Goal: Complete application form: Complete application form

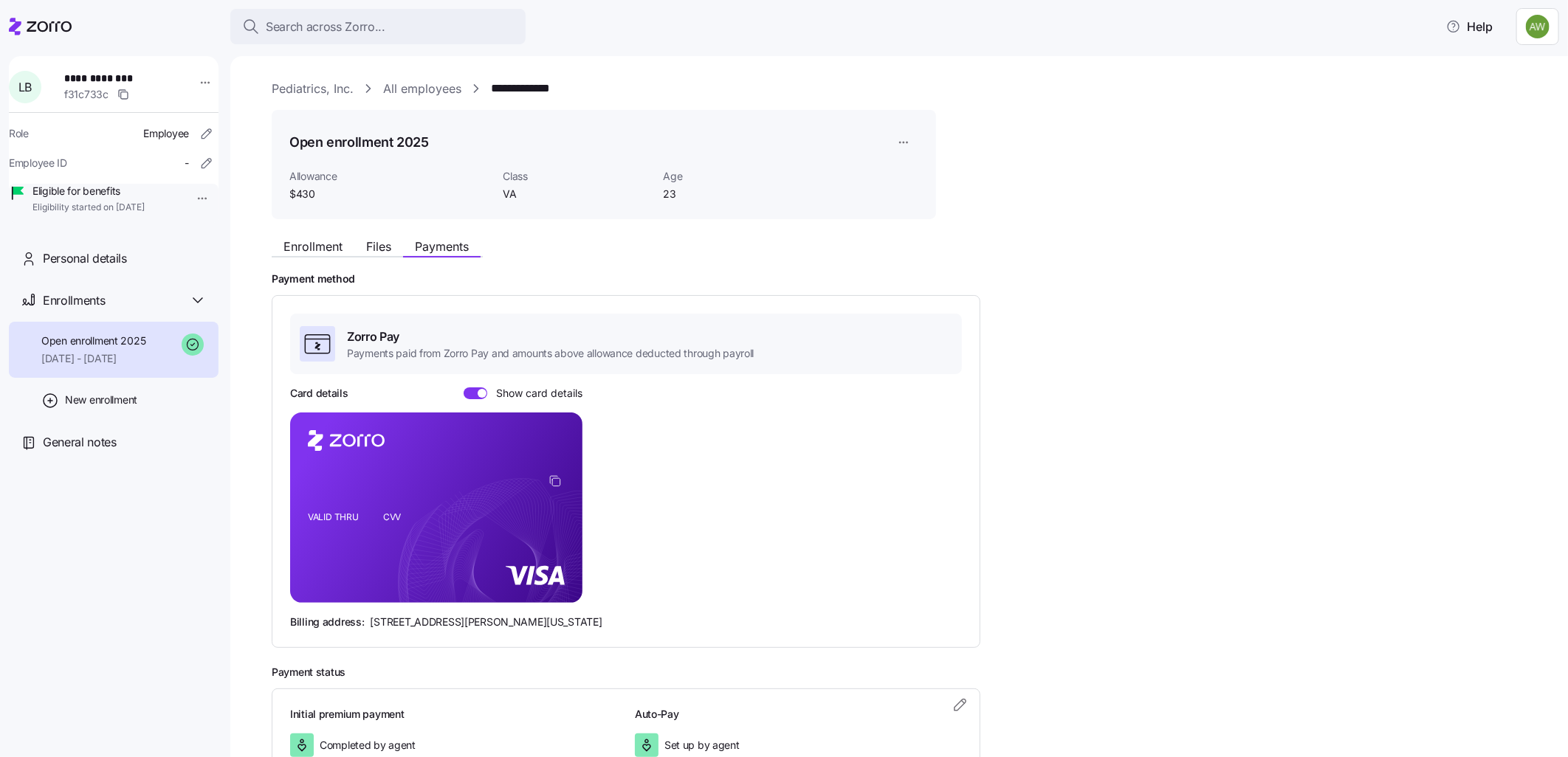
scroll to position [92, 0]
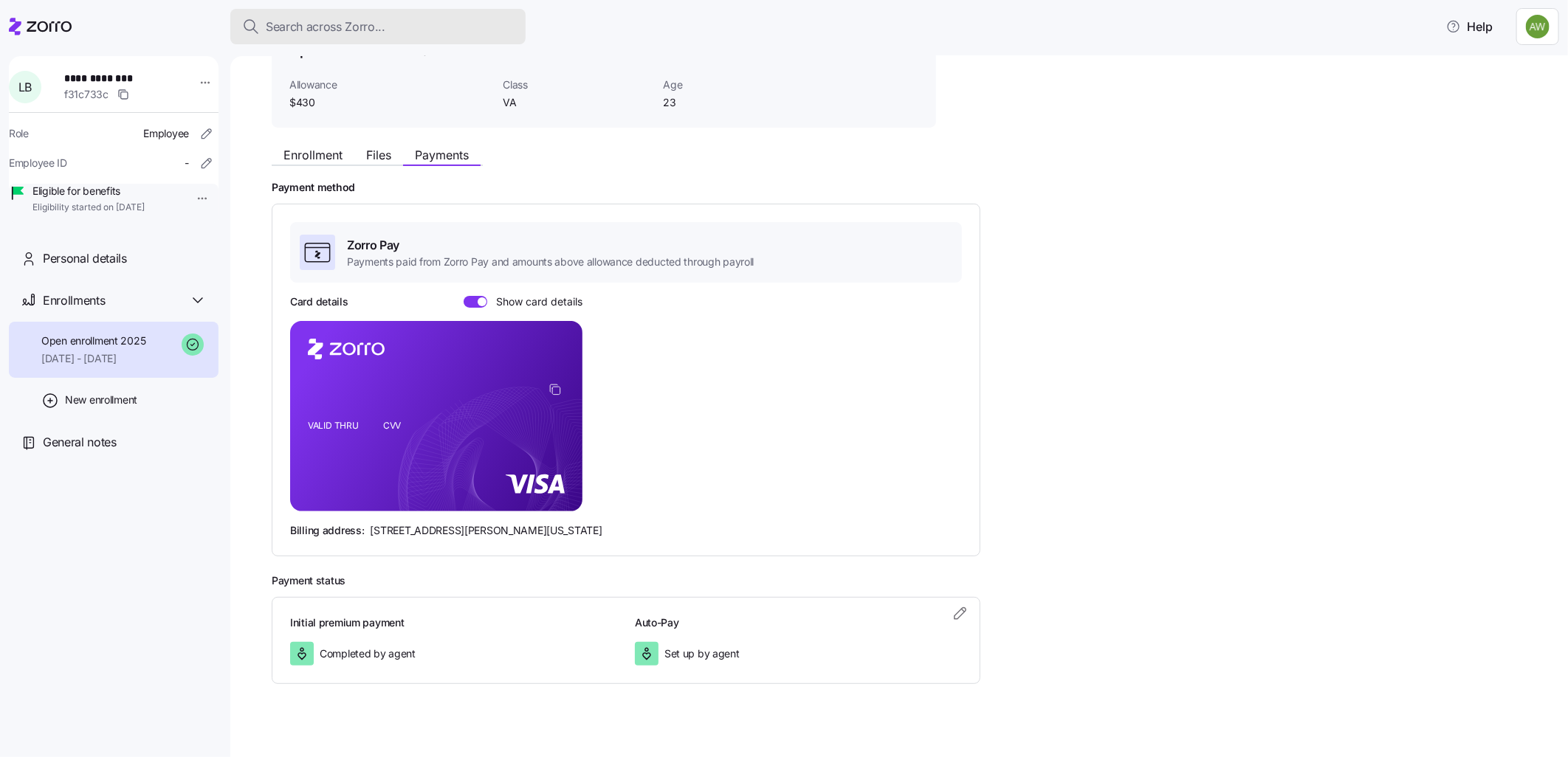
click at [313, 25] on span "Search across Zorro..." at bounding box center [325, 27] width 119 height 18
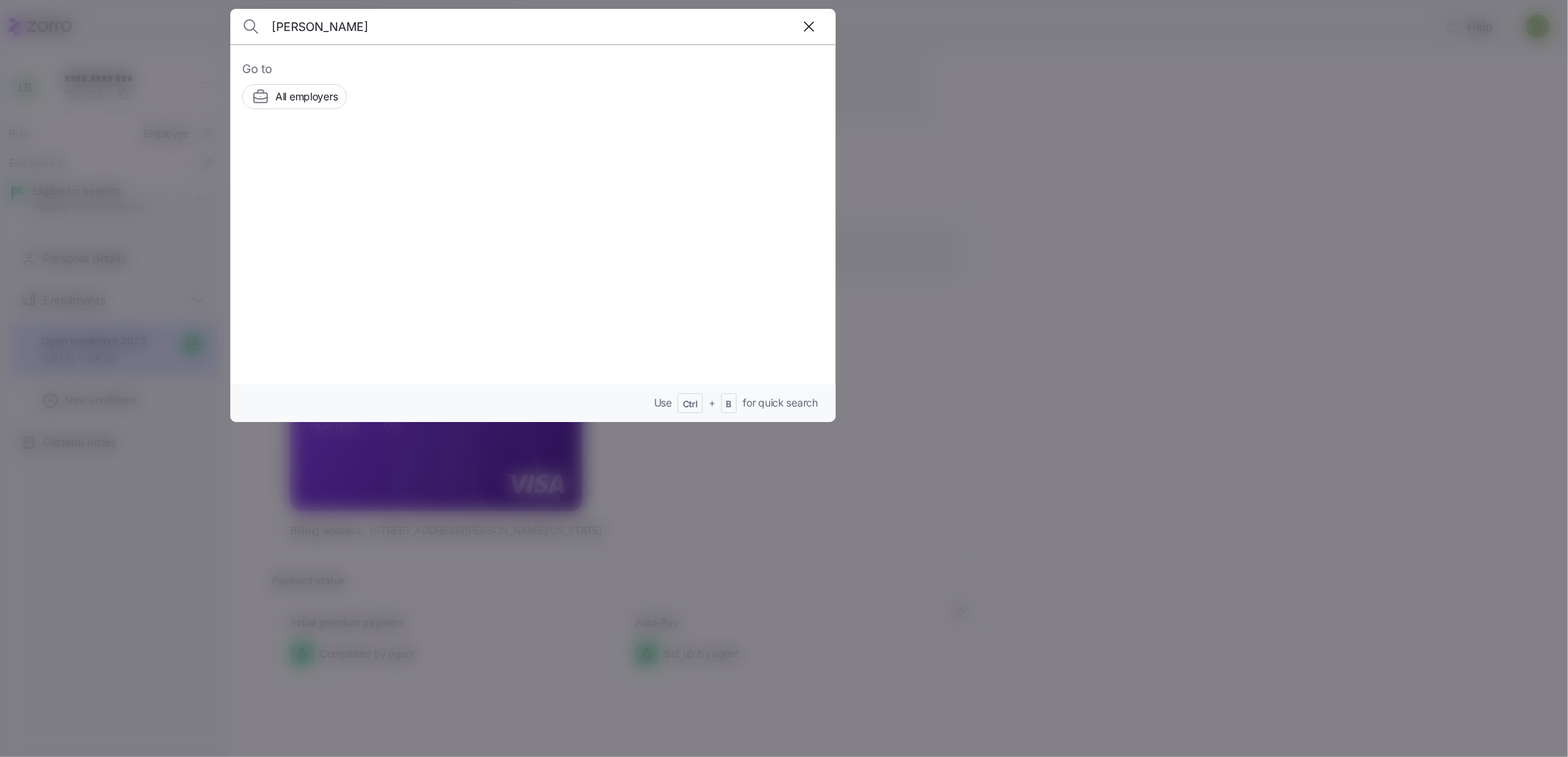
type input "[PERSON_NAME]"
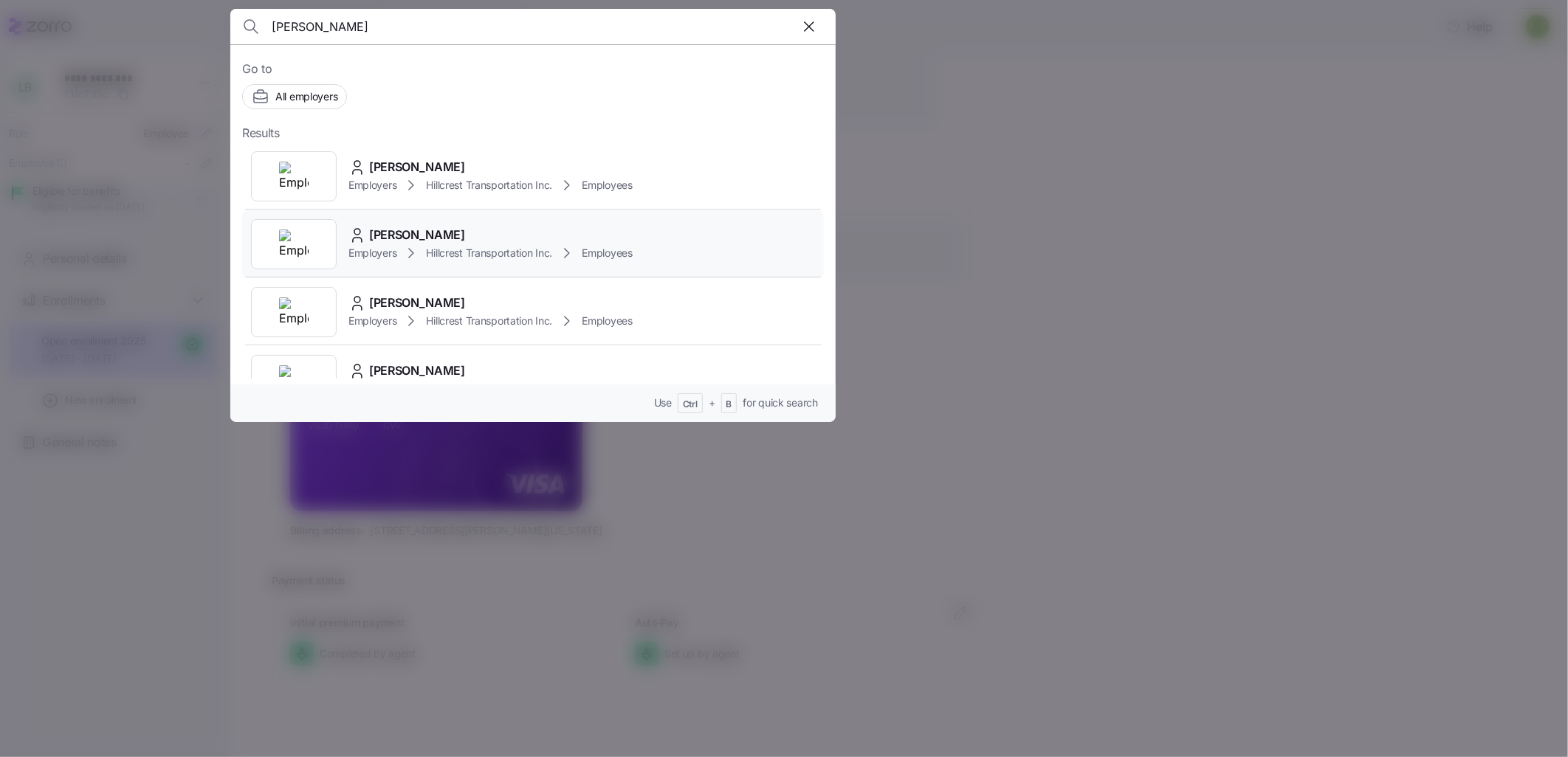
click at [342, 240] on div "[PERSON_NAME] Employers Hillcrest Transportation Inc. Employees" at bounding box center [533, 243] width 582 height 68
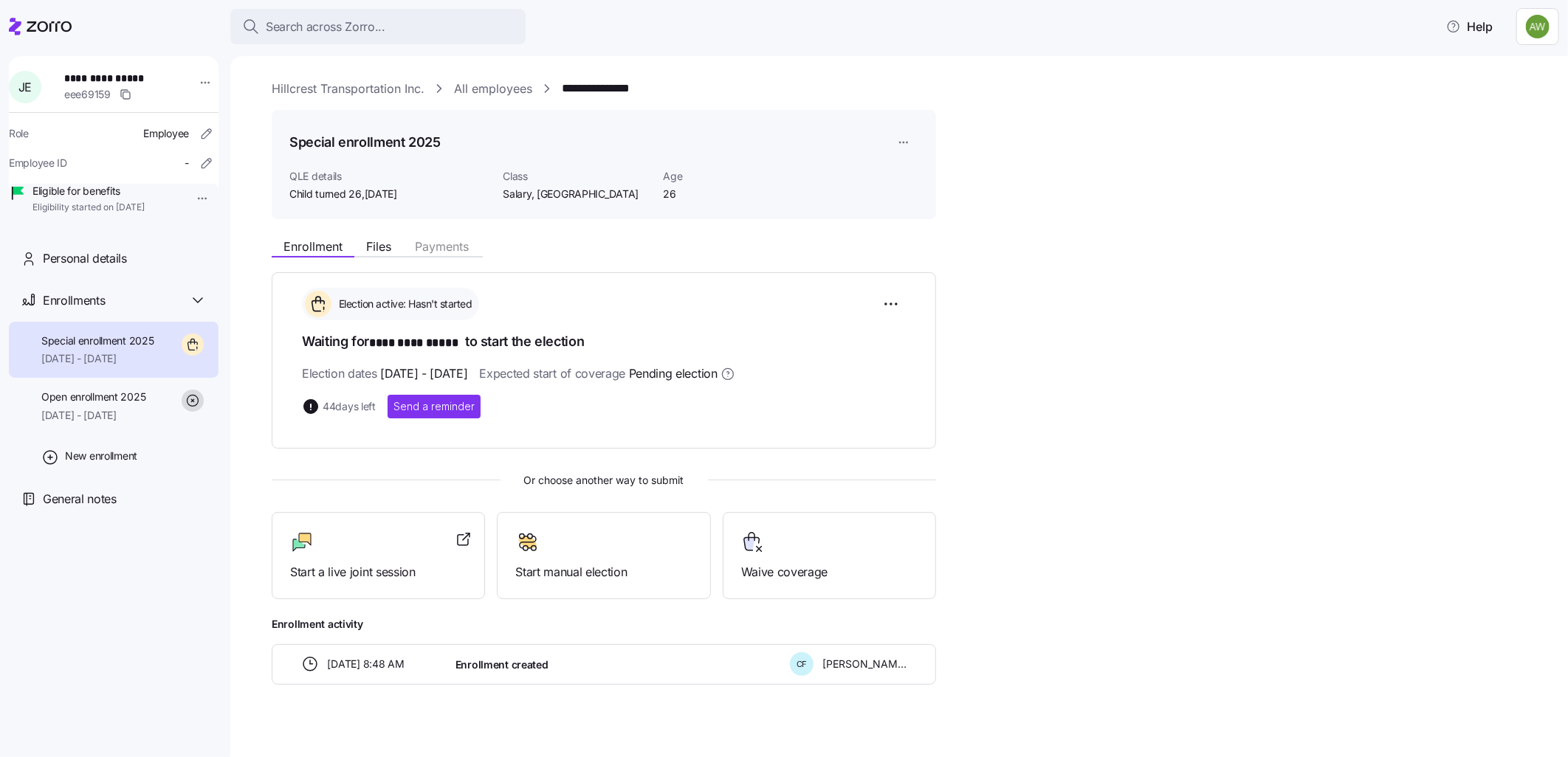
click at [120, 348] on span "Special enrollment 2025" at bounding box center [97, 340] width 113 height 14
click at [588, 558] on div "Start manual election" at bounding box center [604, 556] width 177 height 51
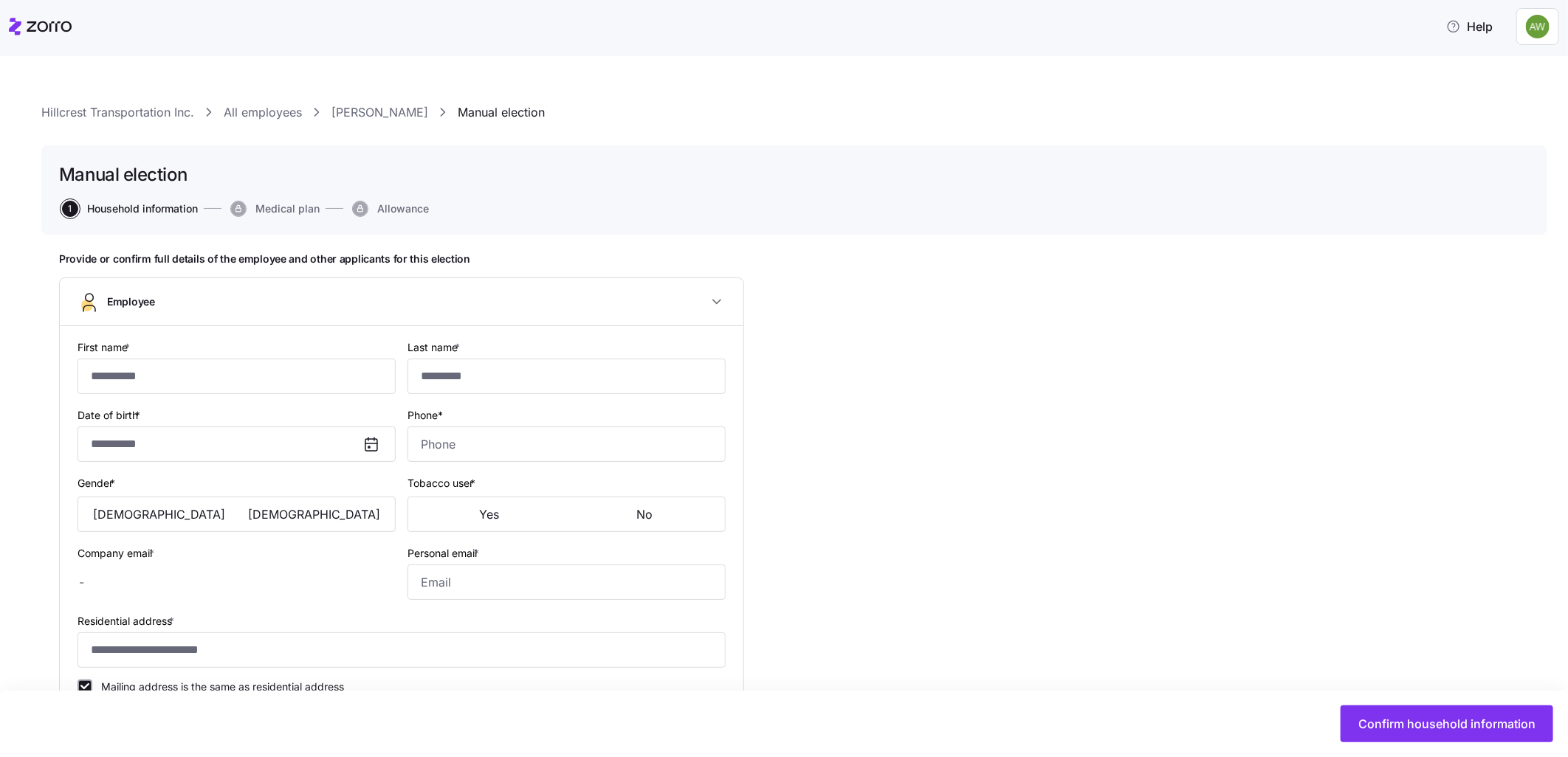
type input "****"
type input "**********"
type input "[EMAIL_ADDRESS][DOMAIN_NAME]"
type input "**********"
checkbox input "true"
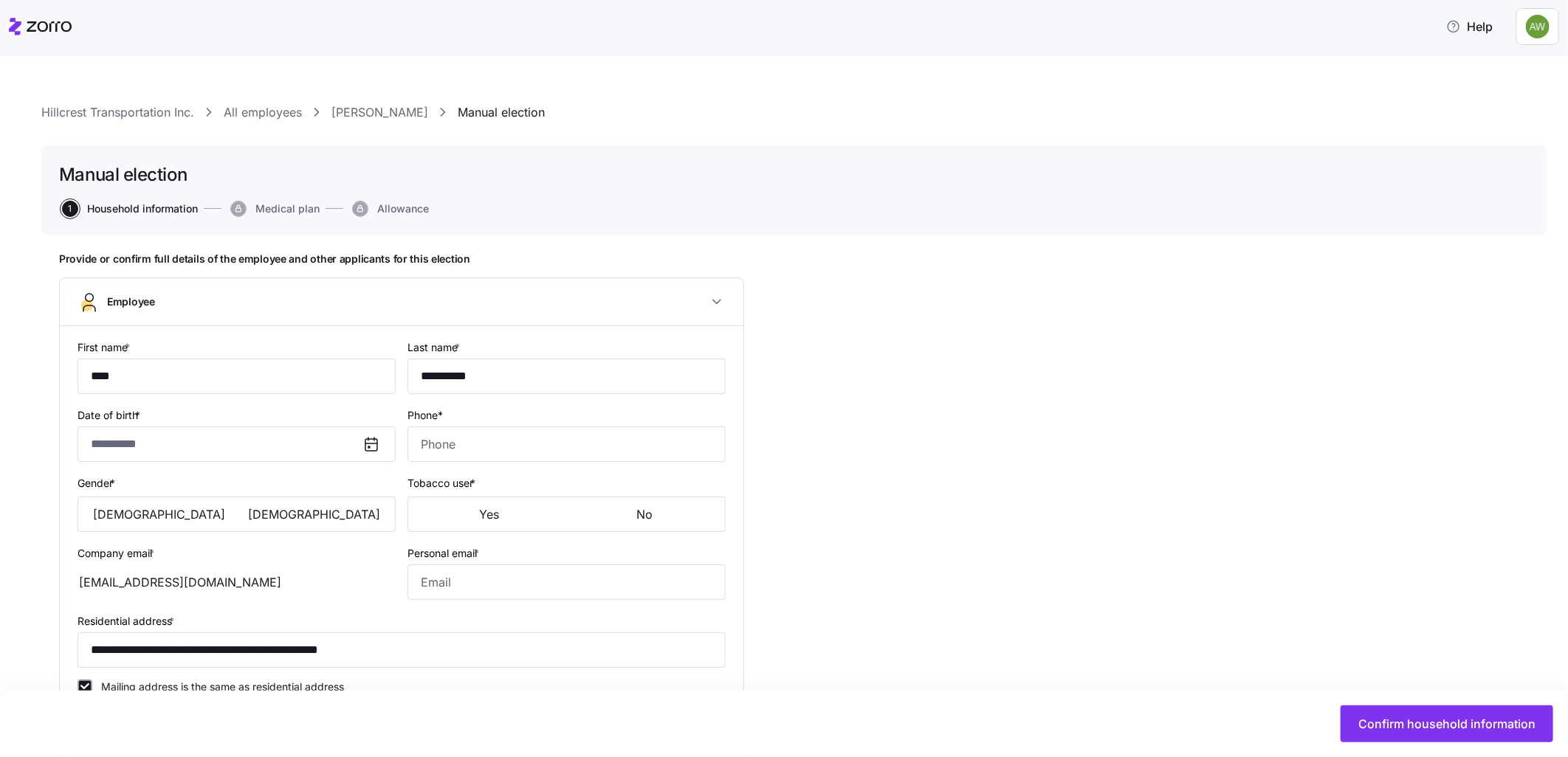
type input "**********"
type input "Full time"
type input "Salary"
type input "Salary, [GEOGRAPHIC_DATA]"
click at [578, 577] on input "Personal email *" at bounding box center [566, 581] width 318 height 35
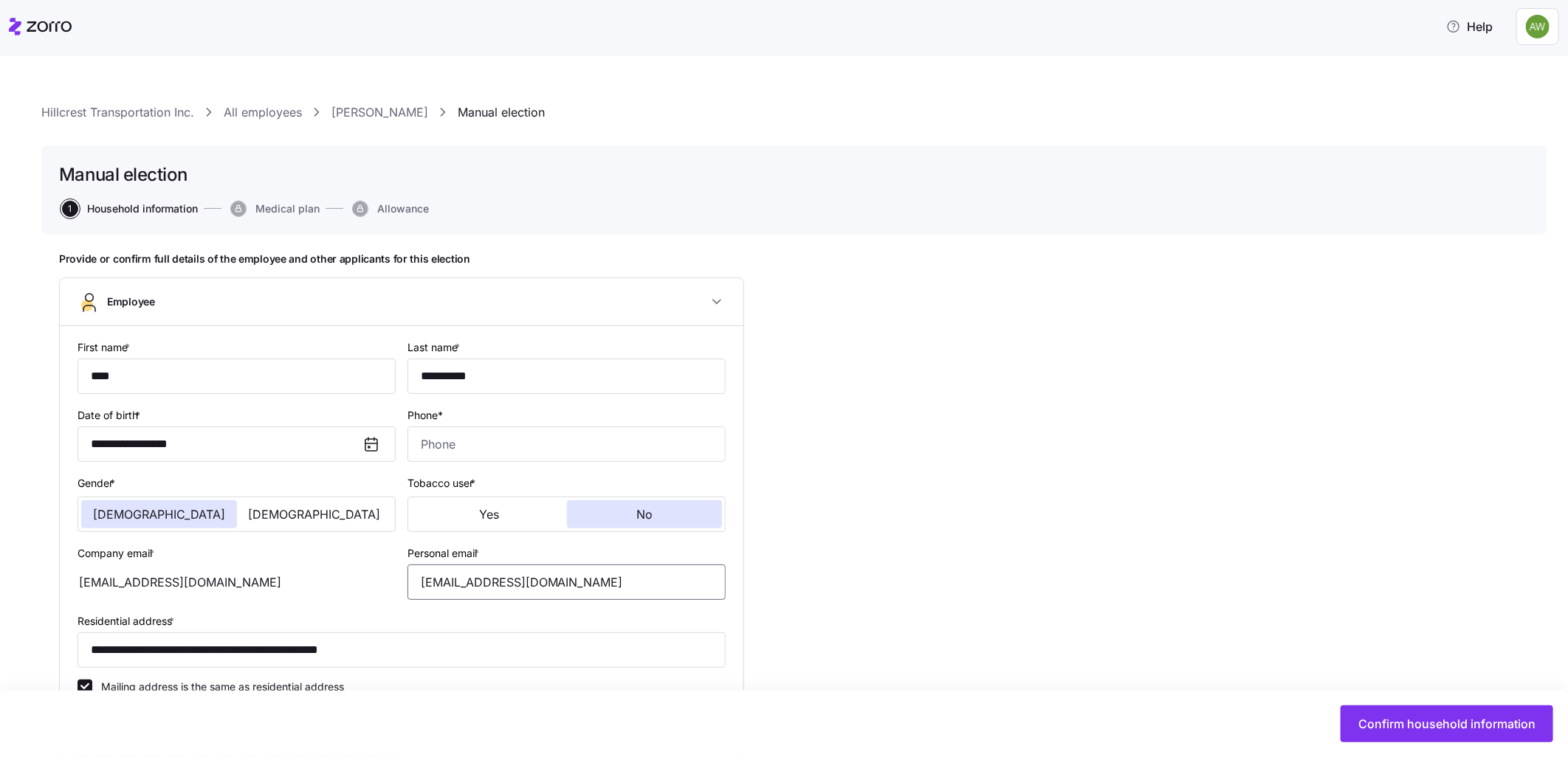
type input "[EMAIL_ADDRESS][DOMAIN_NAME]"
click at [773, 515] on div "**********" at bounding box center [795, 723] width 1471 height 941
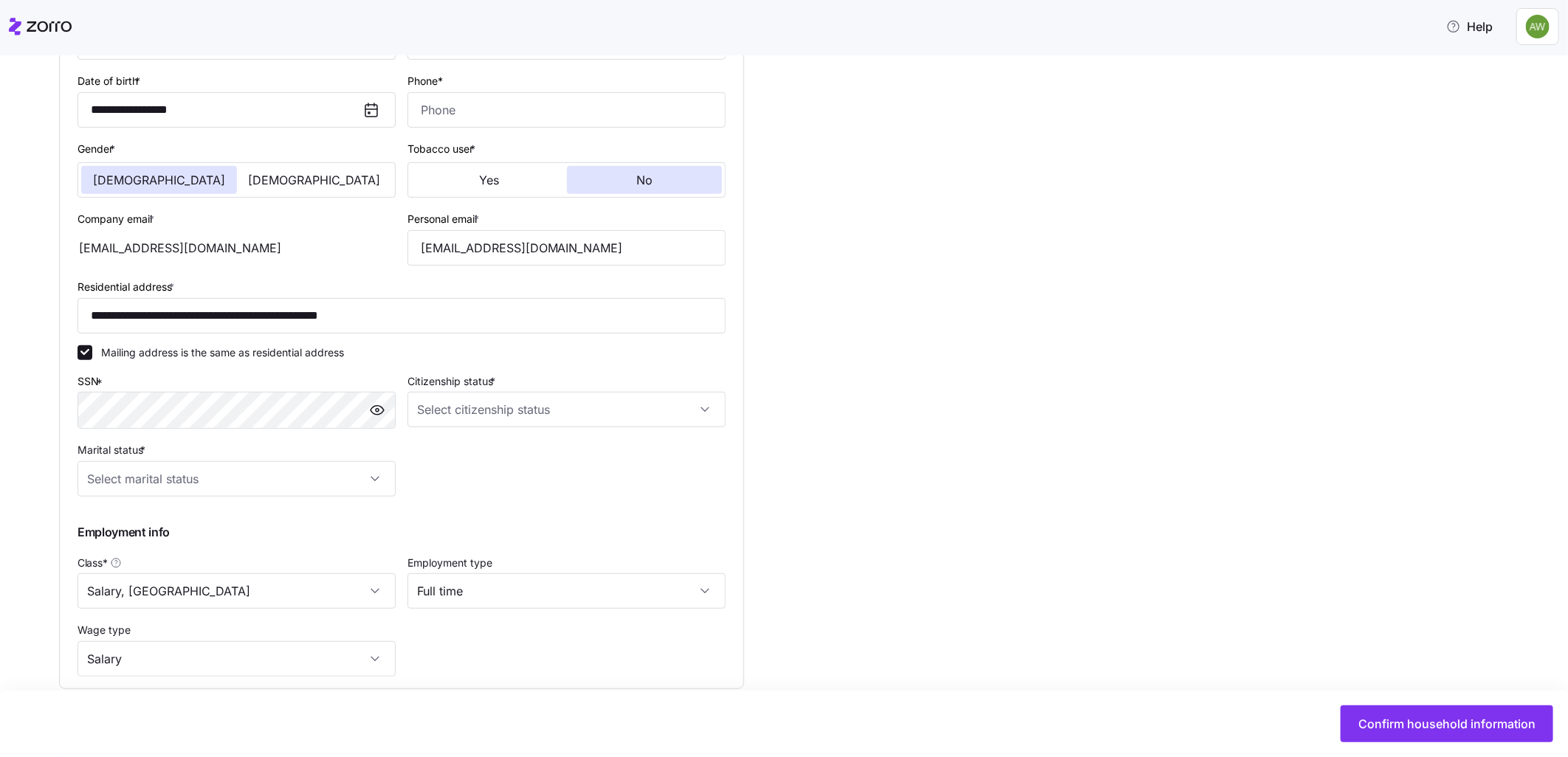
scroll to position [340, 0]
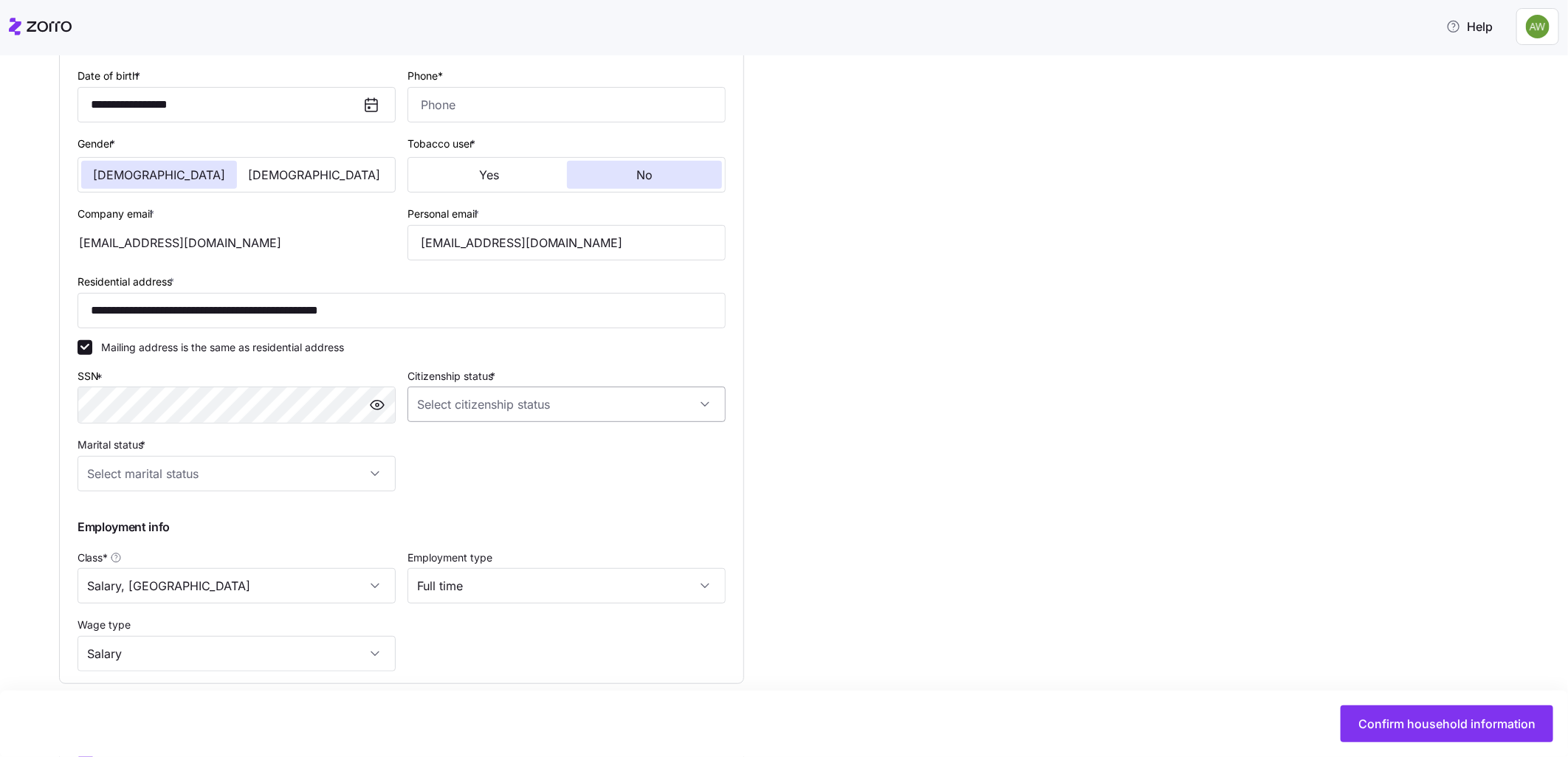
click at [488, 406] on input "Citizenship status *" at bounding box center [566, 404] width 318 height 35
drag, startPoint x: 483, startPoint y: 447, endPoint x: 330, endPoint y: 437, distance: 153.3
click at [480, 447] on div "[DEMOGRAPHIC_DATA] citizen" at bounding box center [566, 450] width 307 height 31
type input "[DEMOGRAPHIC_DATA] citizen"
click at [226, 475] on input "Marital status *" at bounding box center [236, 473] width 318 height 35
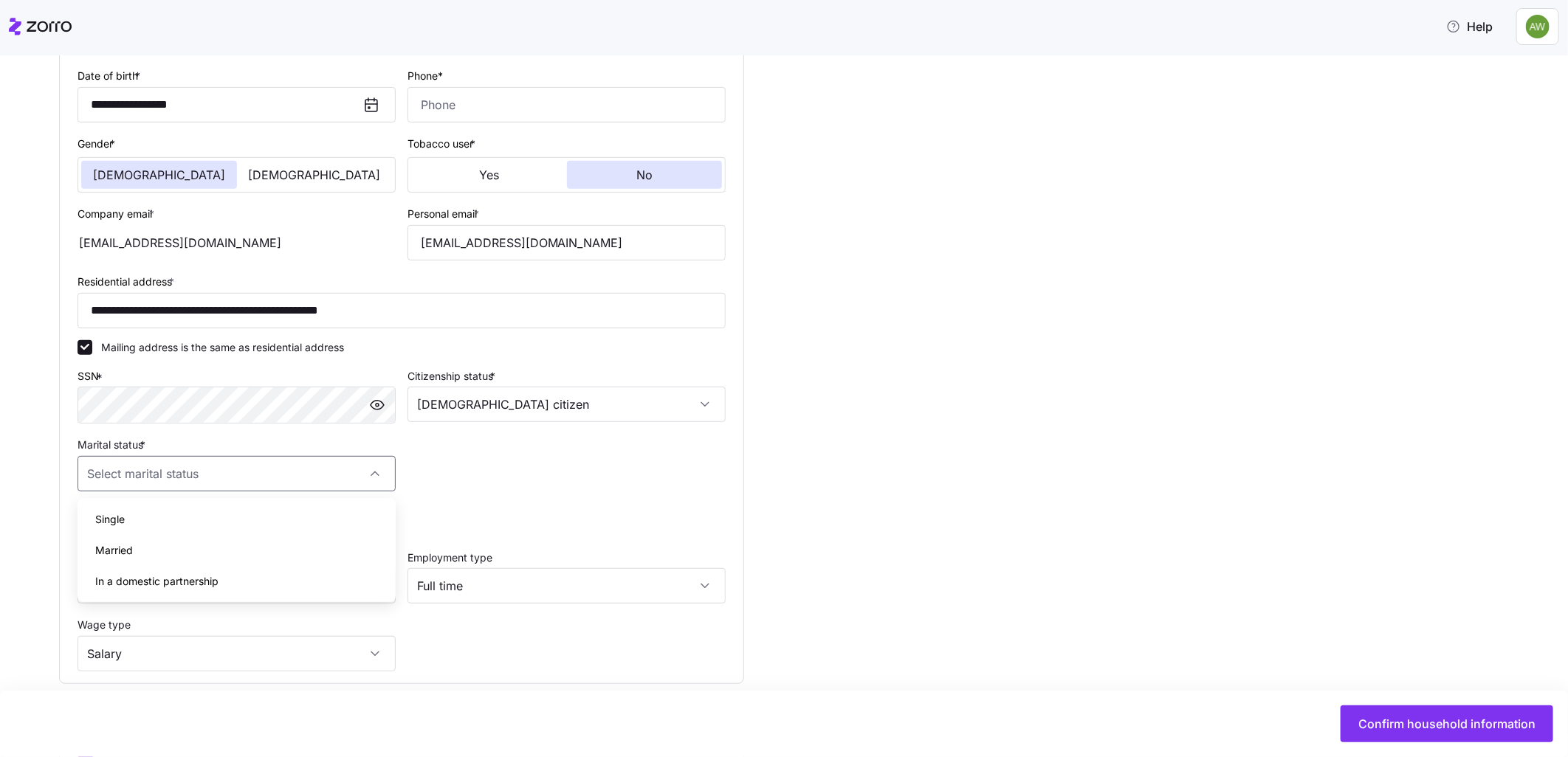
click at [113, 520] on span "Single" at bounding box center [110, 519] width 30 height 16
type input "Single"
click at [940, 431] on div "**********" at bounding box center [795, 384] width 1471 height 941
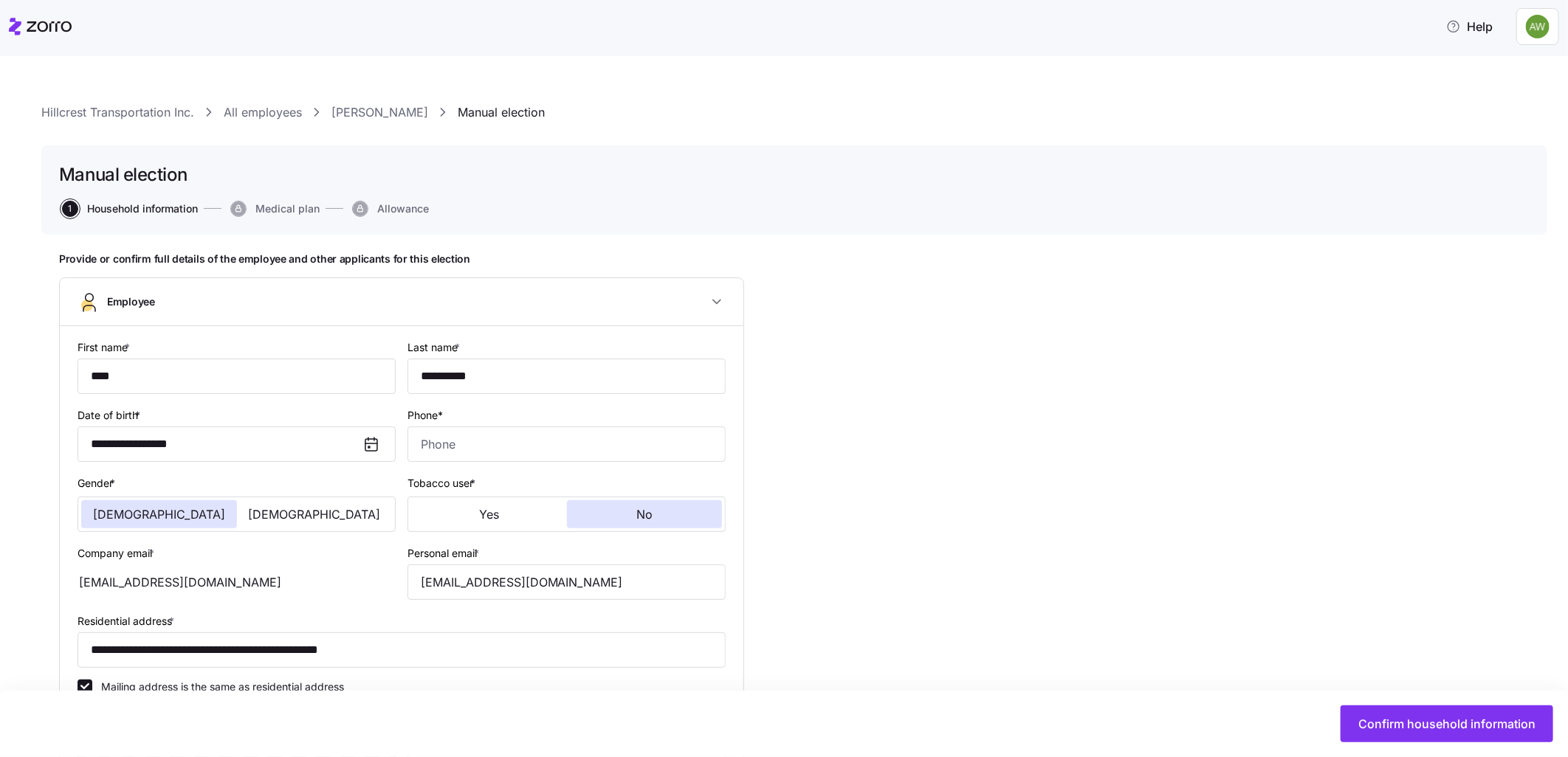
scroll to position [453, 0]
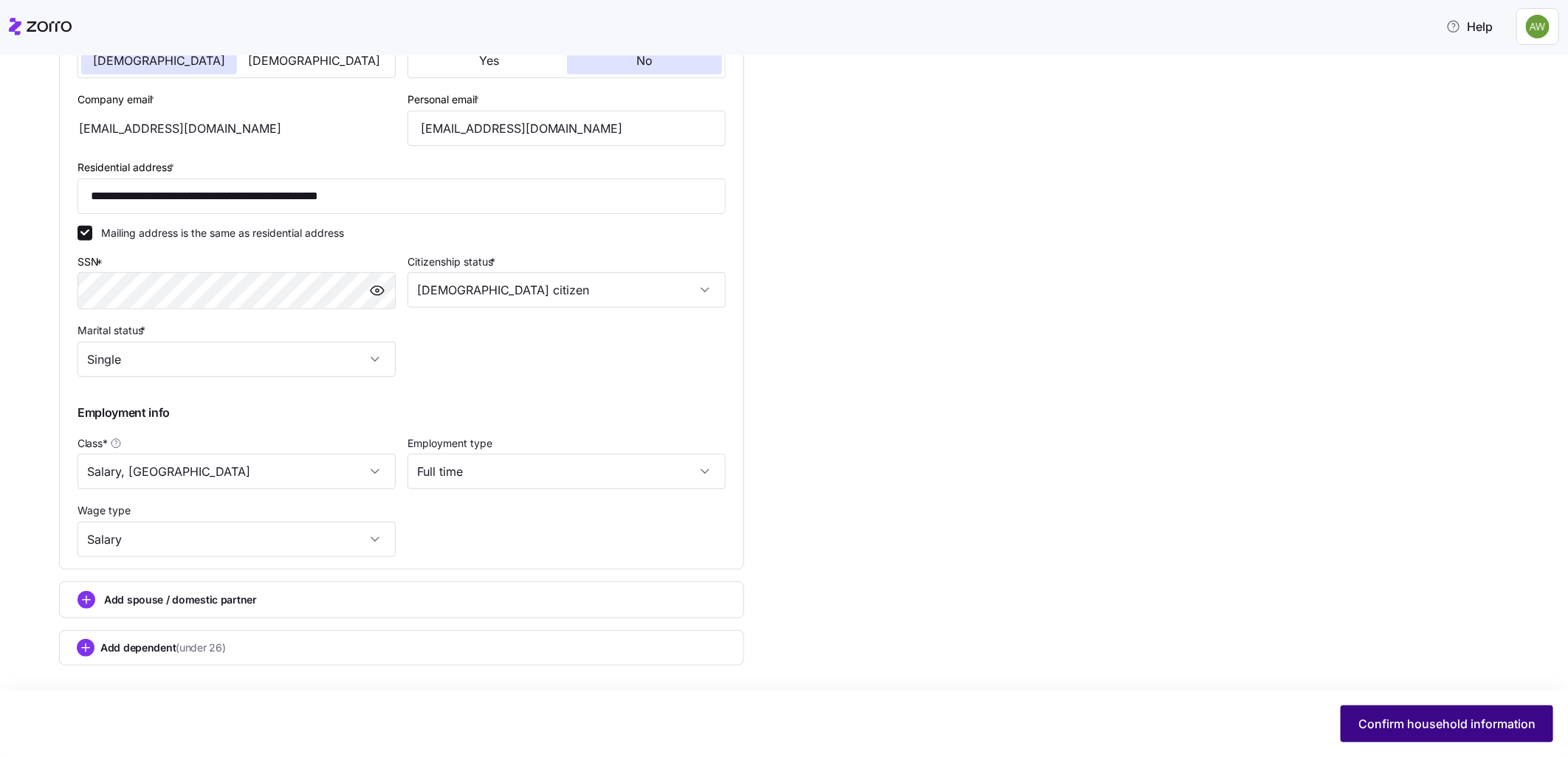
click at [1397, 724] on span "Confirm household information" at bounding box center [1447, 724] width 178 height 18
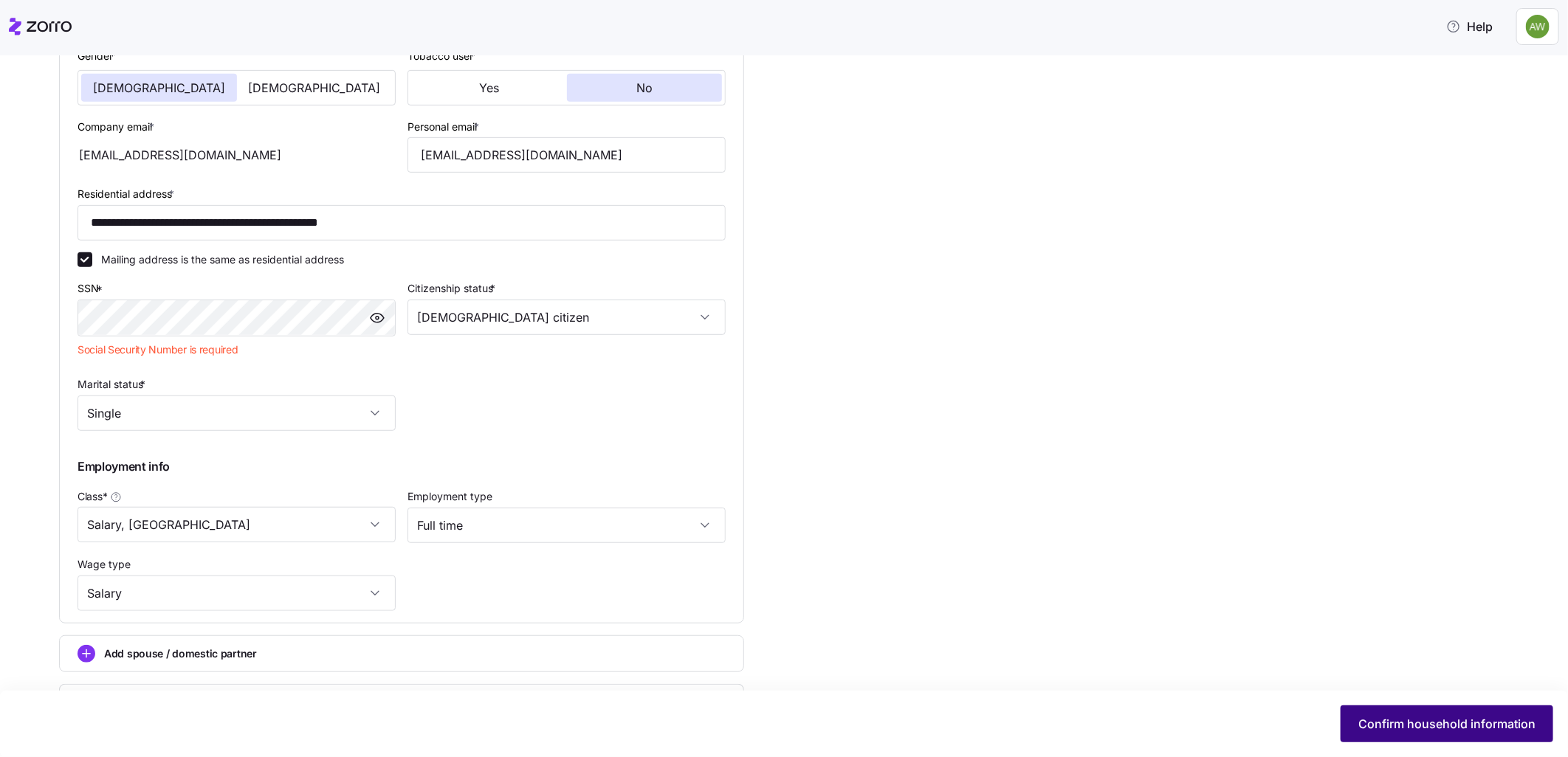
scroll to position [480, 0]
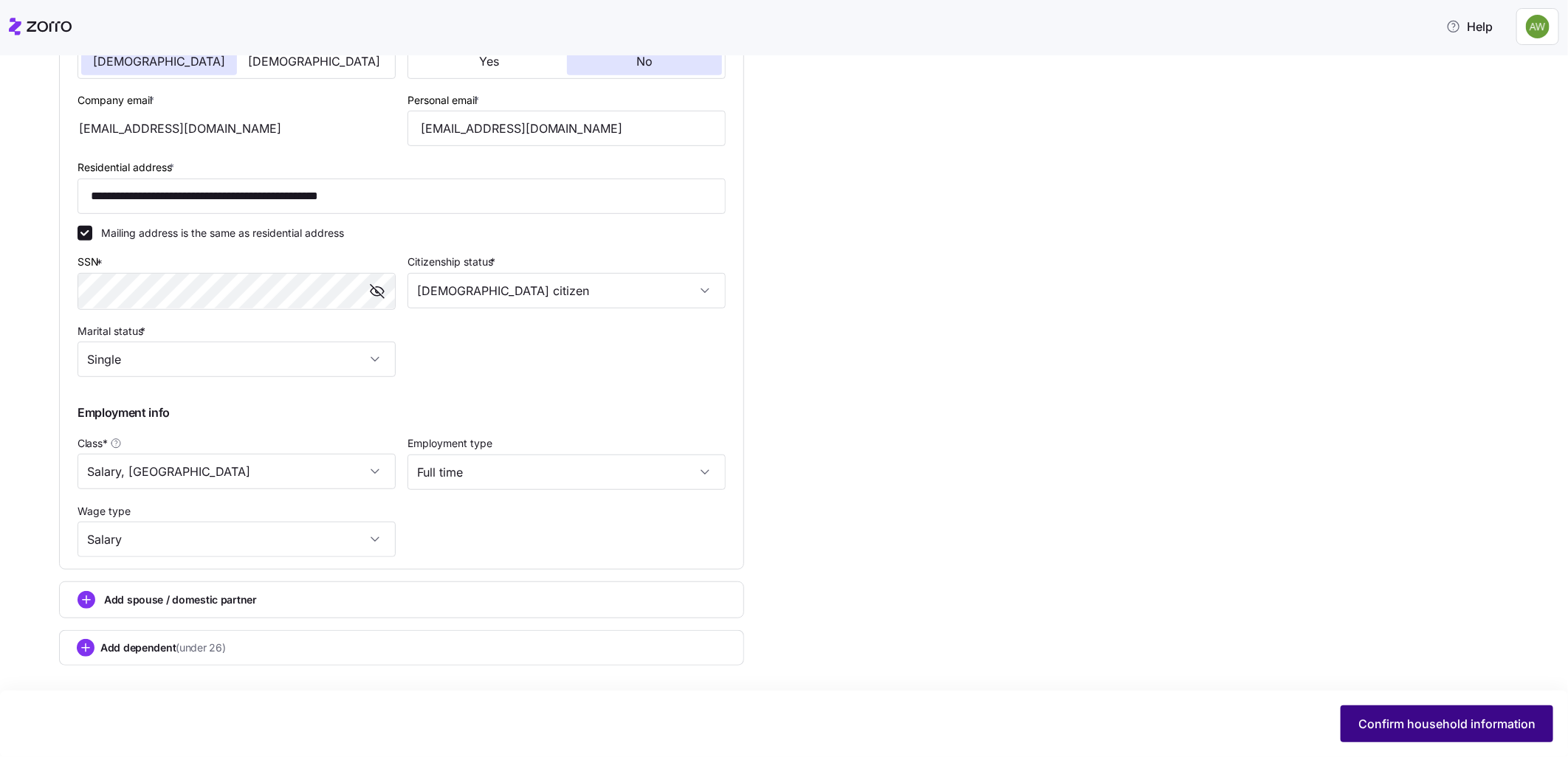
click at [1409, 722] on span "Confirm household information" at bounding box center [1447, 724] width 178 height 18
click at [1409, 721] on span "Confirm household information" at bounding box center [1447, 724] width 178 height 18
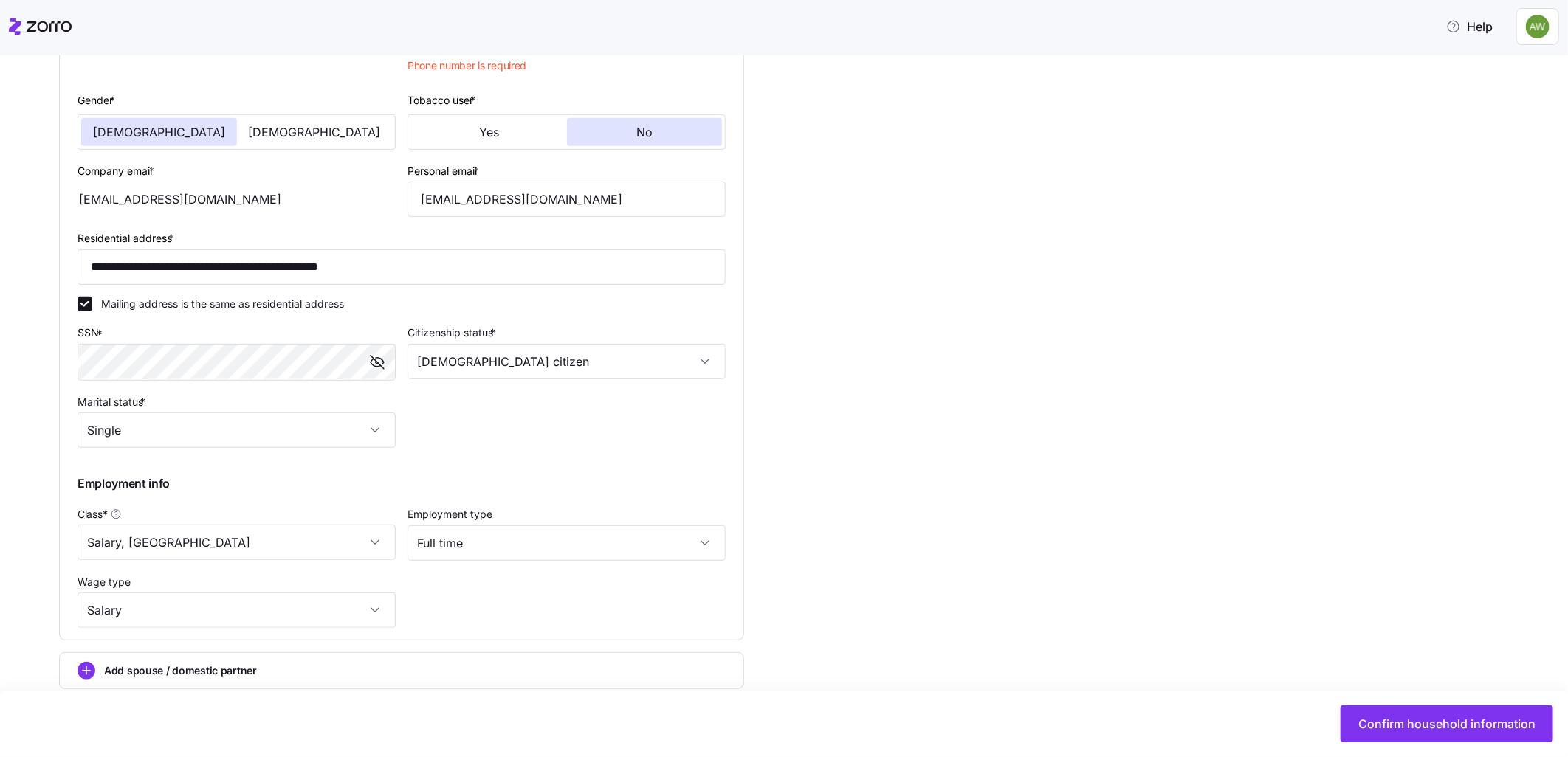
scroll to position [0, 0]
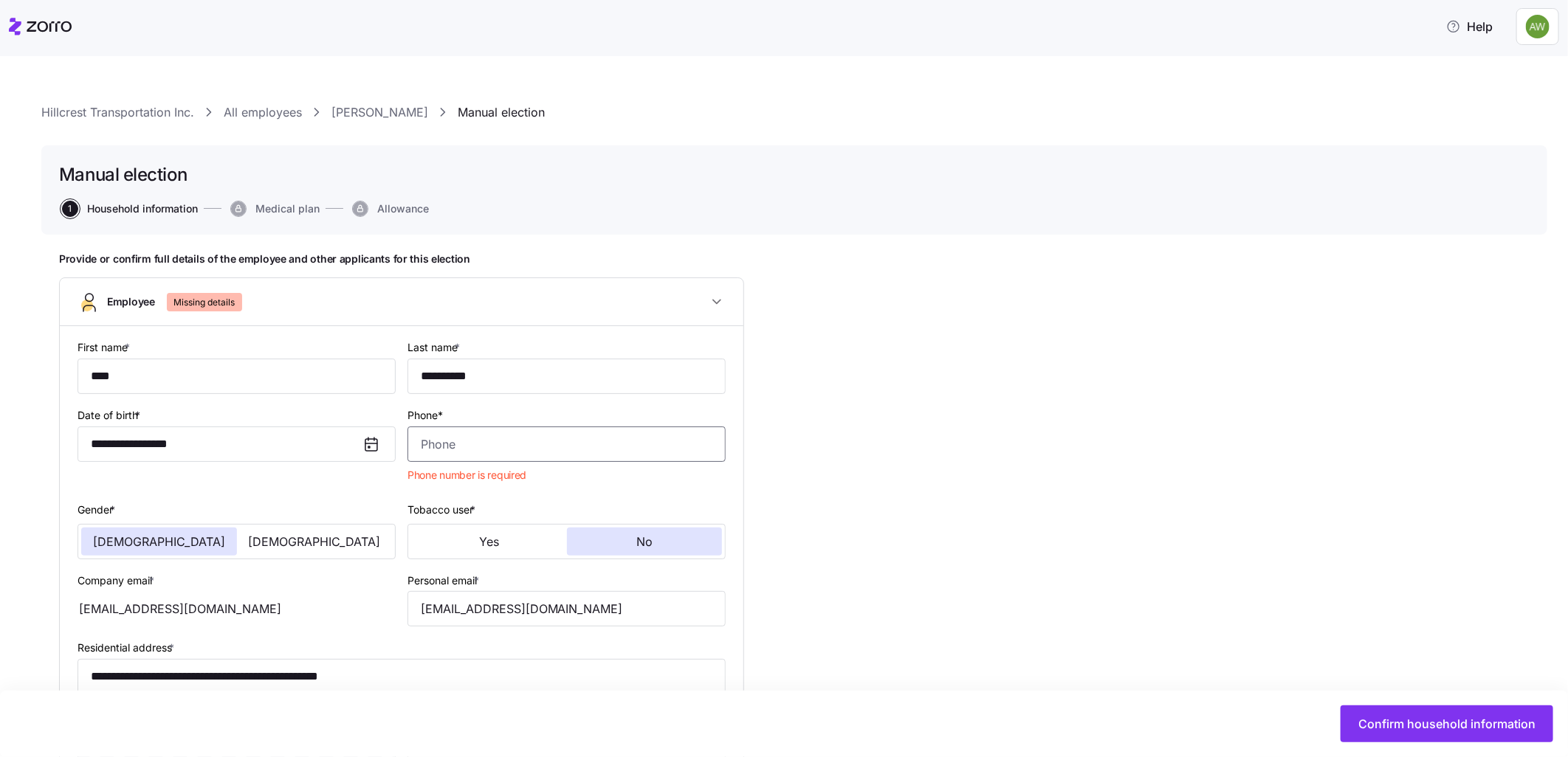
click at [437, 445] on input "Phone*" at bounding box center [566, 444] width 318 height 35
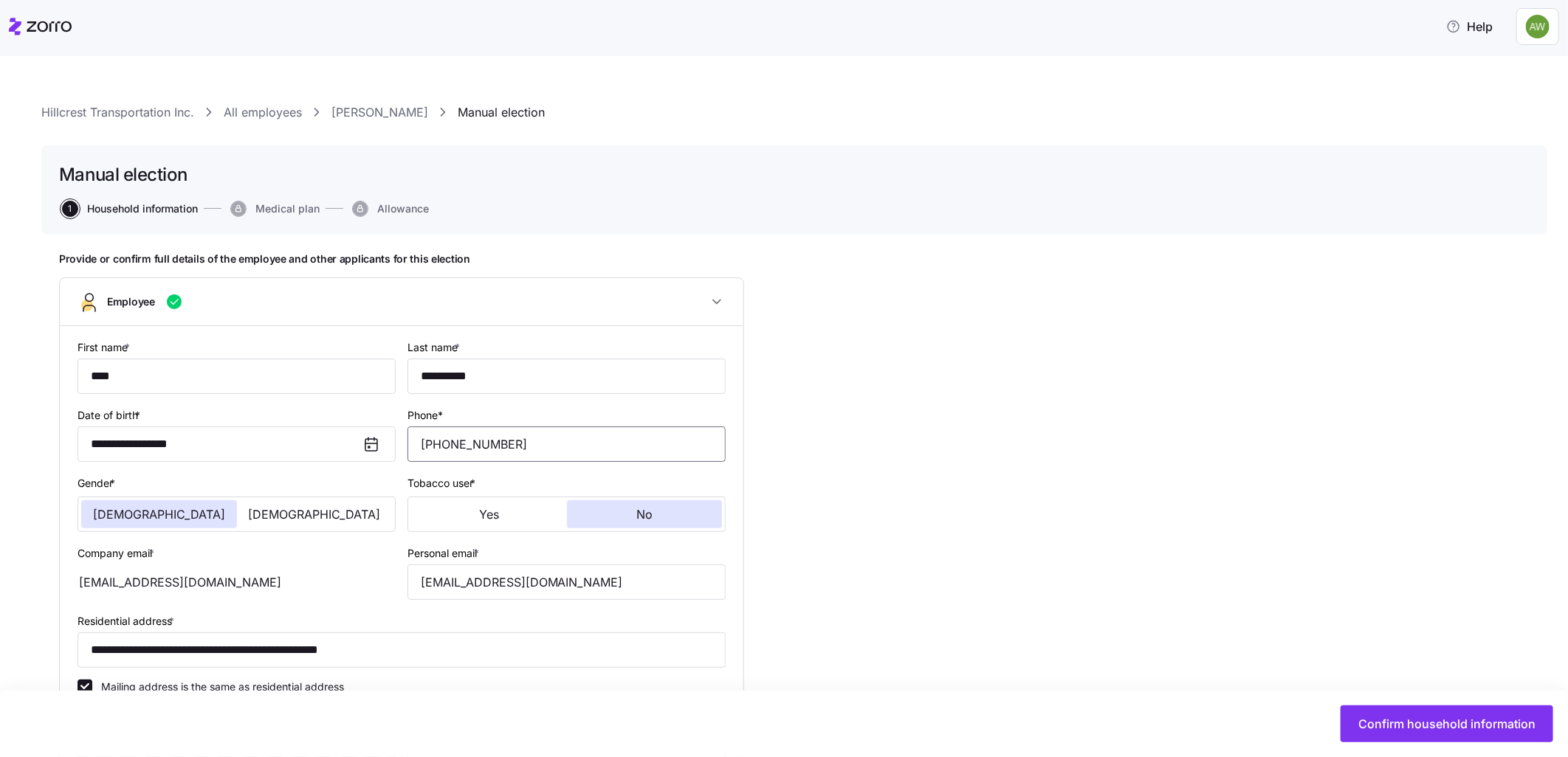
type input "[PHONE_NUMBER]"
click at [911, 444] on div "**********" at bounding box center [795, 723] width 1471 height 941
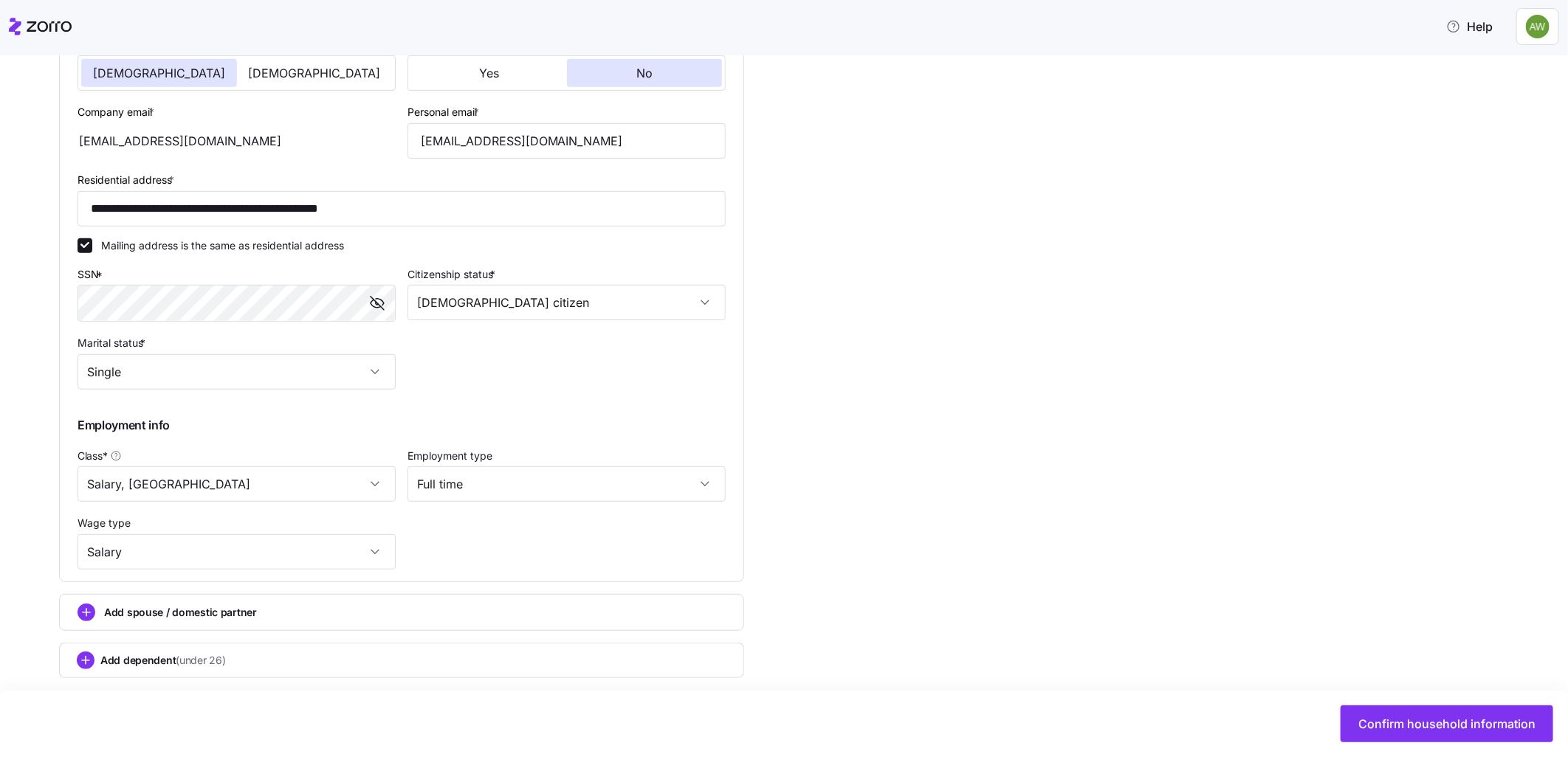
scroll to position [453, 0]
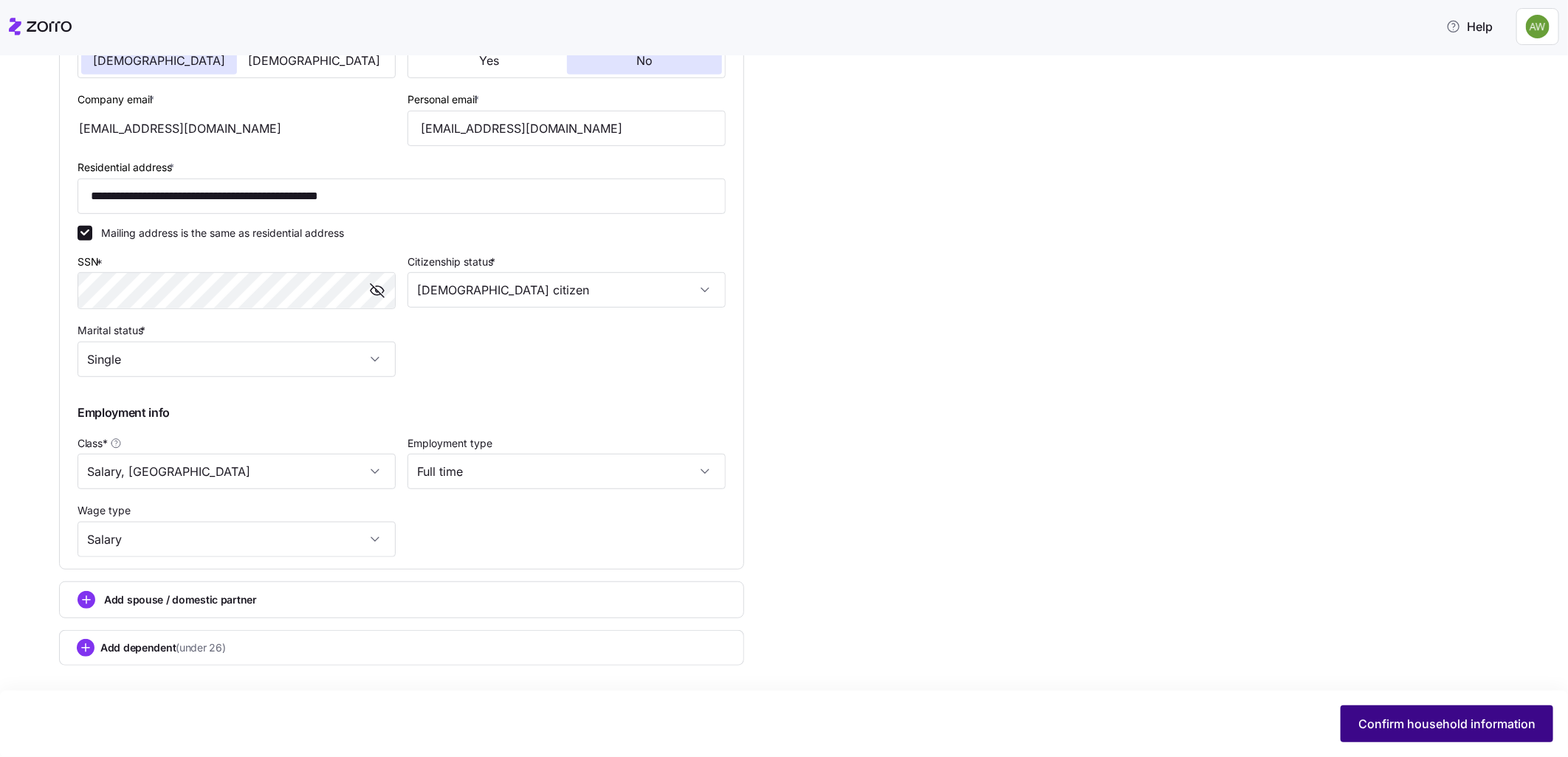
click at [1422, 719] on span "Confirm household information" at bounding box center [1447, 724] width 178 height 18
type input "[EMAIL_ADDRESS][DOMAIN_NAME]"
type input "[DEMOGRAPHIC_DATA] citizen"
type input "Single"
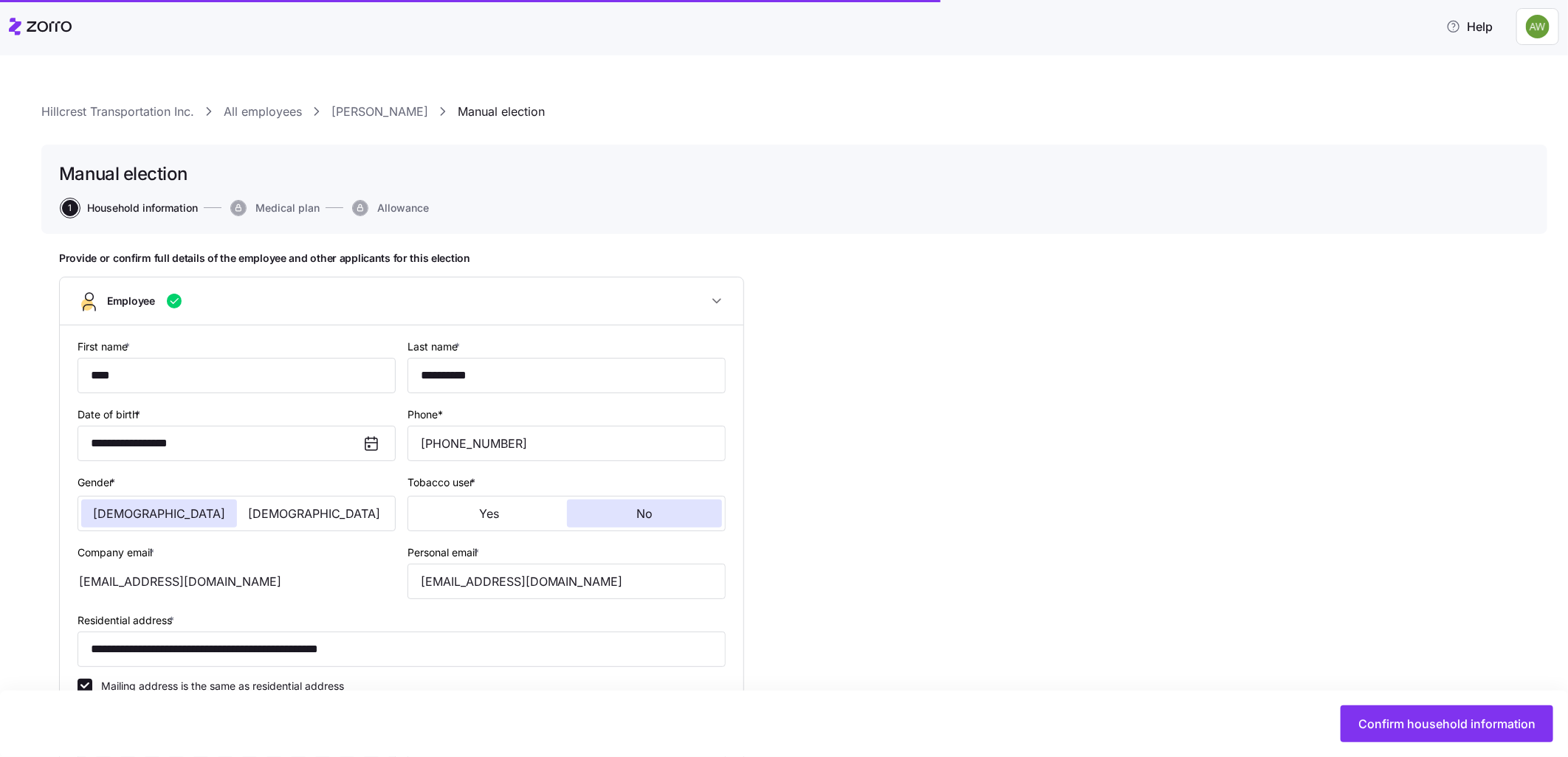
scroll to position [0, 0]
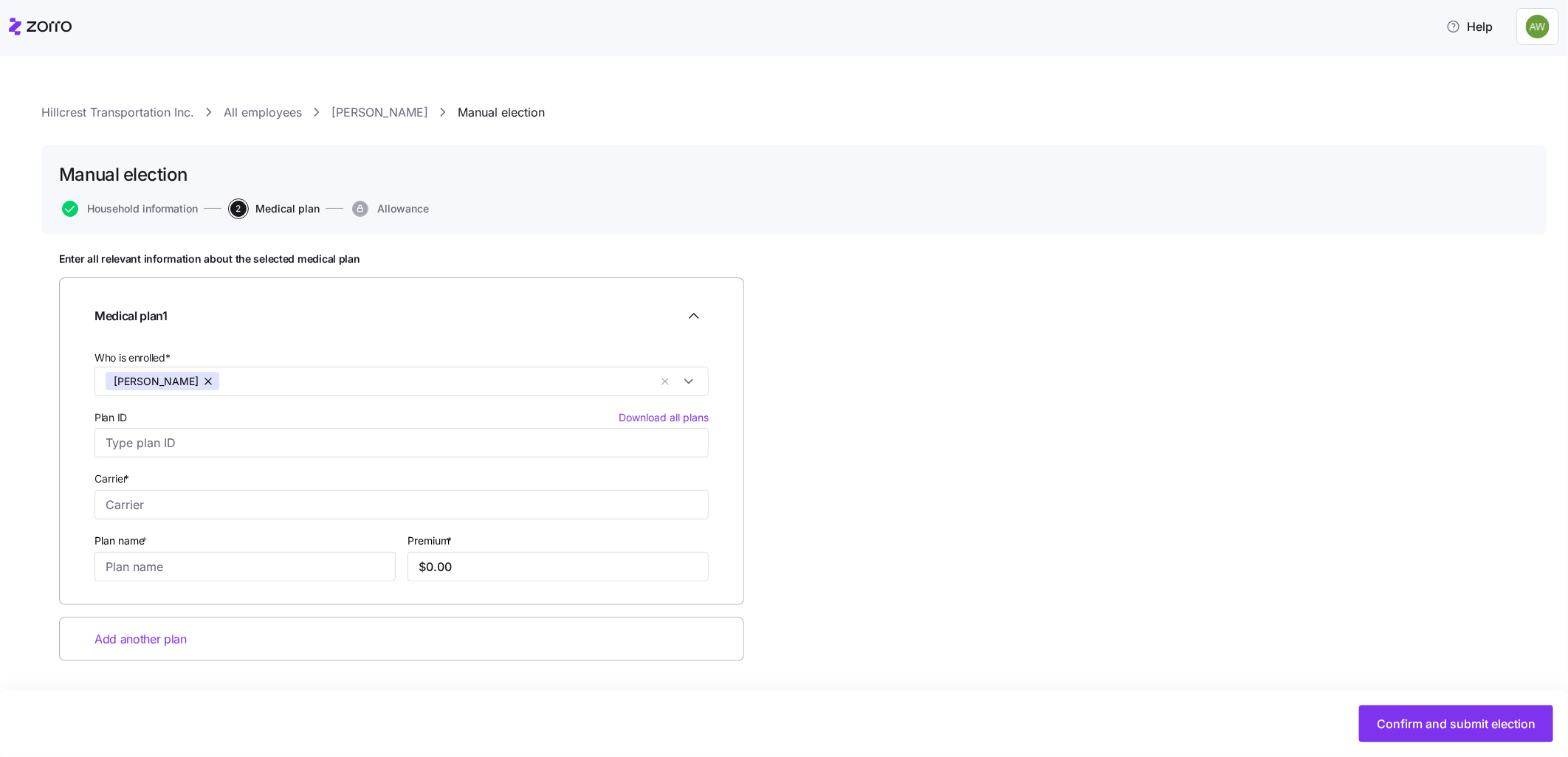
click at [379, 112] on link "[PERSON_NAME]" at bounding box center [379, 112] width 96 height 18
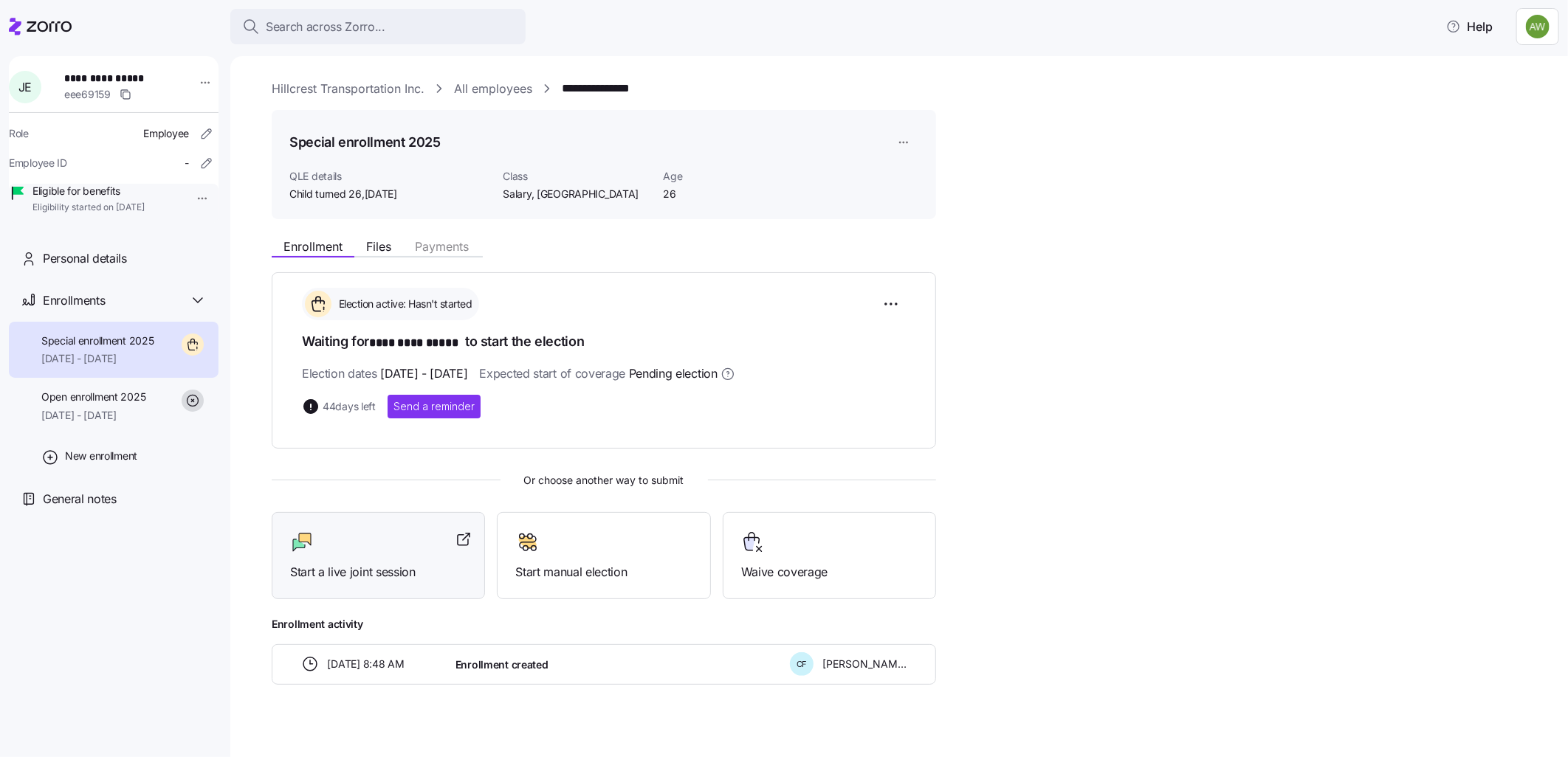
click at [344, 559] on div "Start a live joint session" at bounding box center [378, 556] width 177 height 51
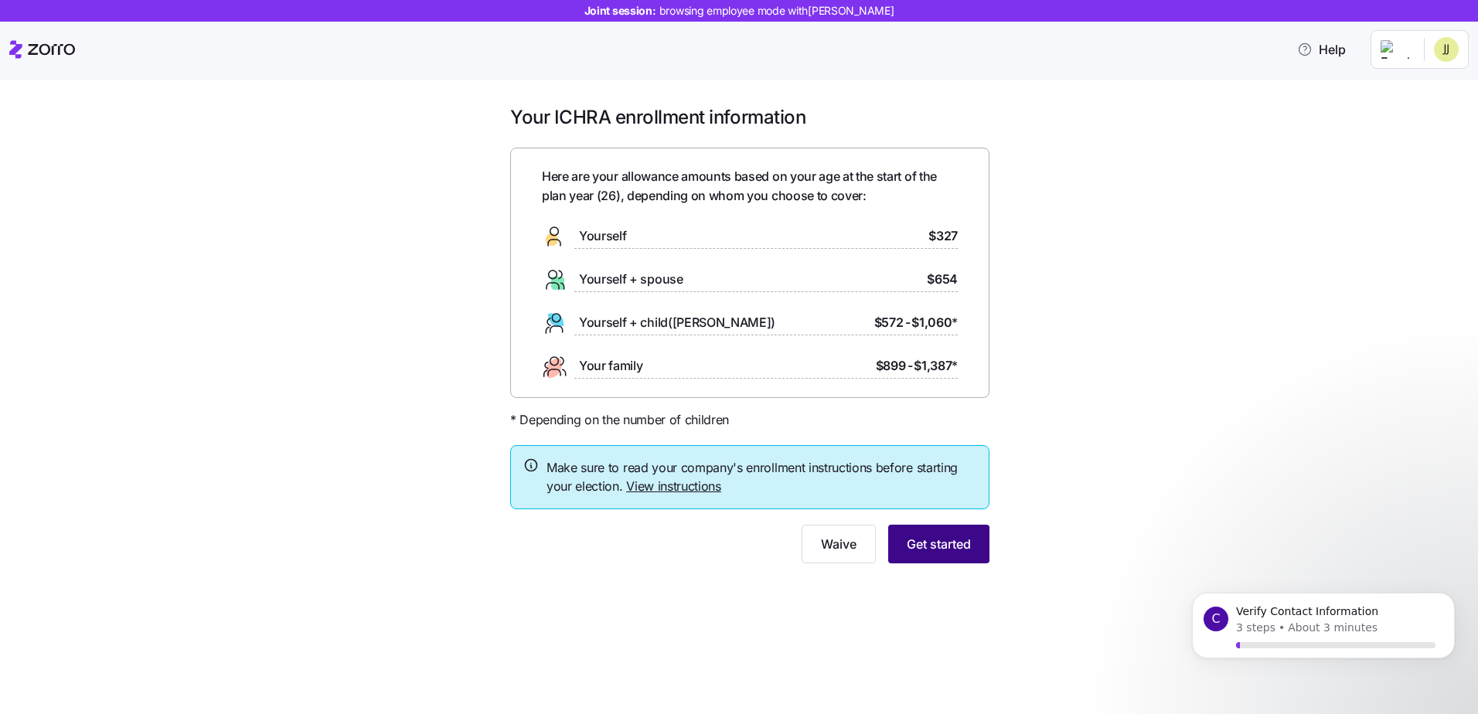
click at [924, 547] on span "Get started" at bounding box center [939, 544] width 64 height 19
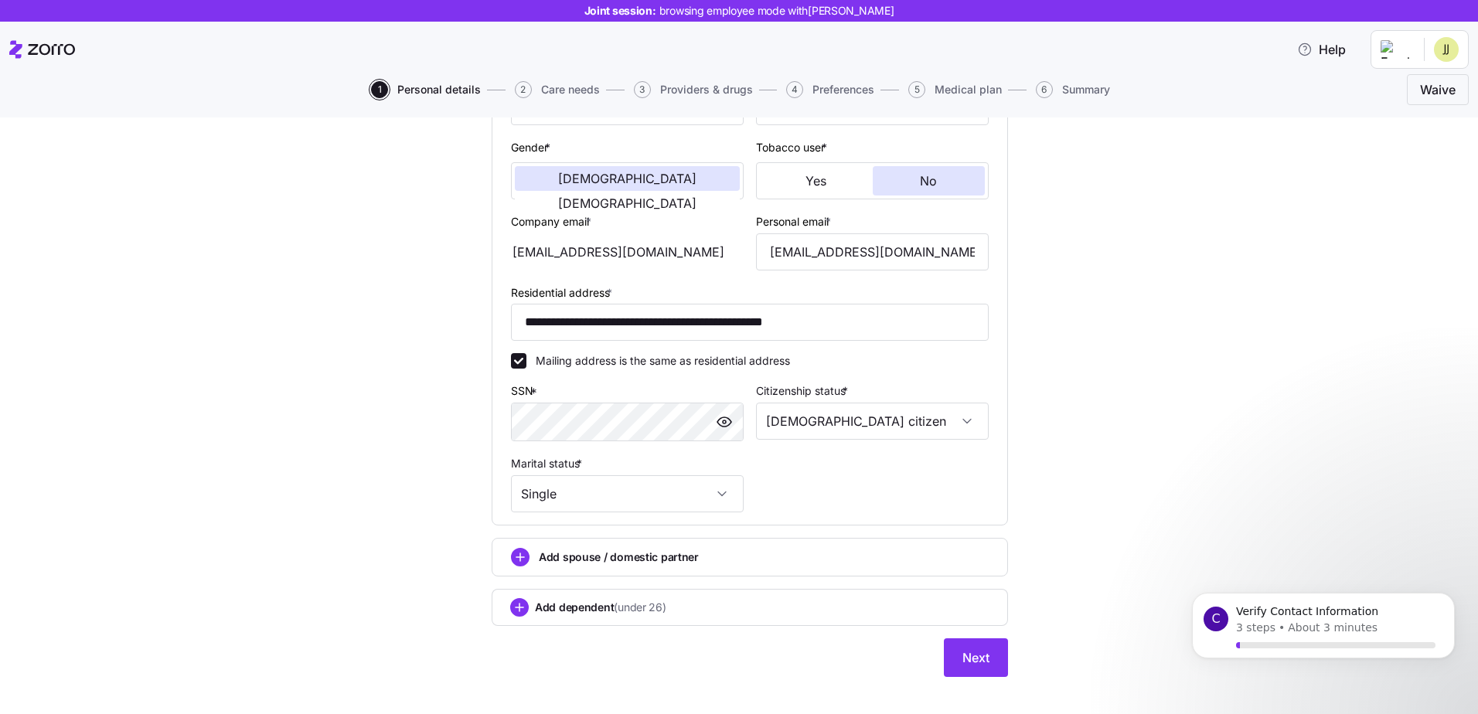
scroll to position [302, 0]
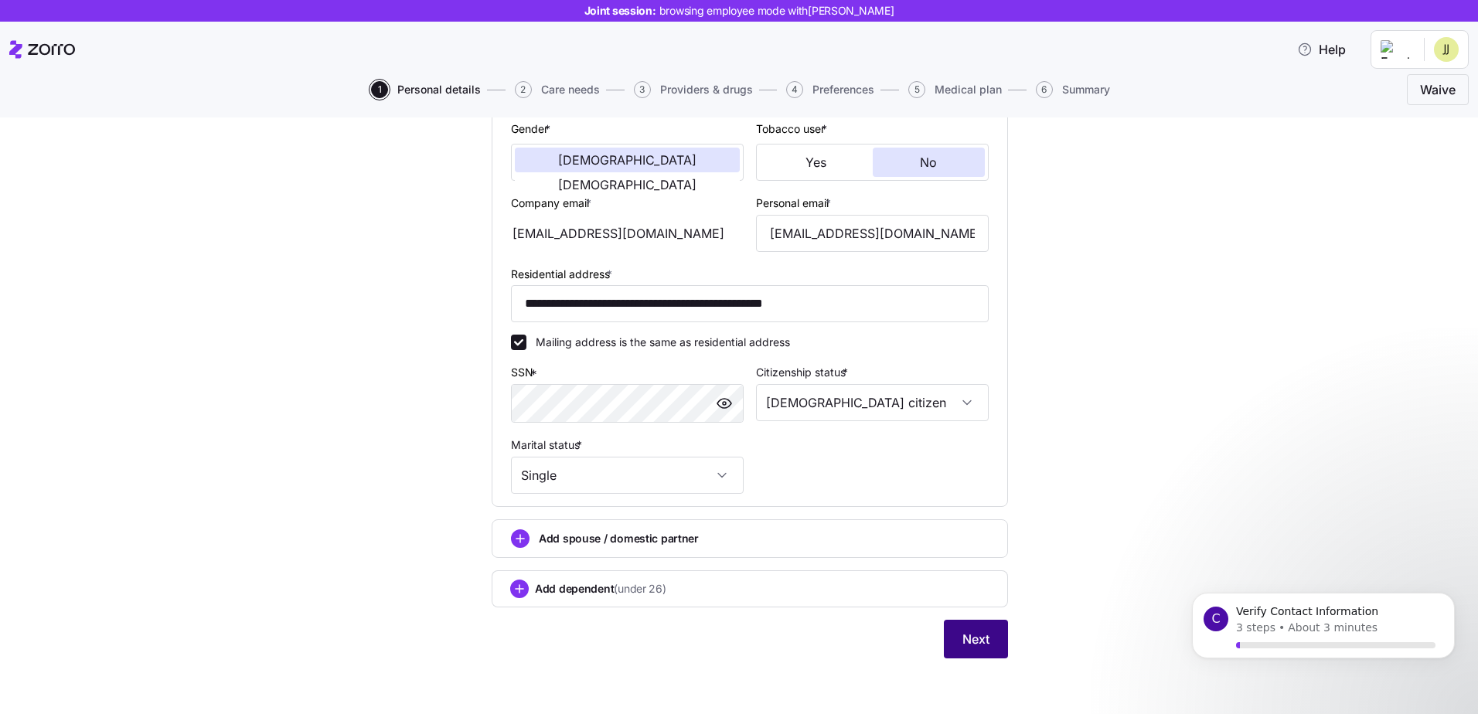
click at [988, 633] on button "Next" at bounding box center [976, 639] width 64 height 39
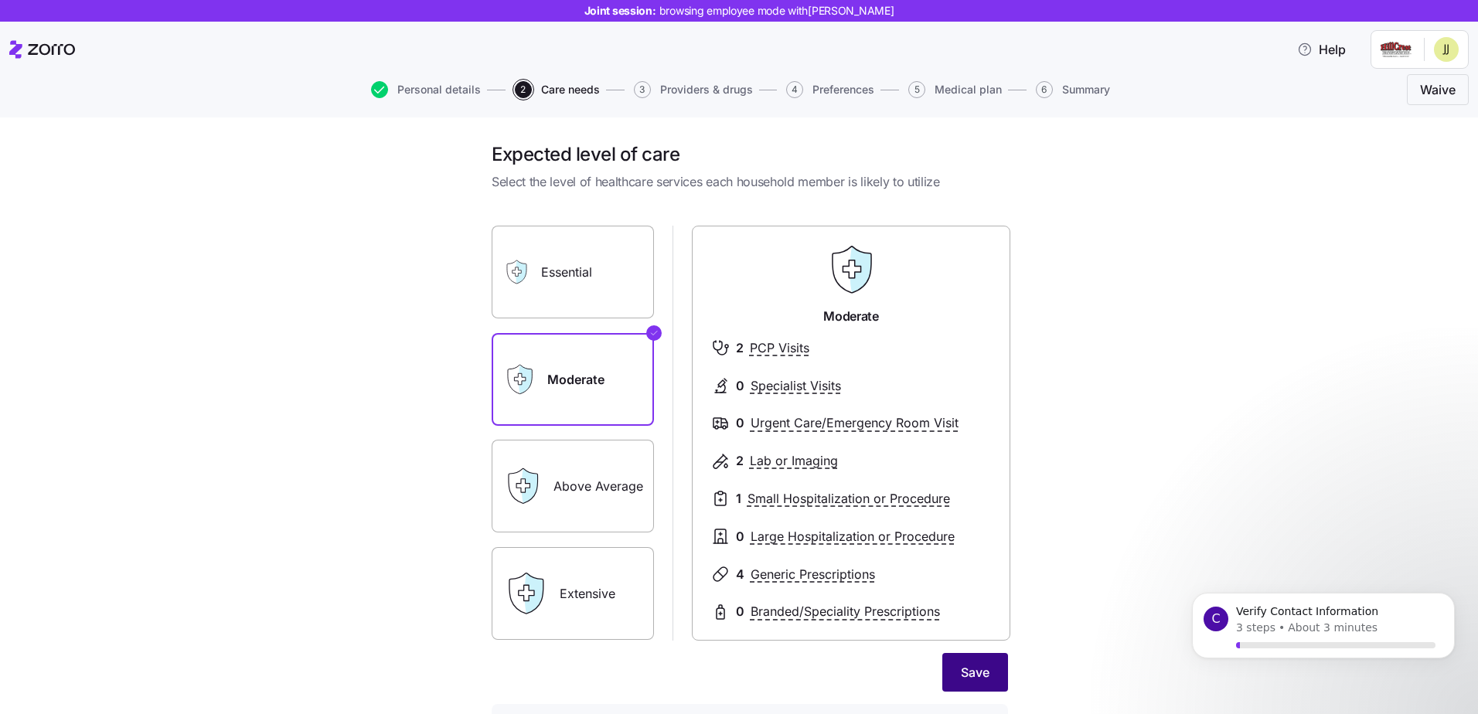
click at [969, 680] on span "Save" at bounding box center [975, 672] width 29 height 19
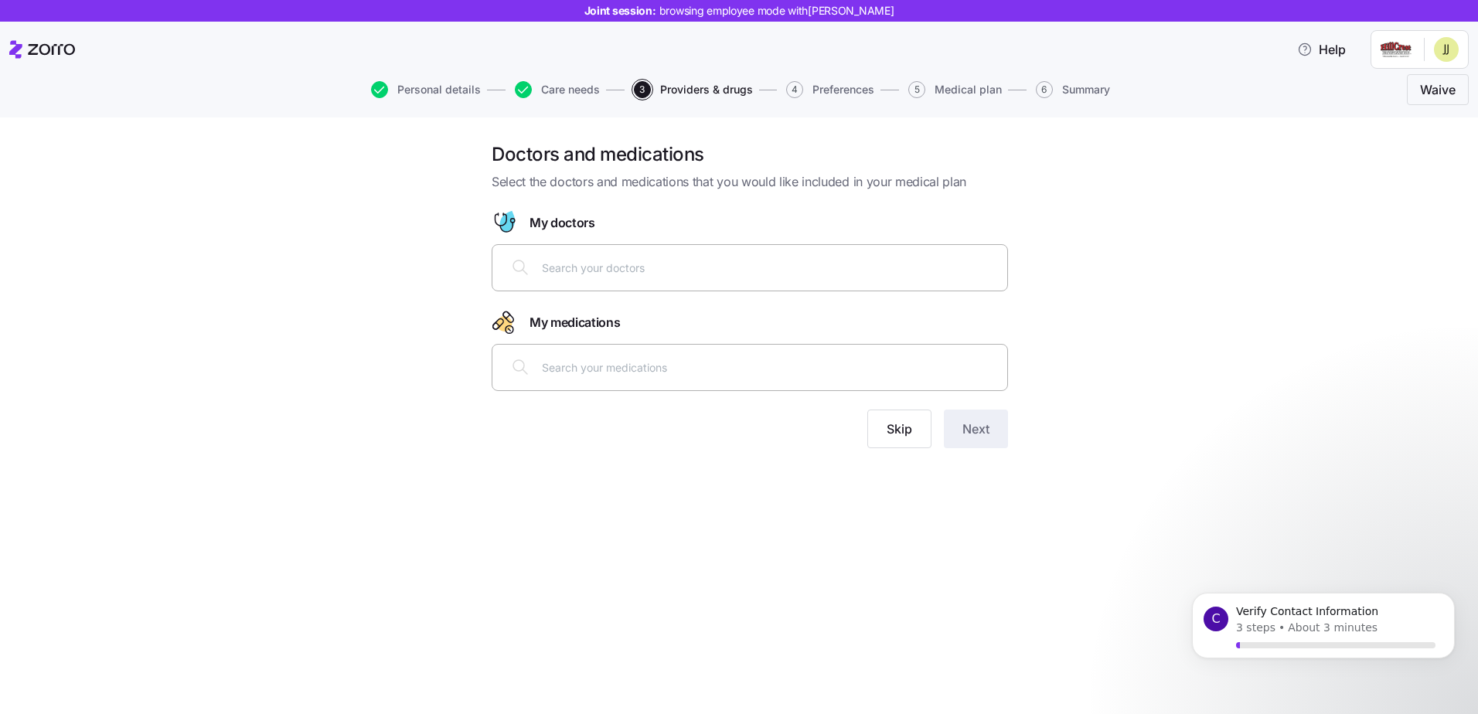
click at [604, 271] on input "text" at bounding box center [770, 267] width 456 height 17
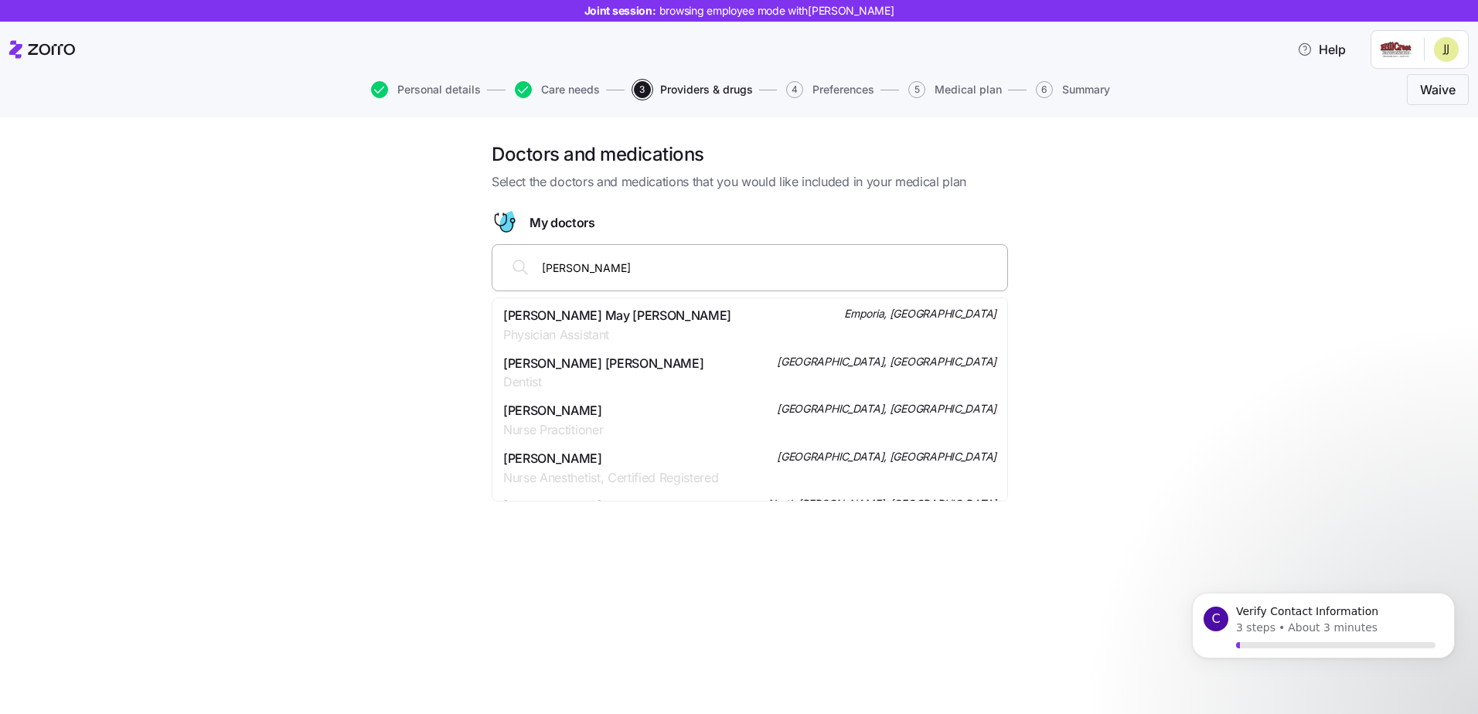
drag, startPoint x: 627, startPoint y: 270, endPoint x: 502, endPoint y: 270, distance: 124.5
click at [506, 270] on div "[PERSON_NAME]" at bounding box center [750, 267] width 496 height 37
type input "[PERSON_NAME]"
click at [602, 325] on span "Family Medicine" at bounding box center [552, 334] width 99 height 19
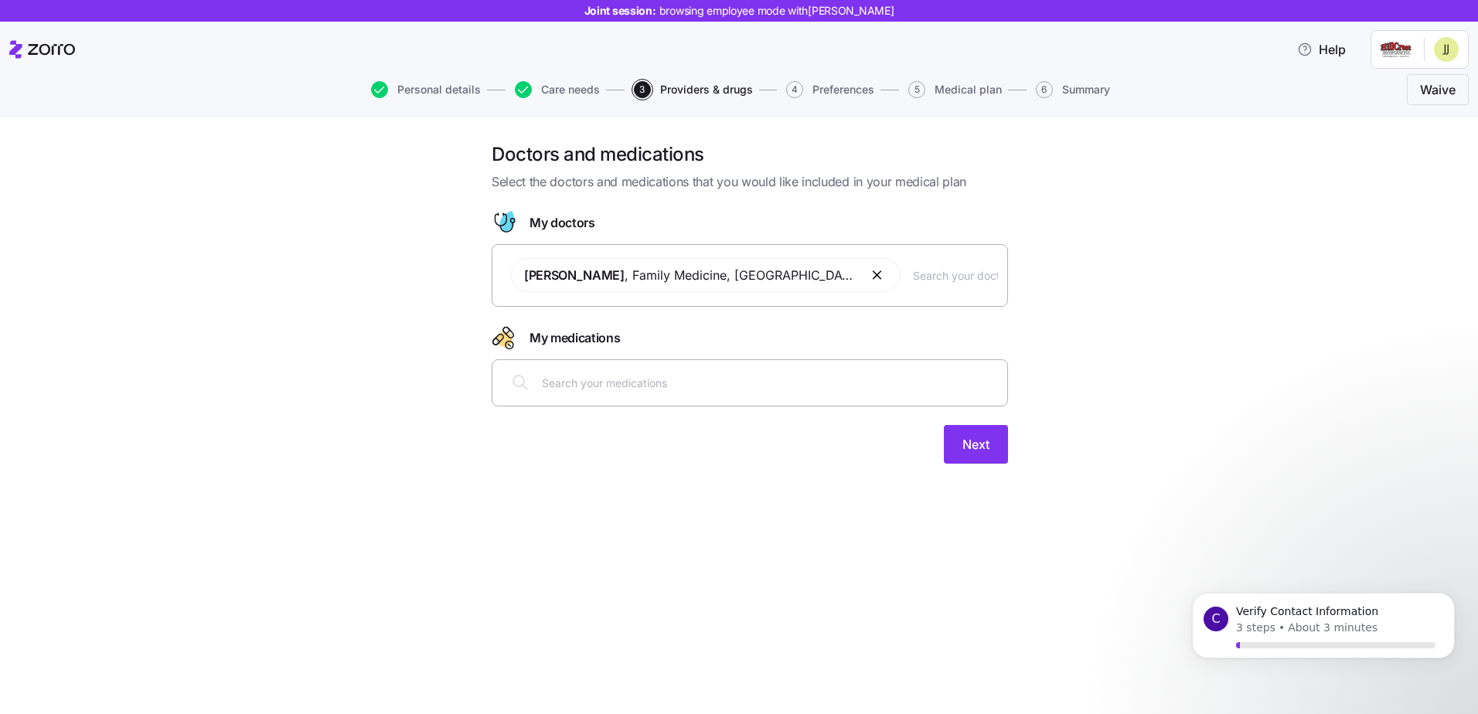
click at [588, 378] on input "text" at bounding box center [770, 382] width 456 height 17
click at [956, 271] on input "text" at bounding box center [955, 275] width 85 height 17
click at [629, 390] on input "text" at bounding box center [770, 382] width 456 height 17
type input "vivance"
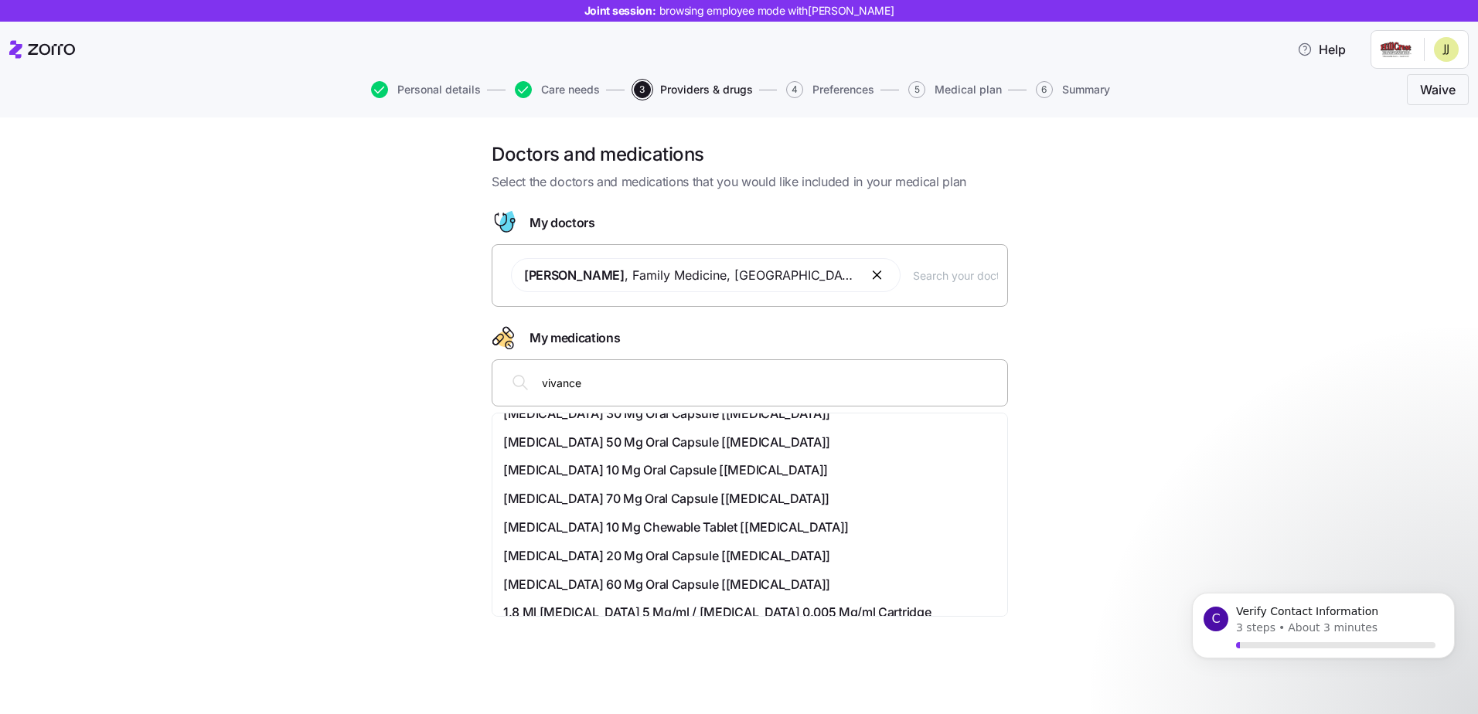
scroll to position [181, 0]
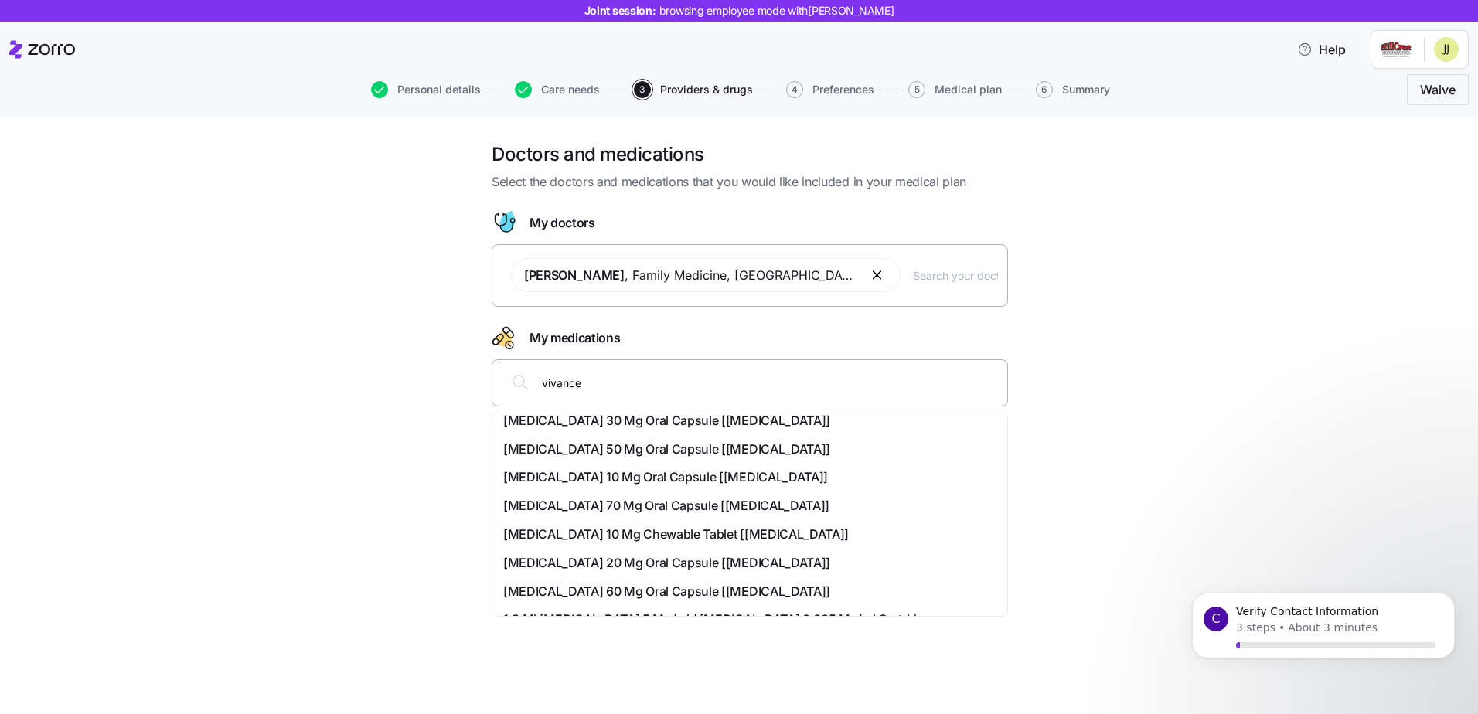
click at [649, 502] on span "Lisdexamfetamine Dimesylate 70 Mg Oral Capsule [vyvanse]" at bounding box center [666, 505] width 326 height 19
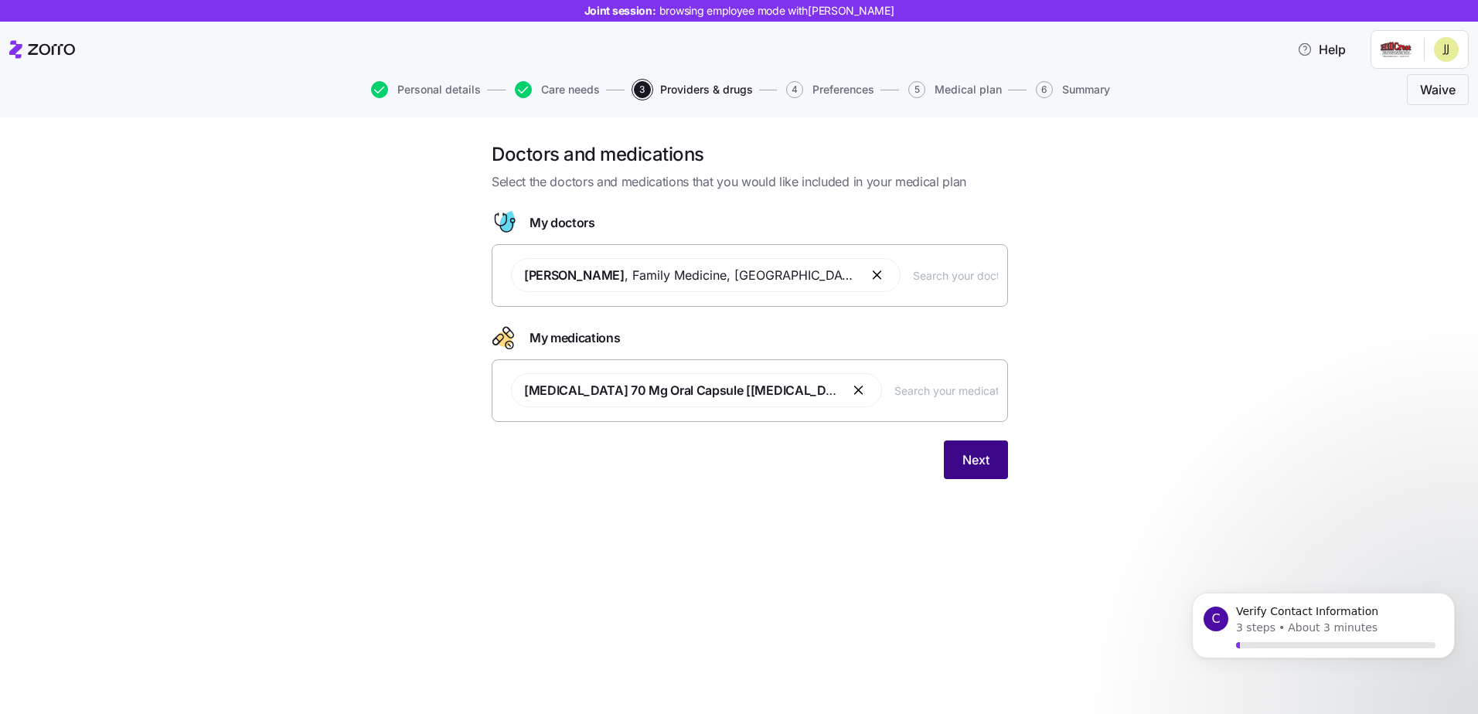
click at [966, 458] on span "Next" at bounding box center [975, 460] width 27 height 19
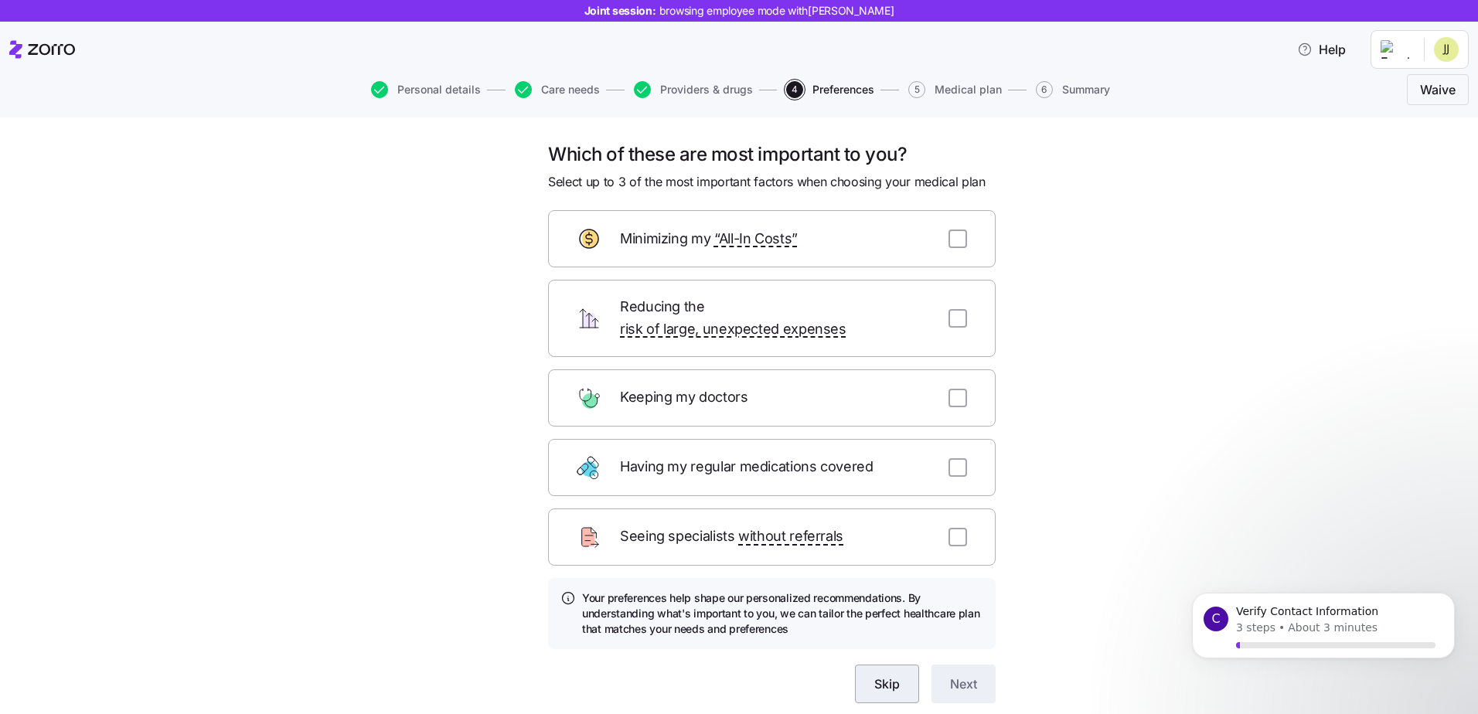
click at [876, 675] on span "Skip" at bounding box center [887, 684] width 26 height 19
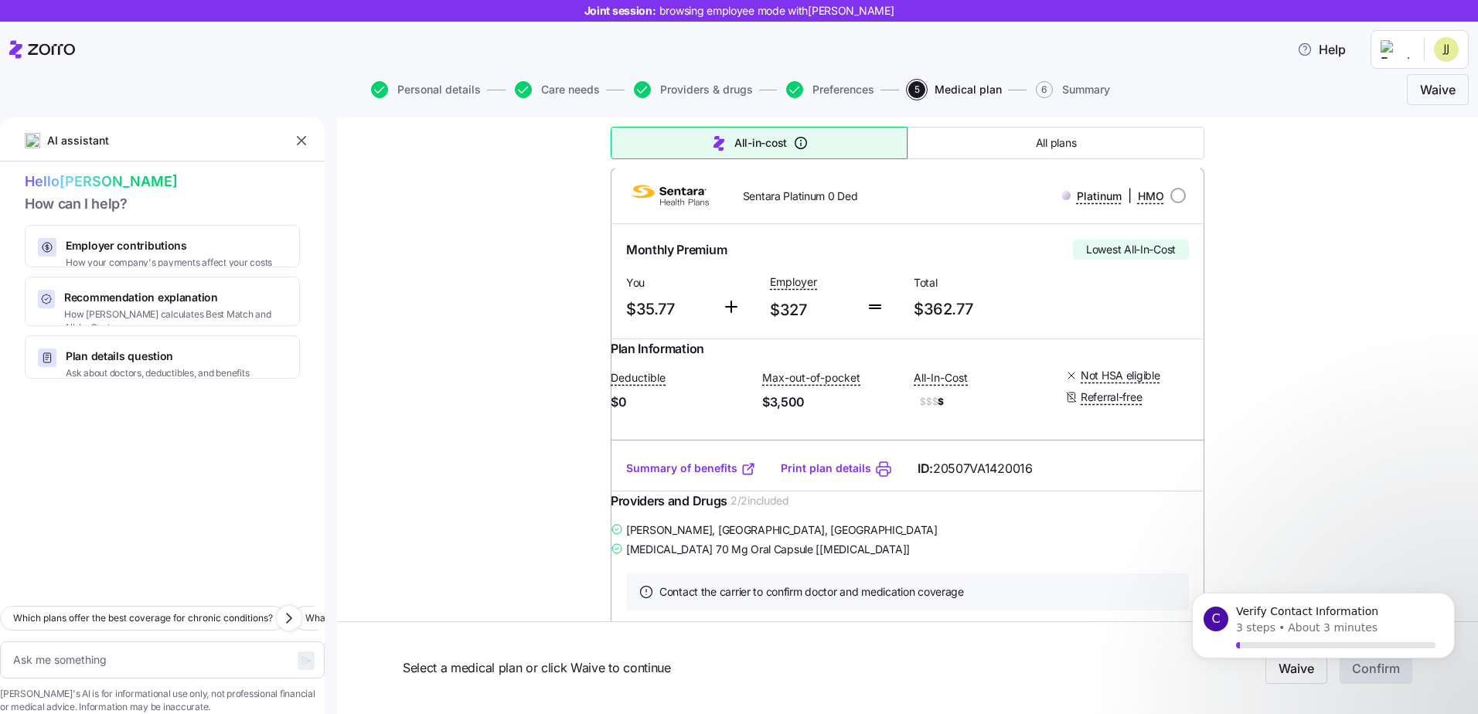
scroll to position [234, 0]
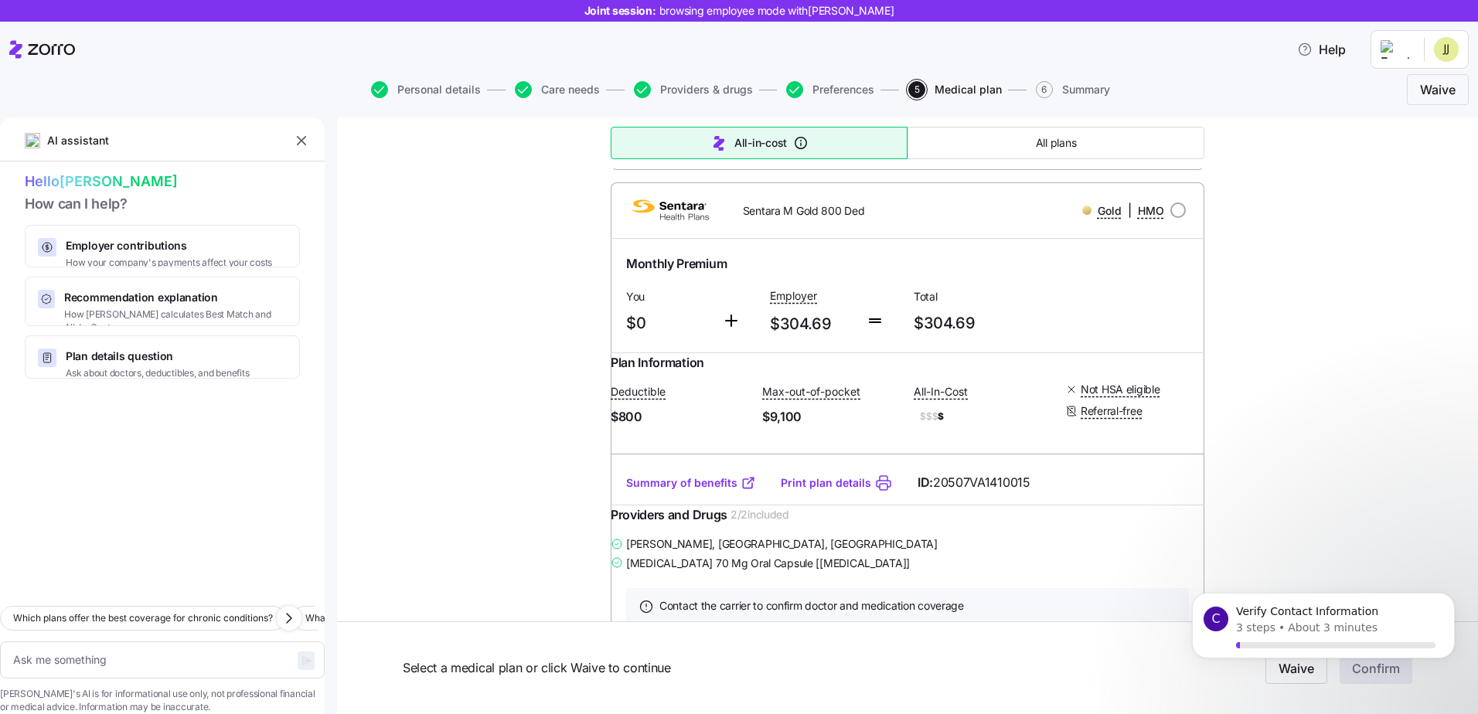
scroll to position [703, 0]
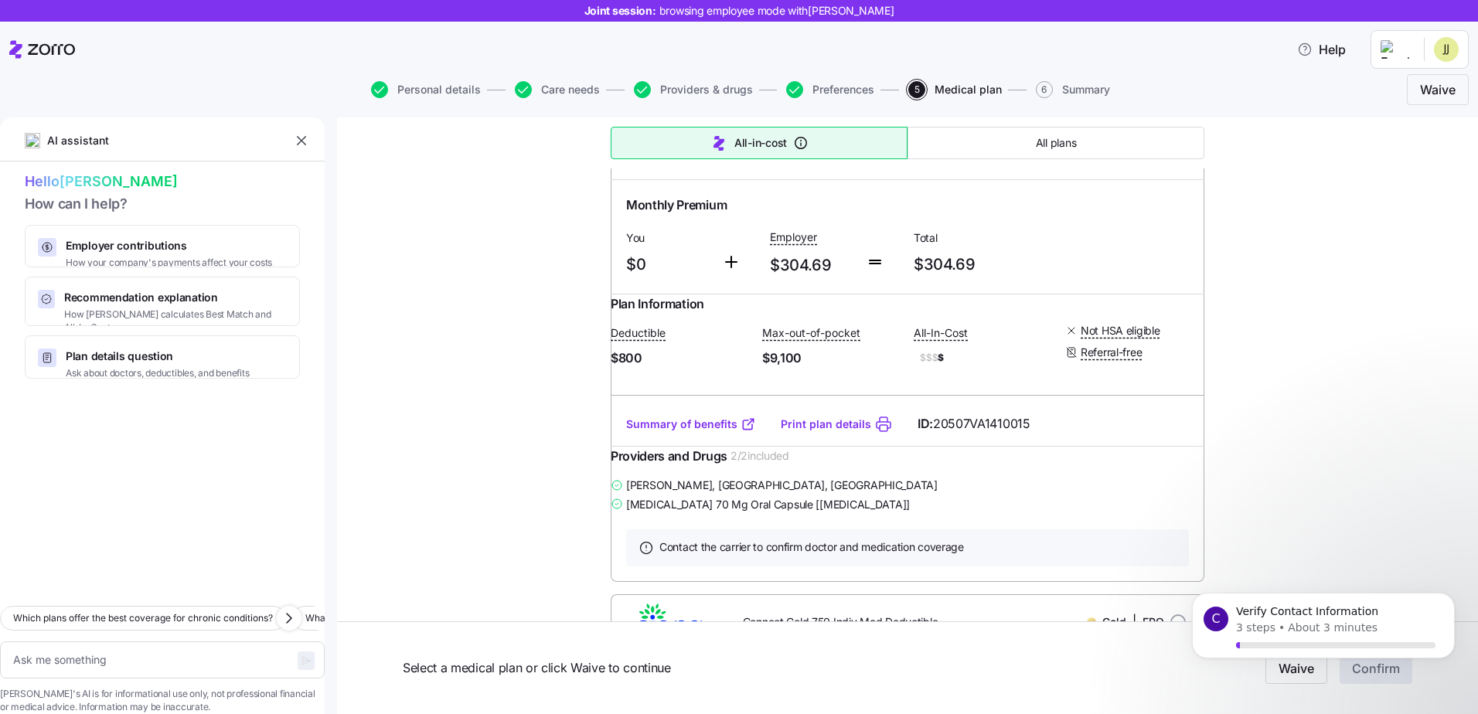
scroll to position [748, 0]
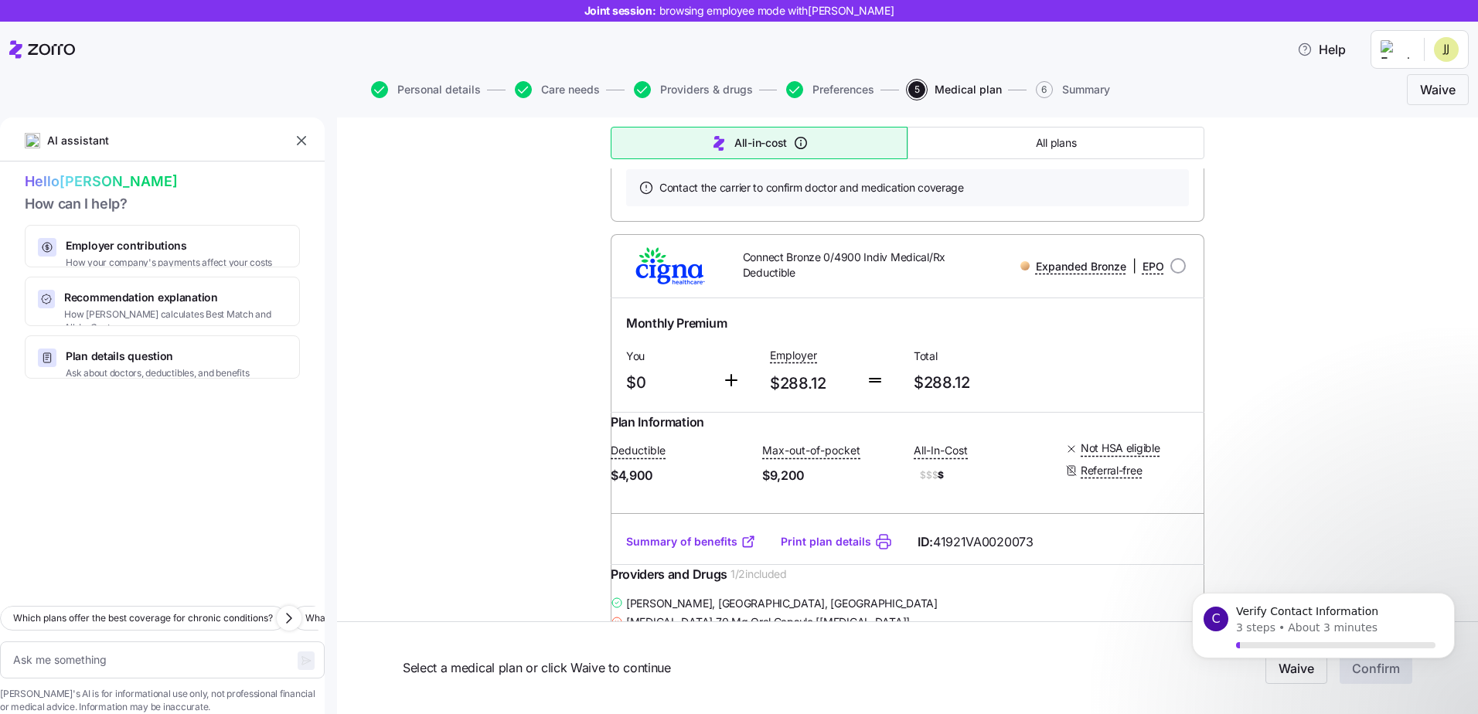
type textarea "x"
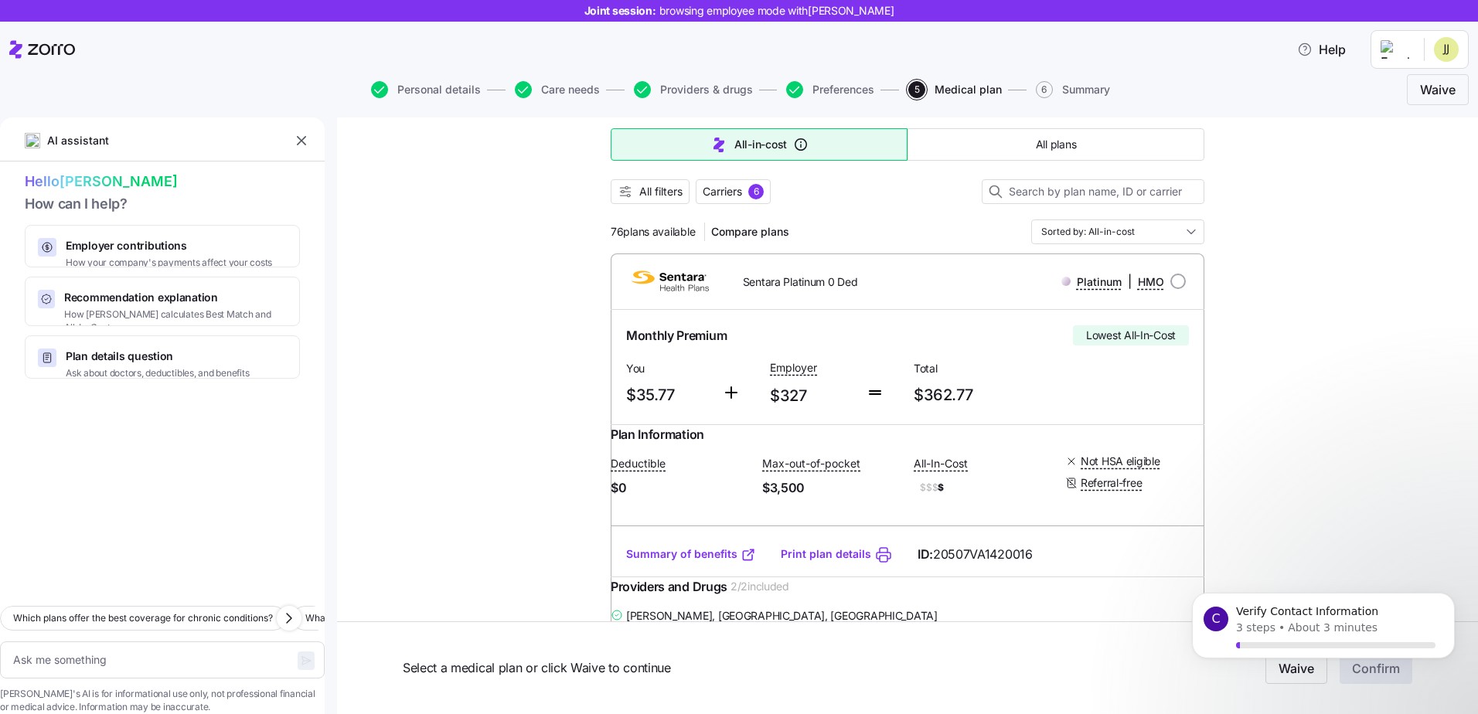
scroll to position [179, 0]
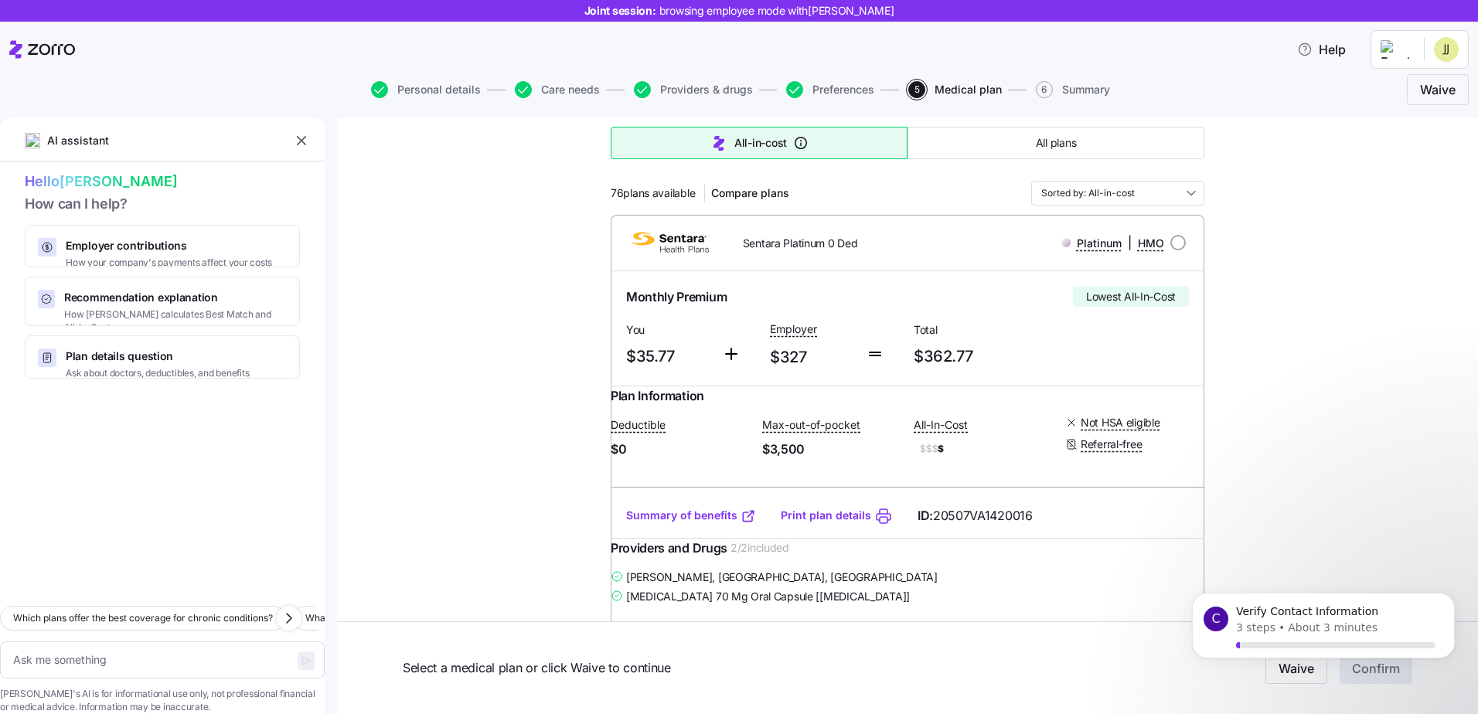
click at [660, 523] on link "Summary of benefits" at bounding box center [691, 515] width 130 height 15
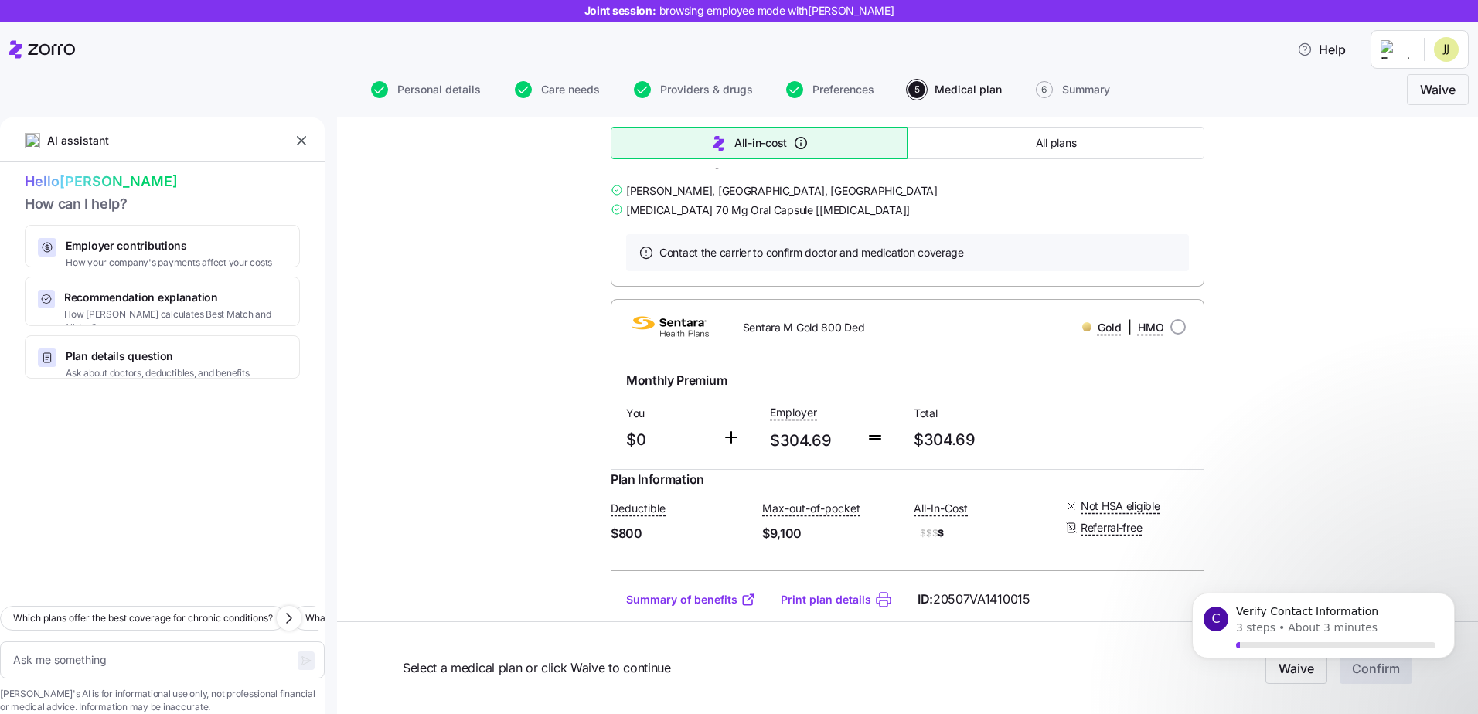
scroll to position [952, 0]
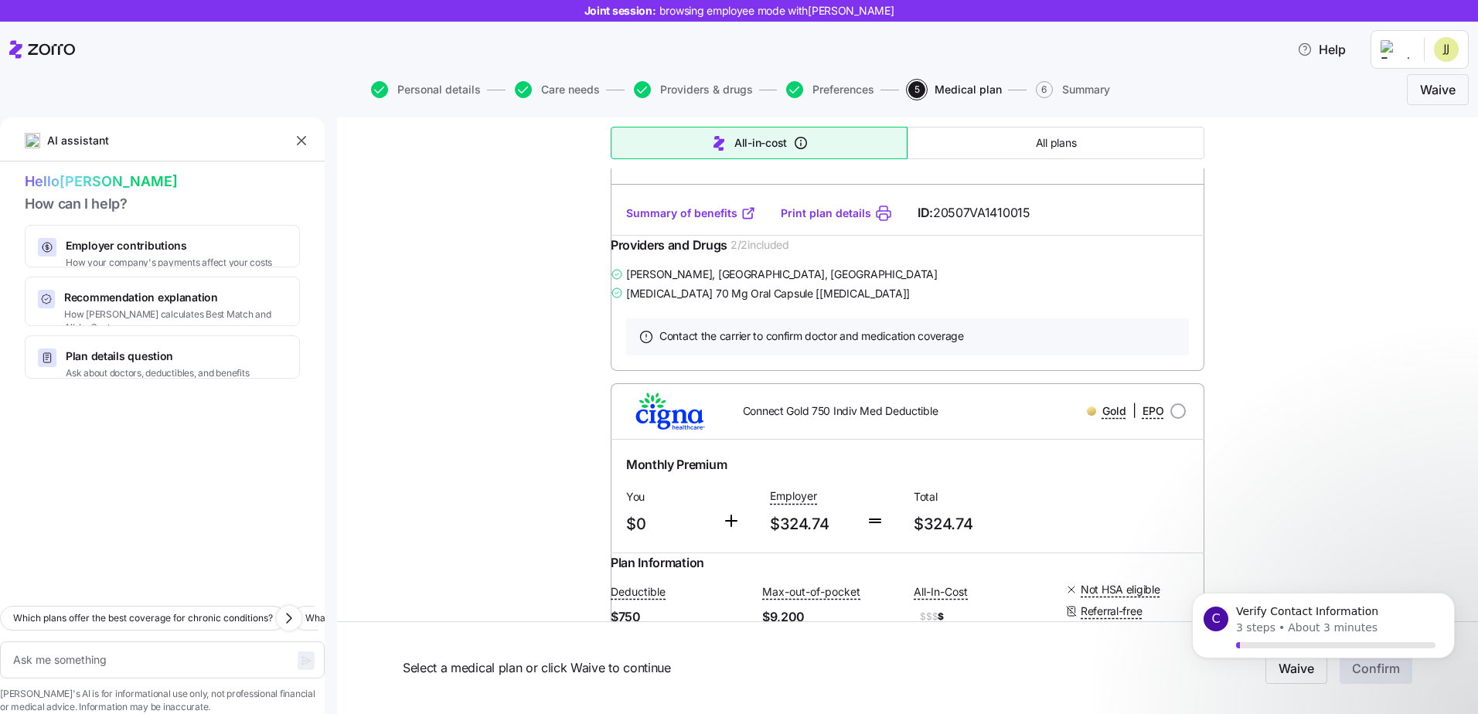
click at [680, 221] on link "Summary of benefits" at bounding box center [691, 213] width 130 height 15
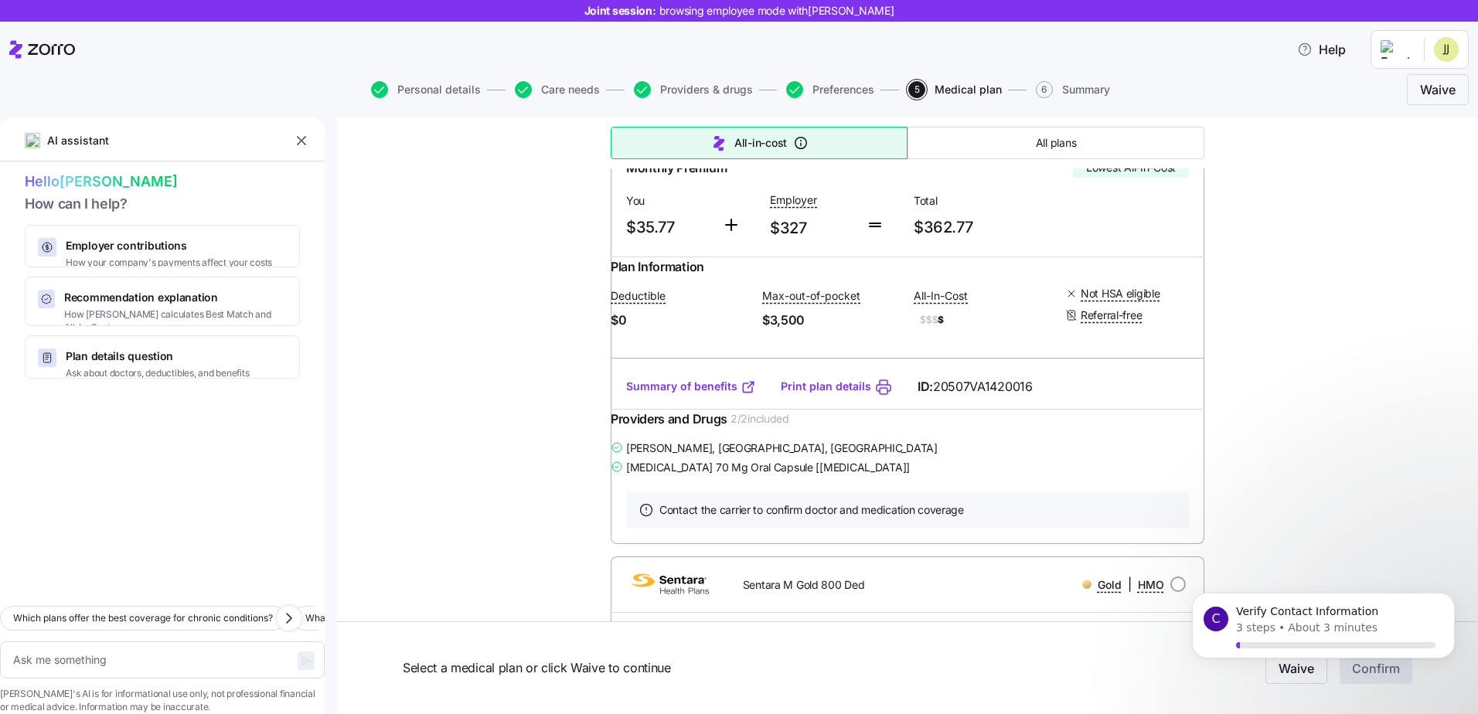
scroll to position [0, 0]
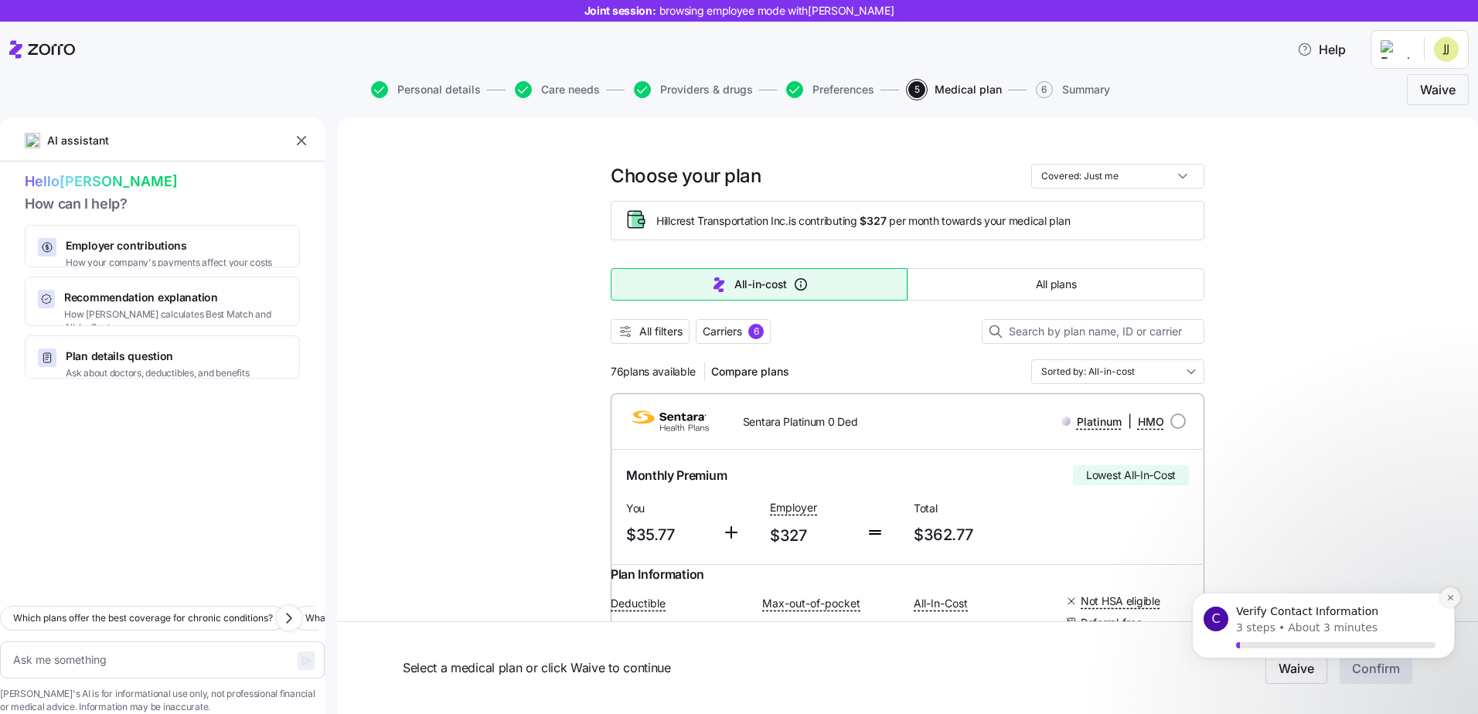
click at [1447, 601] on icon "Dismiss notification" at bounding box center [1450, 598] width 9 height 9
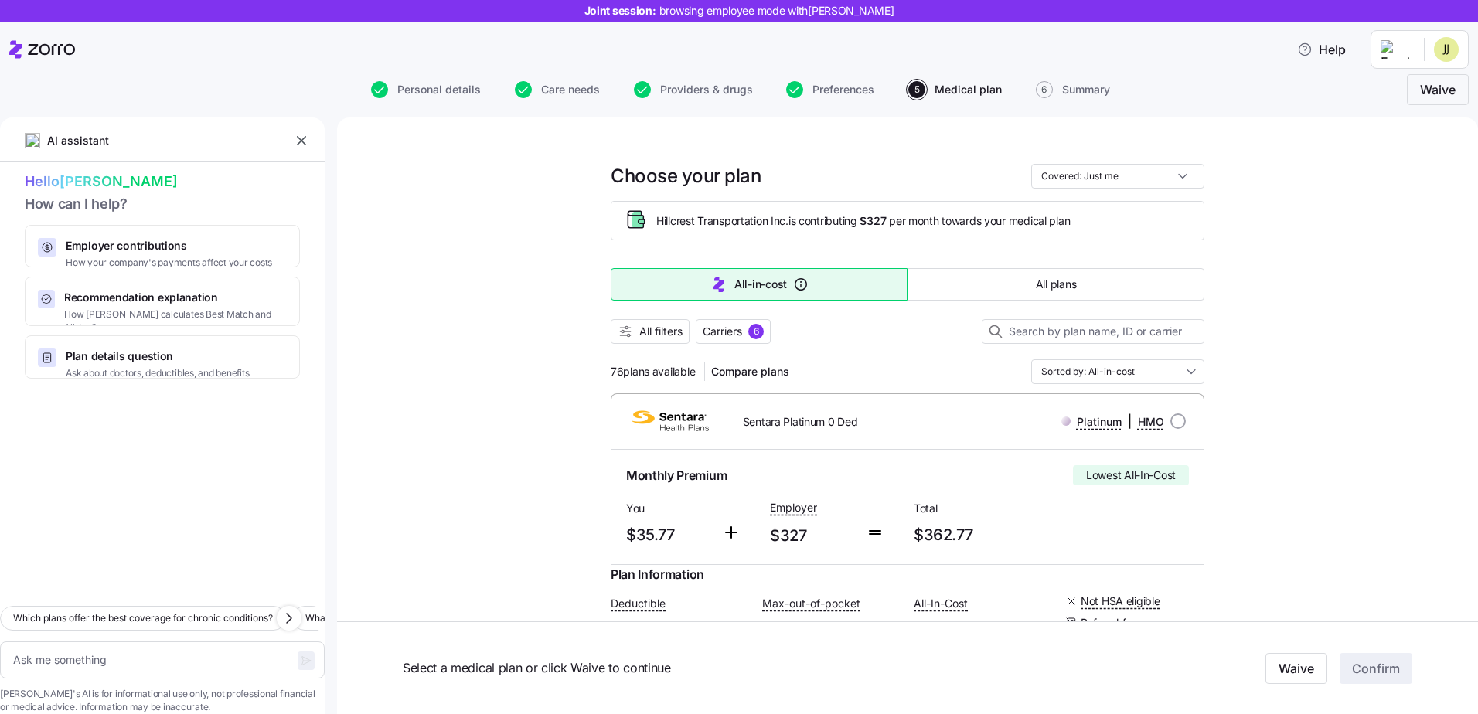
click at [1473, 88] on header "Joint session: browsing employee mode with John Edmunds Jr Help" at bounding box center [739, 54] width 1478 height 108
click at [1477, 80] on header "Joint session: browsing employee mode with John Edmunds Jr Help" at bounding box center [739, 54] width 1478 height 108
click at [1172, 420] on input "radio" at bounding box center [1177, 421] width 15 height 15
radio input "true"
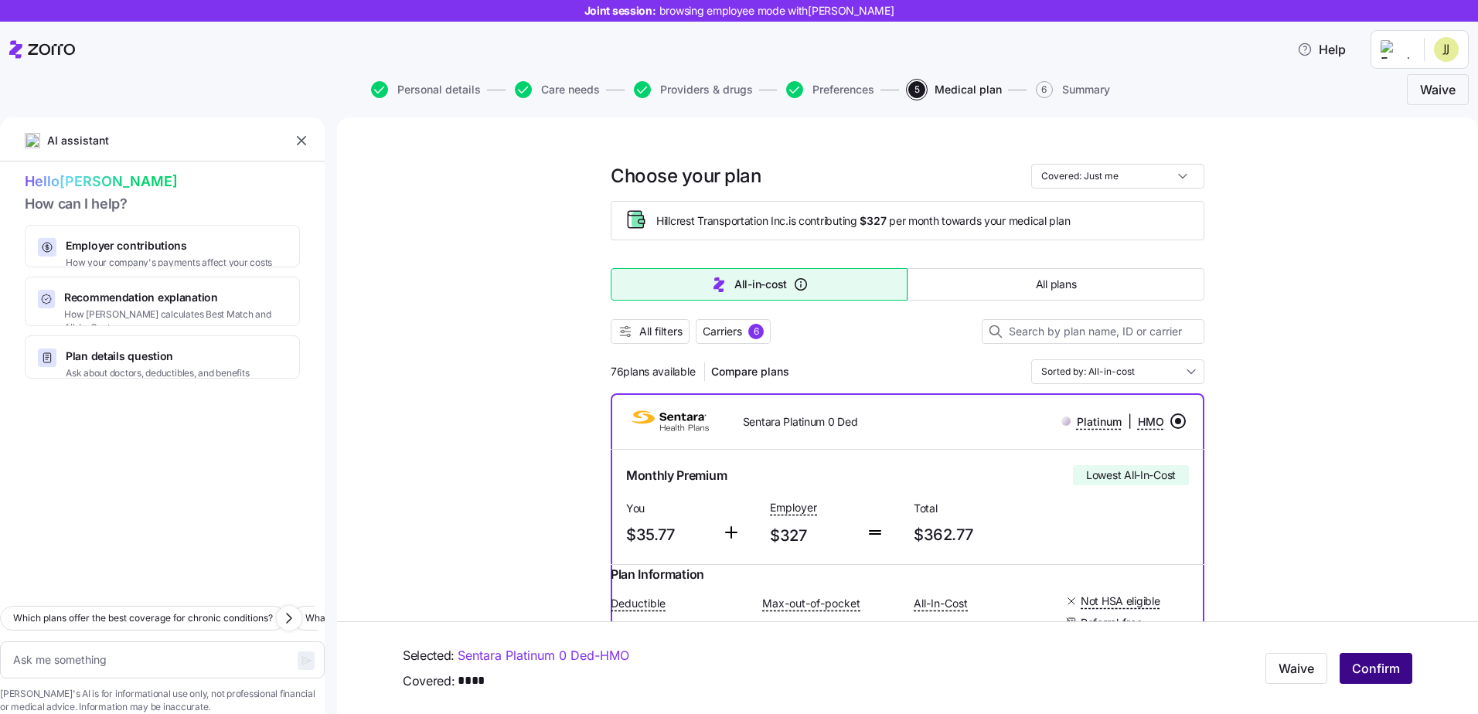
click at [1371, 663] on span "Confirm" at bounding box center [1376, 668] width 48 height 19
type textarea "x"
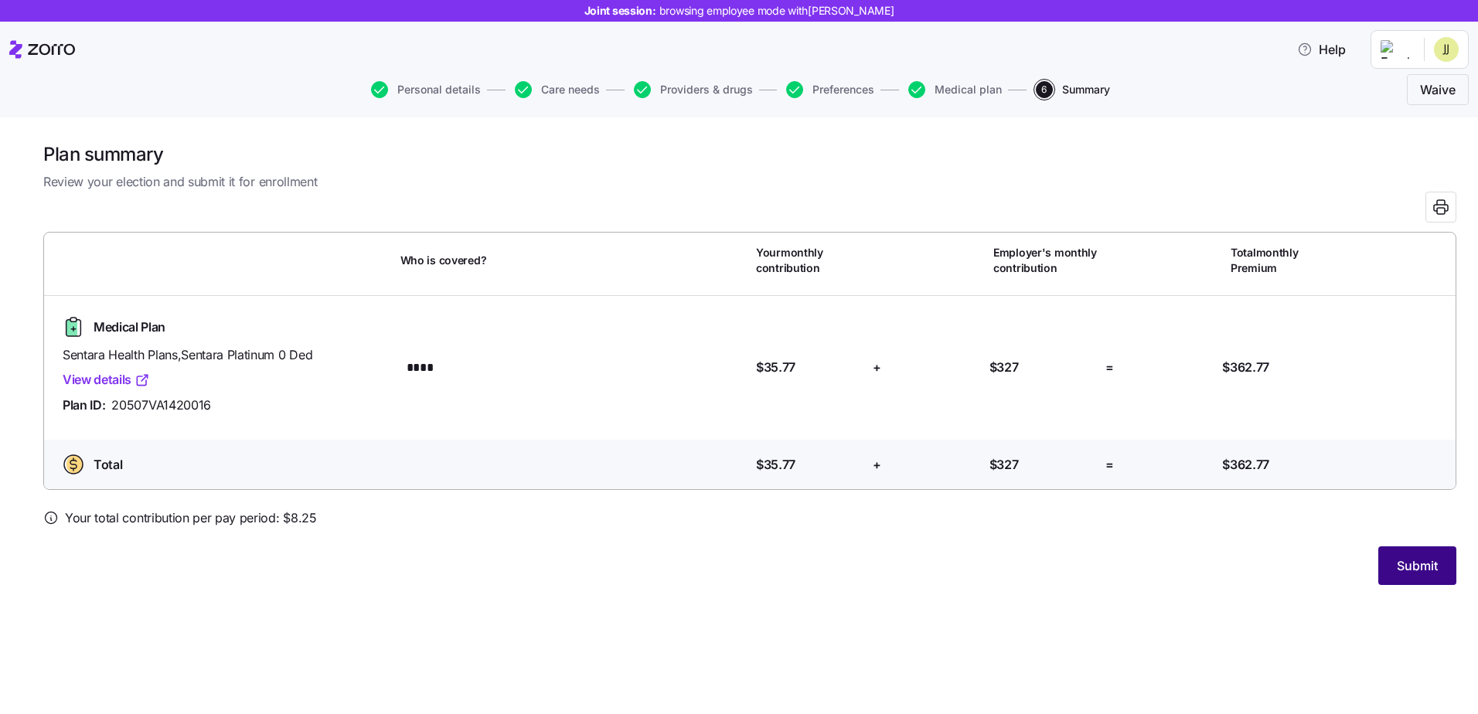
click at [1420, 566] on span "Submit" at bounding box center [1417, 566] width 41 height 19
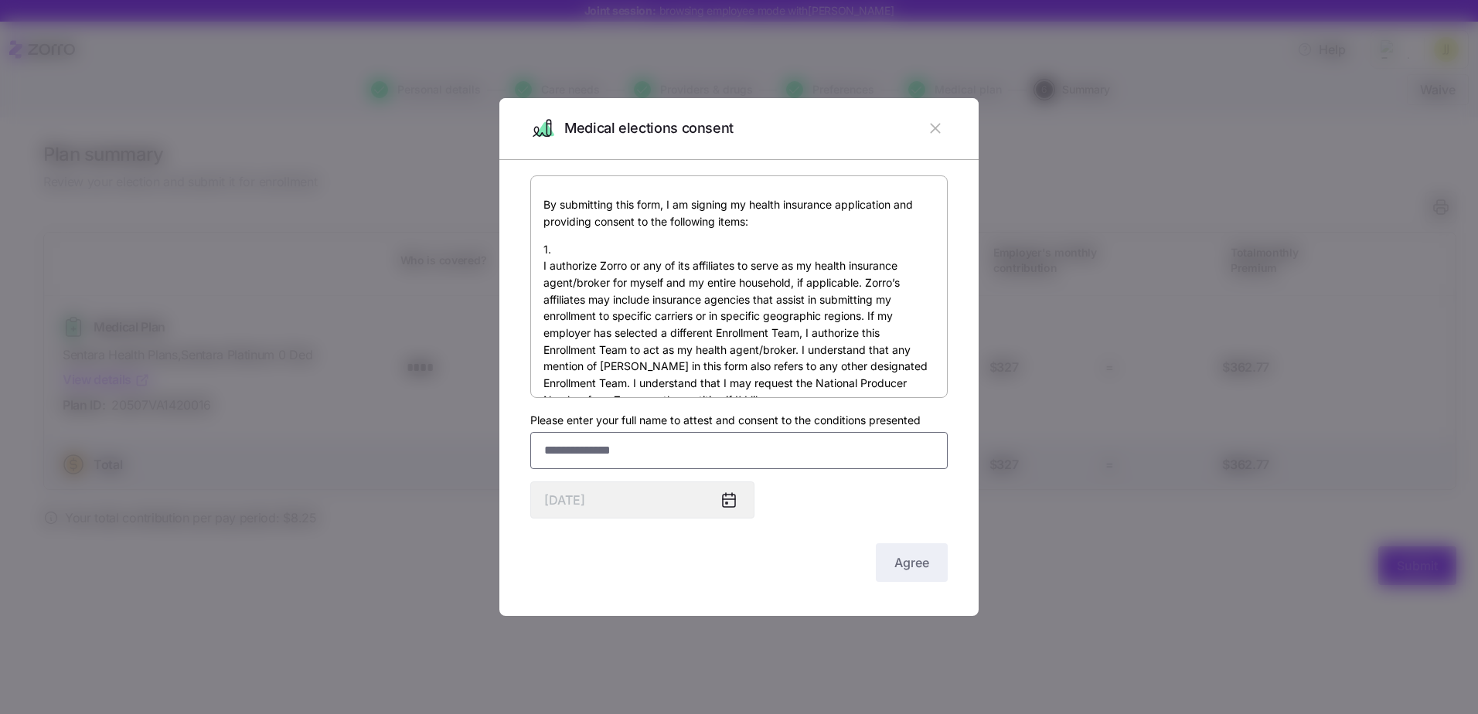
click at [604, 446] on input "Please enter your full name to attest and consent to the conditions presented" at bounding box center [738, 450] width 417 height 37
type input "**********"
click at [829, 503] on div "By submitting this form, I am signing my health insurance application and provi…" at bounding box center [738, 380] width 417 height 410
click at [918, 557] on span "Agree" at bounding box center [911, 562] width 35 height 19
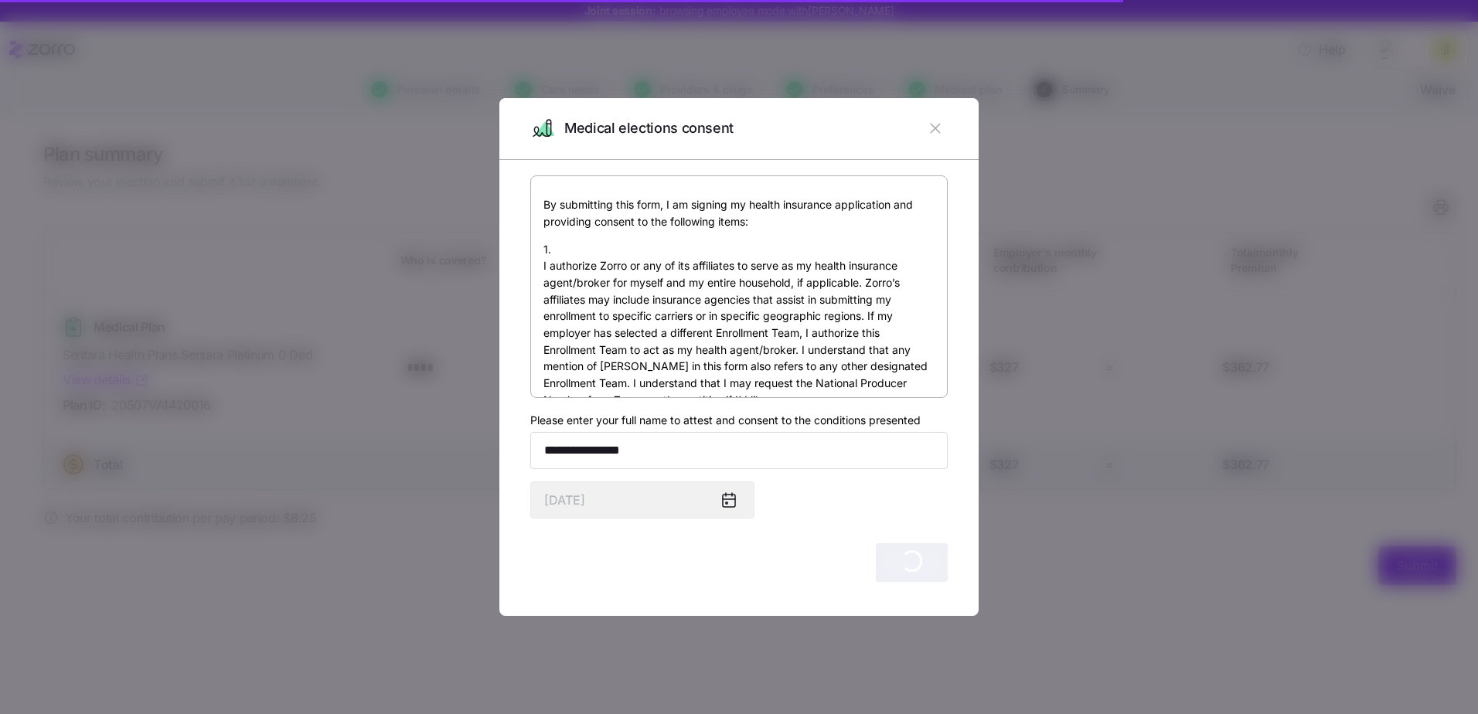
scroll to position [1146, 0]
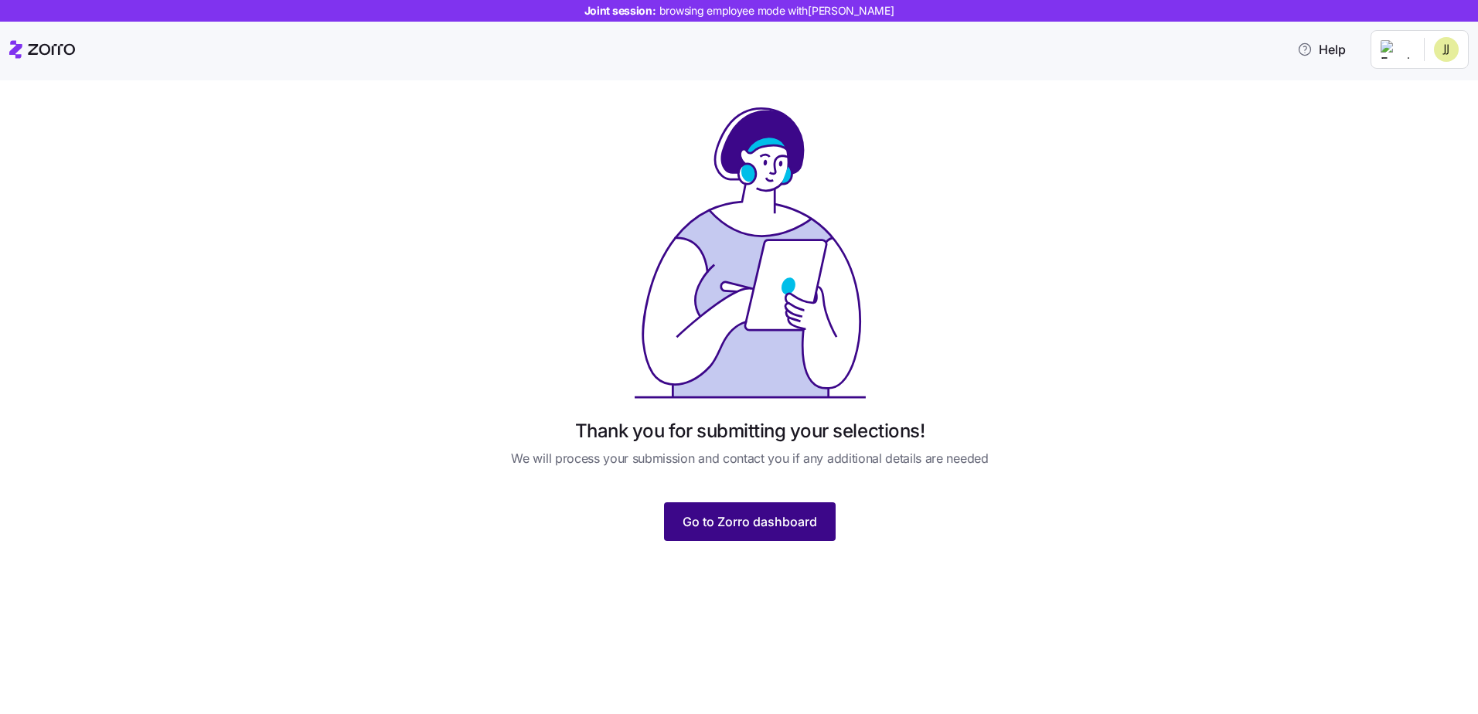
click at [771, 521] on span "Go to Zorro dashboard" at bounding box center [750, 522] width 135 height 19
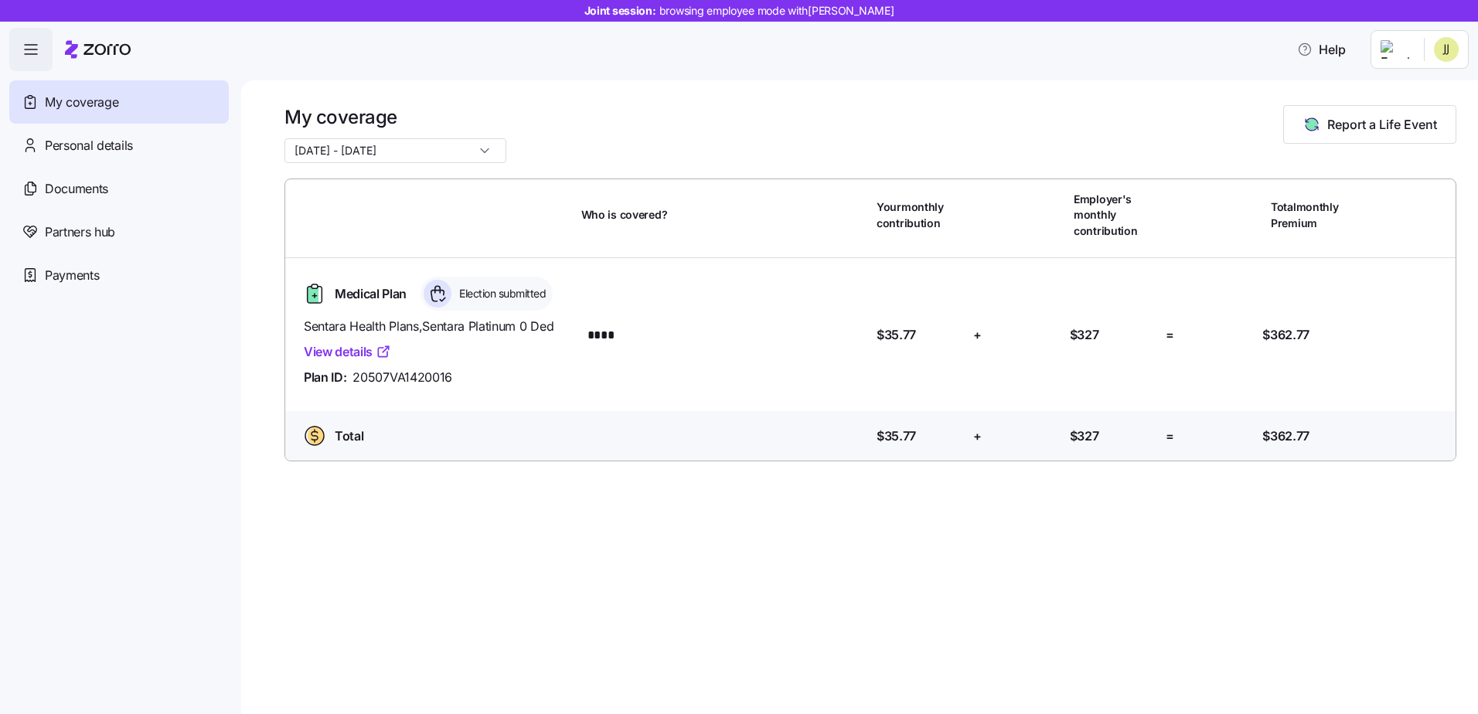
click at [83, 107] on span "My coverage" at bounding box center [81, 102] width 73 height 19
click at [29, 49] on icon "button" at bounding box center [31, 49] width 12 height 0
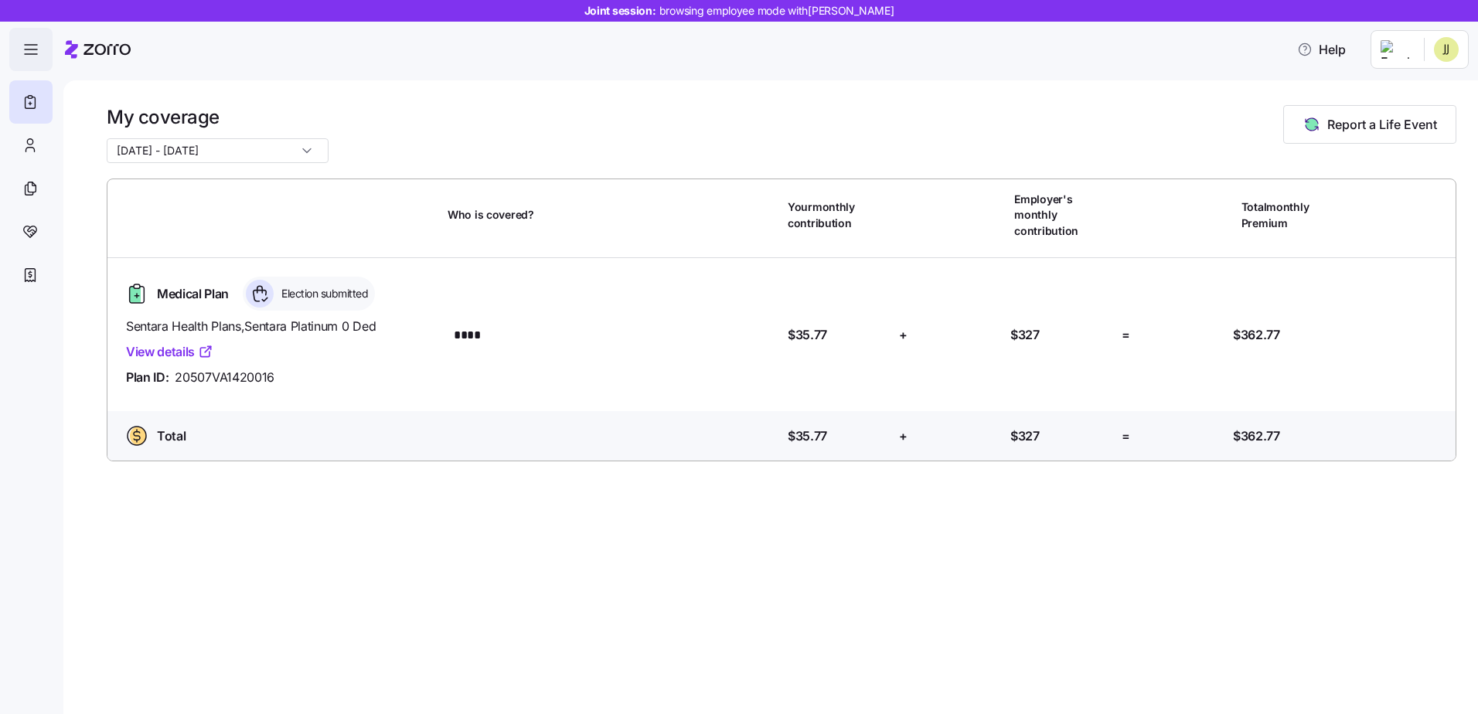
click at [25, 43] on icon "button" at bounding box center [31, 49] width 19 height 19
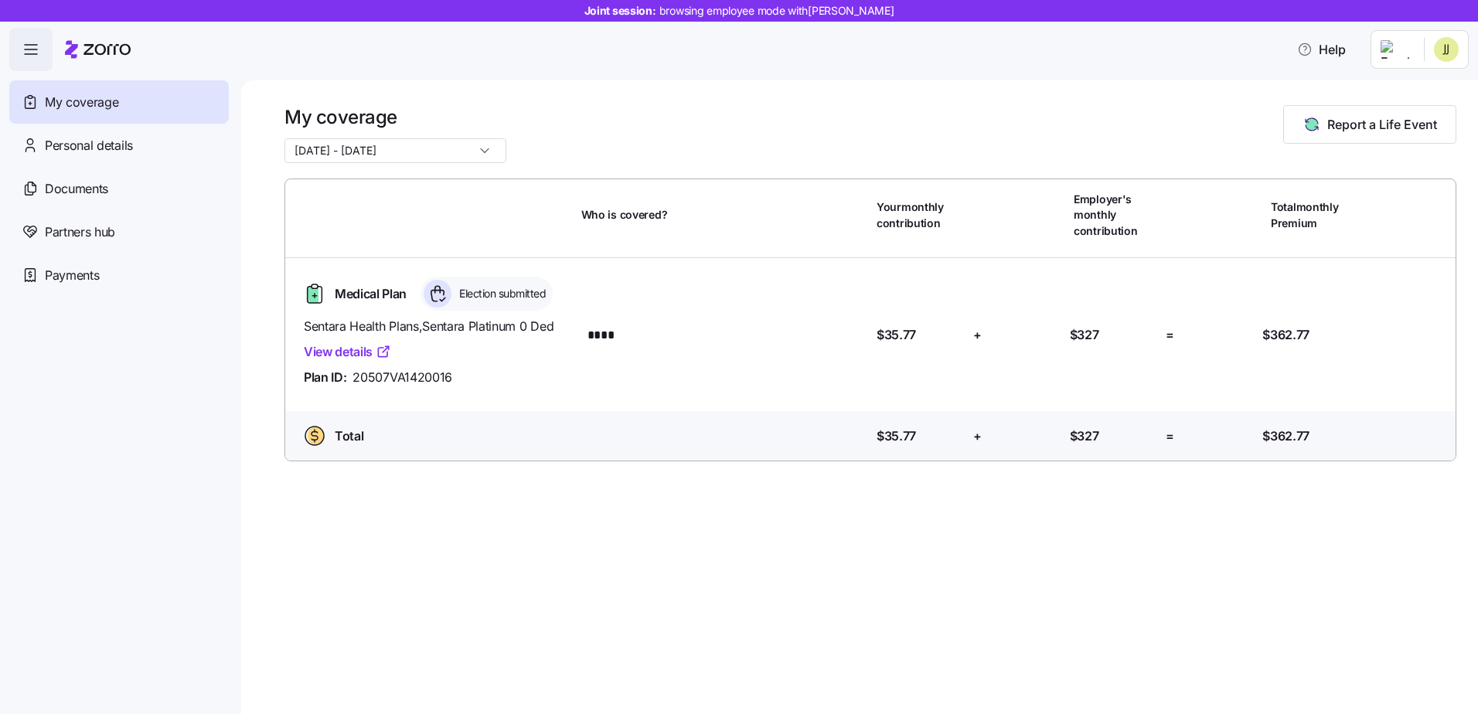
click at [83, 89] on div "My coverage" at bounding box center [119, 101] width 220 height 43
click at [29, 45] on icon "button" at bounding box center [31, 49] width 19 height 19
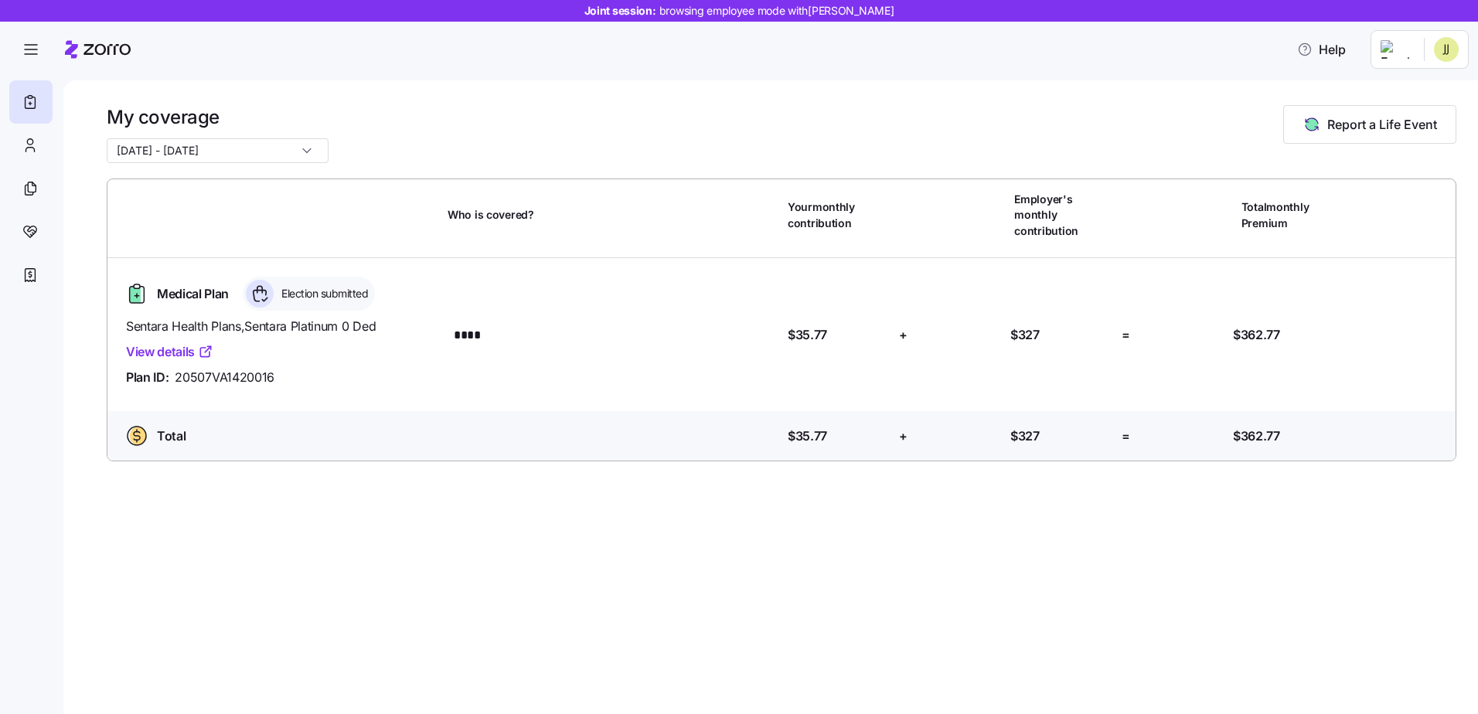
click at [83, 44] on icon at bounding box center [98, 49] width 66 height 19
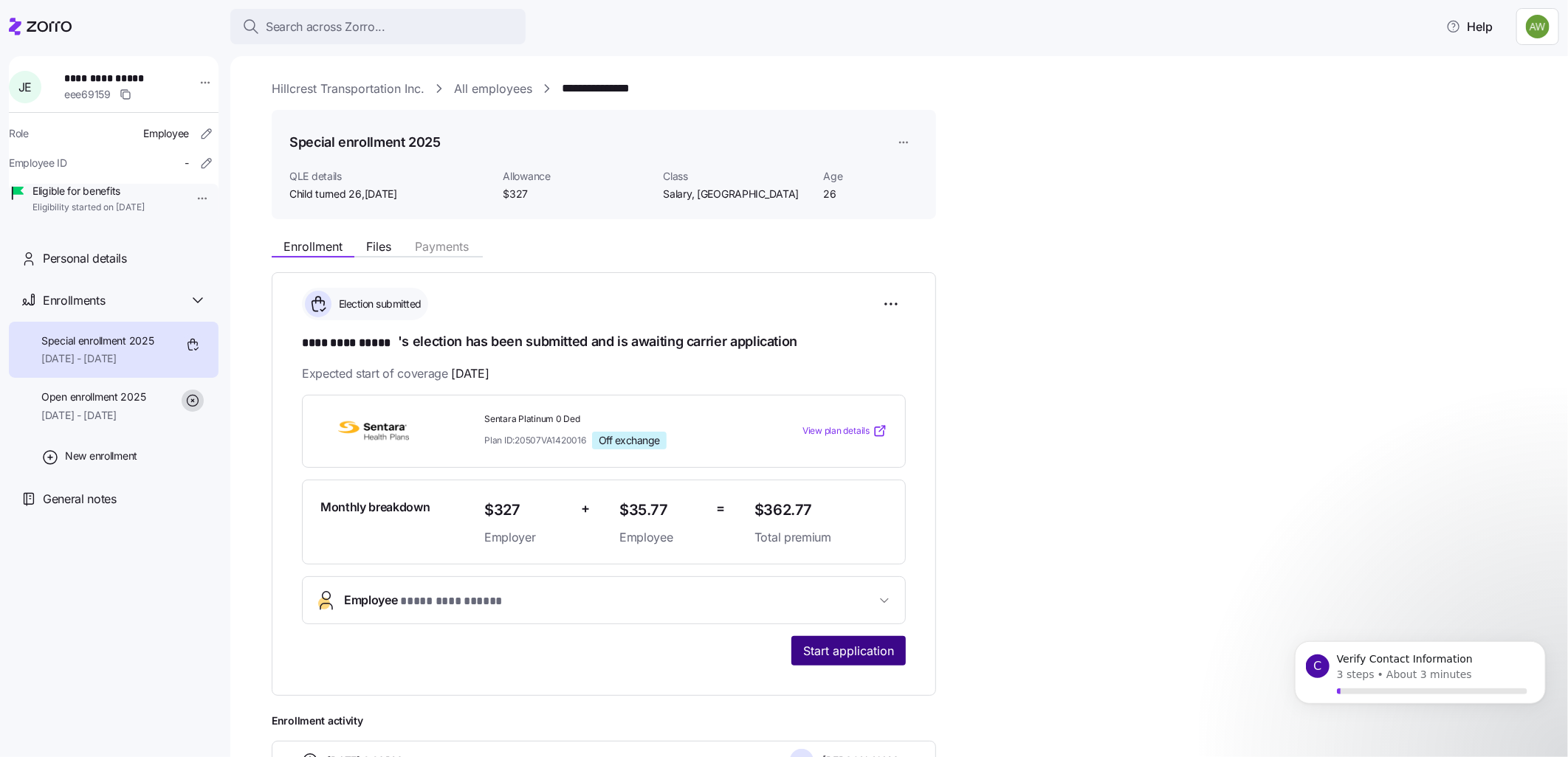
click at [846, 651] on span "Start application" at bounding box center [848, 651] width 91 height 18
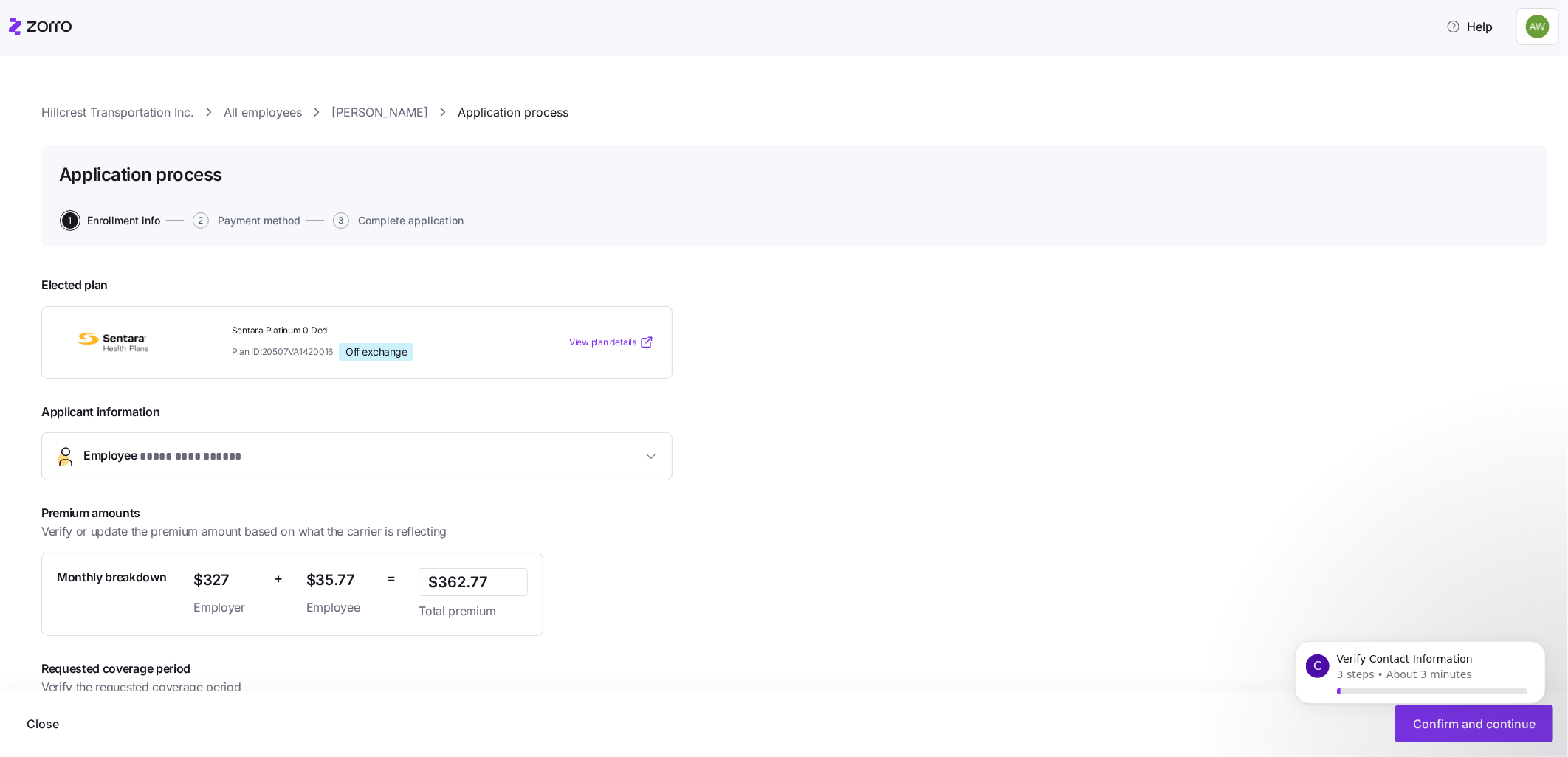
click at [47, 24] on icon at bounding box center [40, 27] width 63 height 18
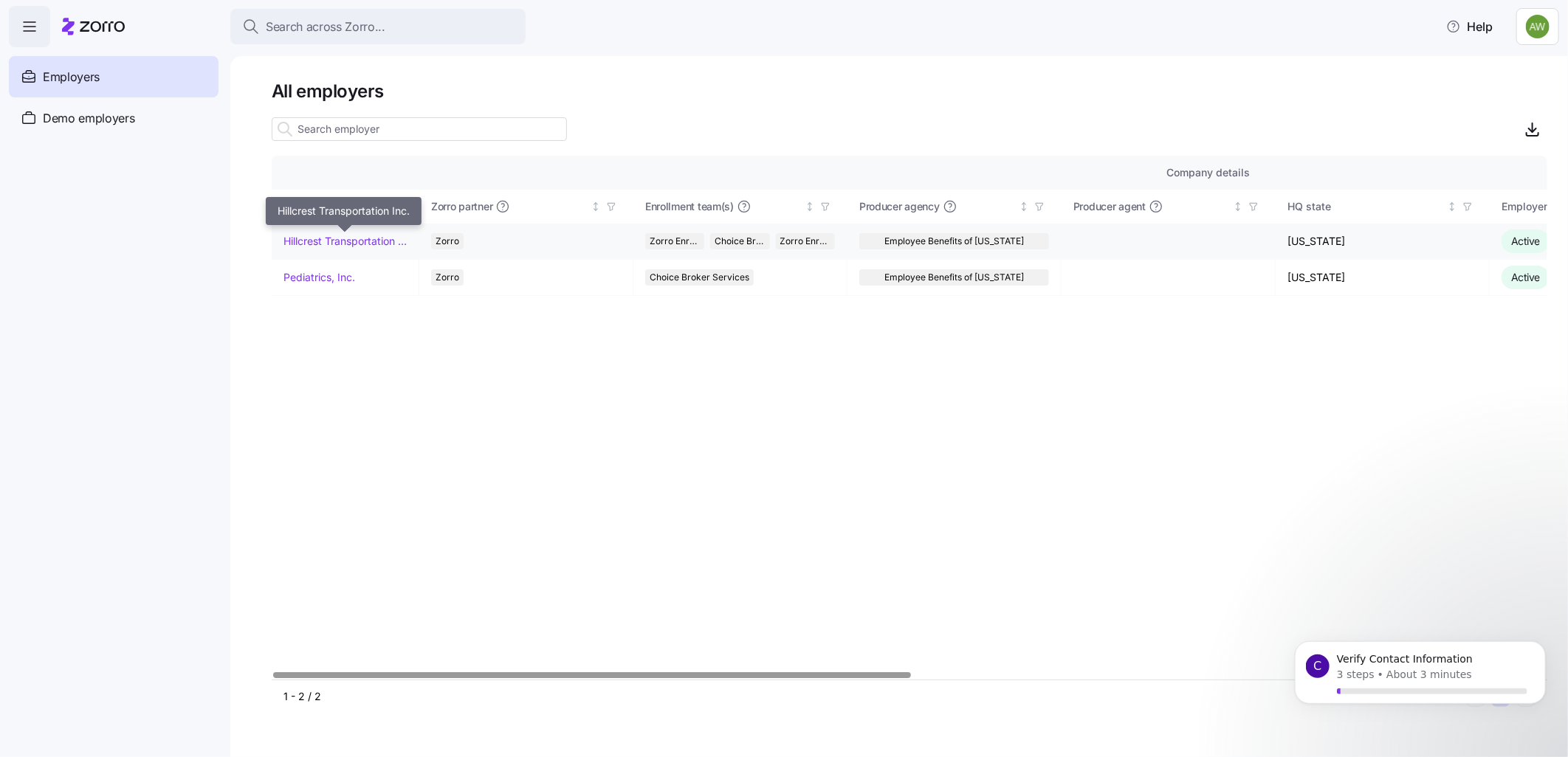
click at [328, 242] on link "Hillcrest Transportation Inc." at bounding box center [345, 241] width 123 height 14
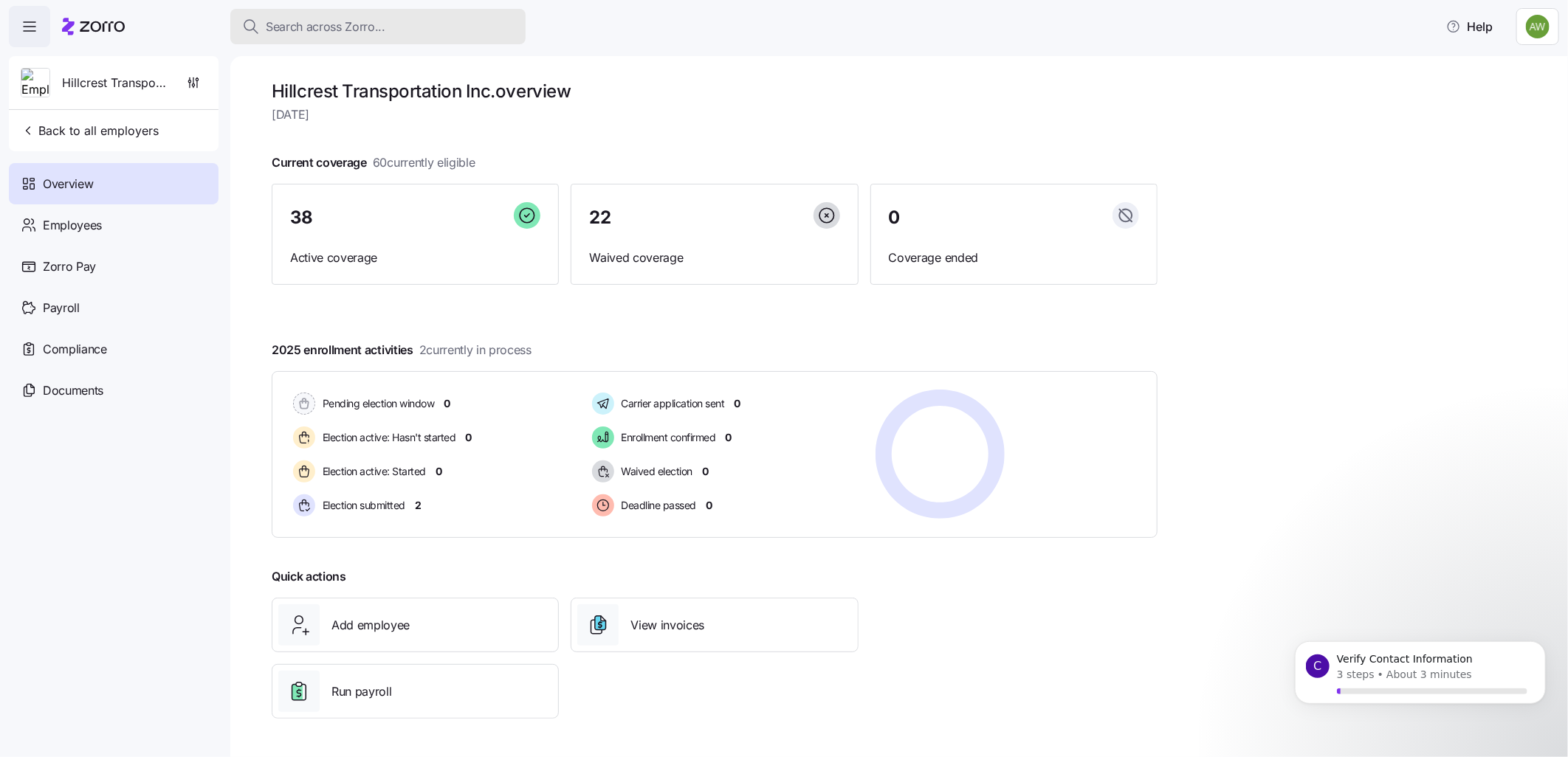
click at [338, 10] on button "Search across Zorro..." at bounding box center [377, 26] width 295 height 35
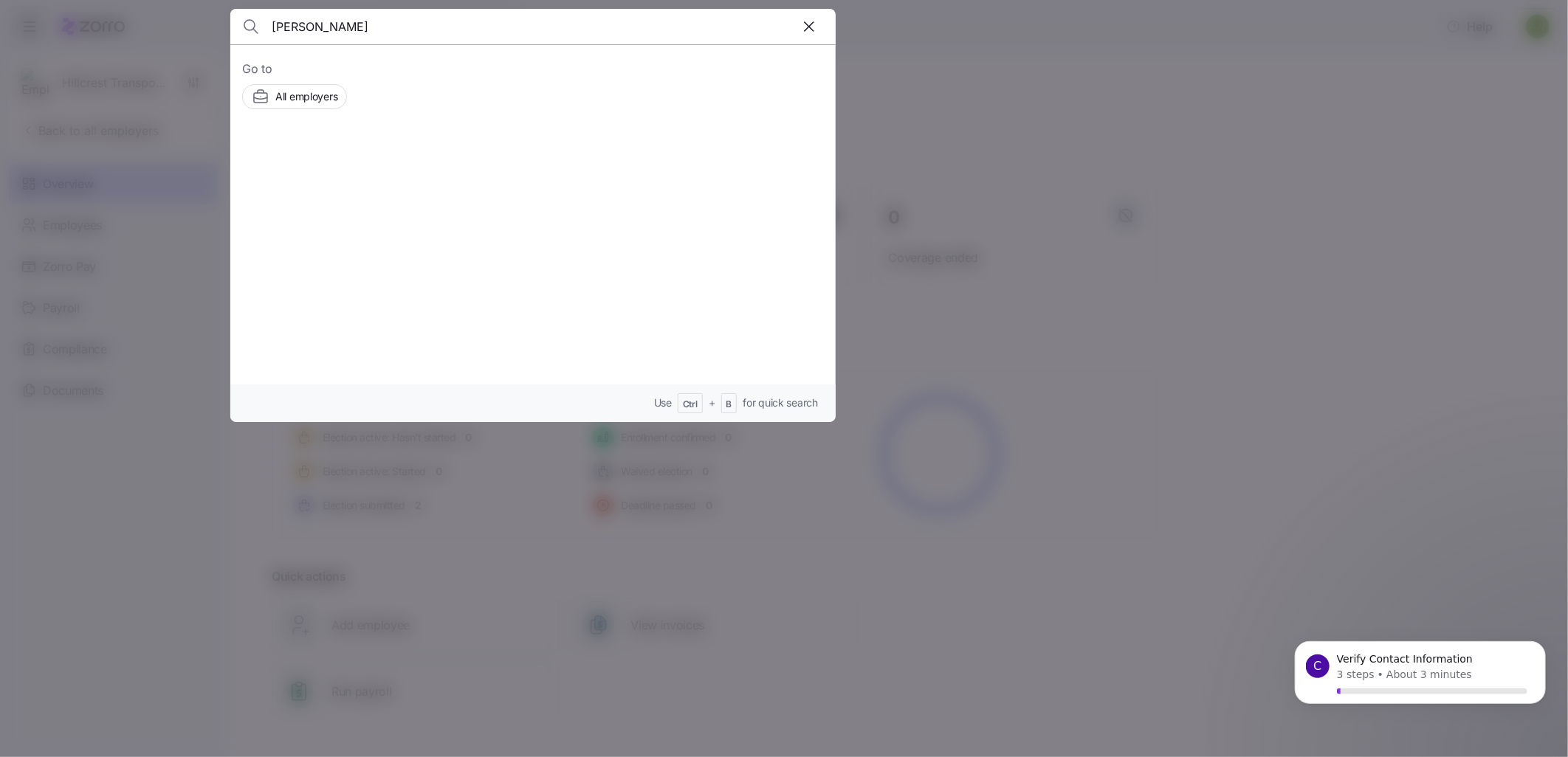
type input "shanice"
click at [328, 171] on div at bounding box center [294, 176] width 86 height 51
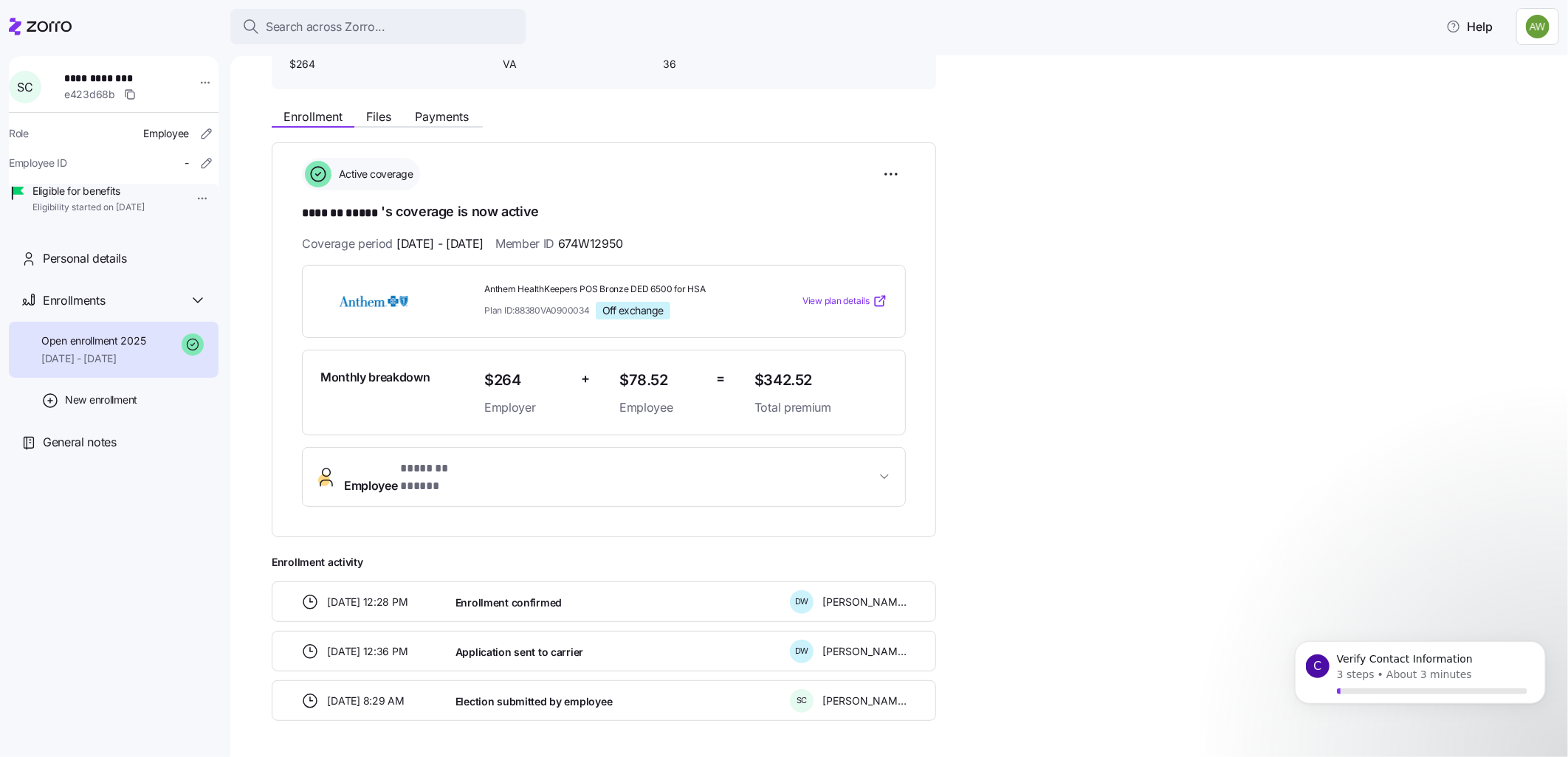
scroll to position [168, 0]
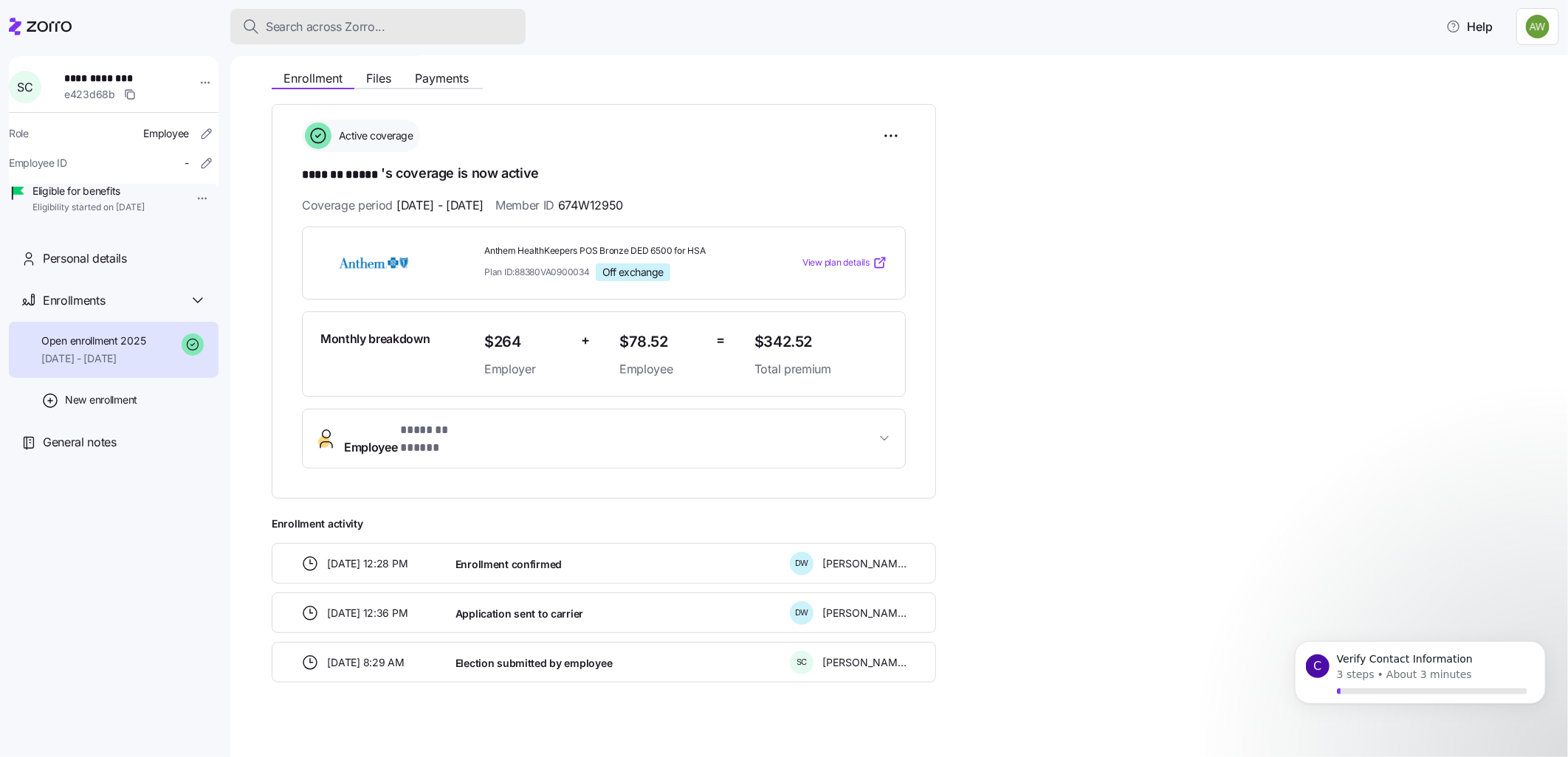
click at [321, 22] on span "Search across Zorro..." at bounding box center [325, 27] width 119 height 18
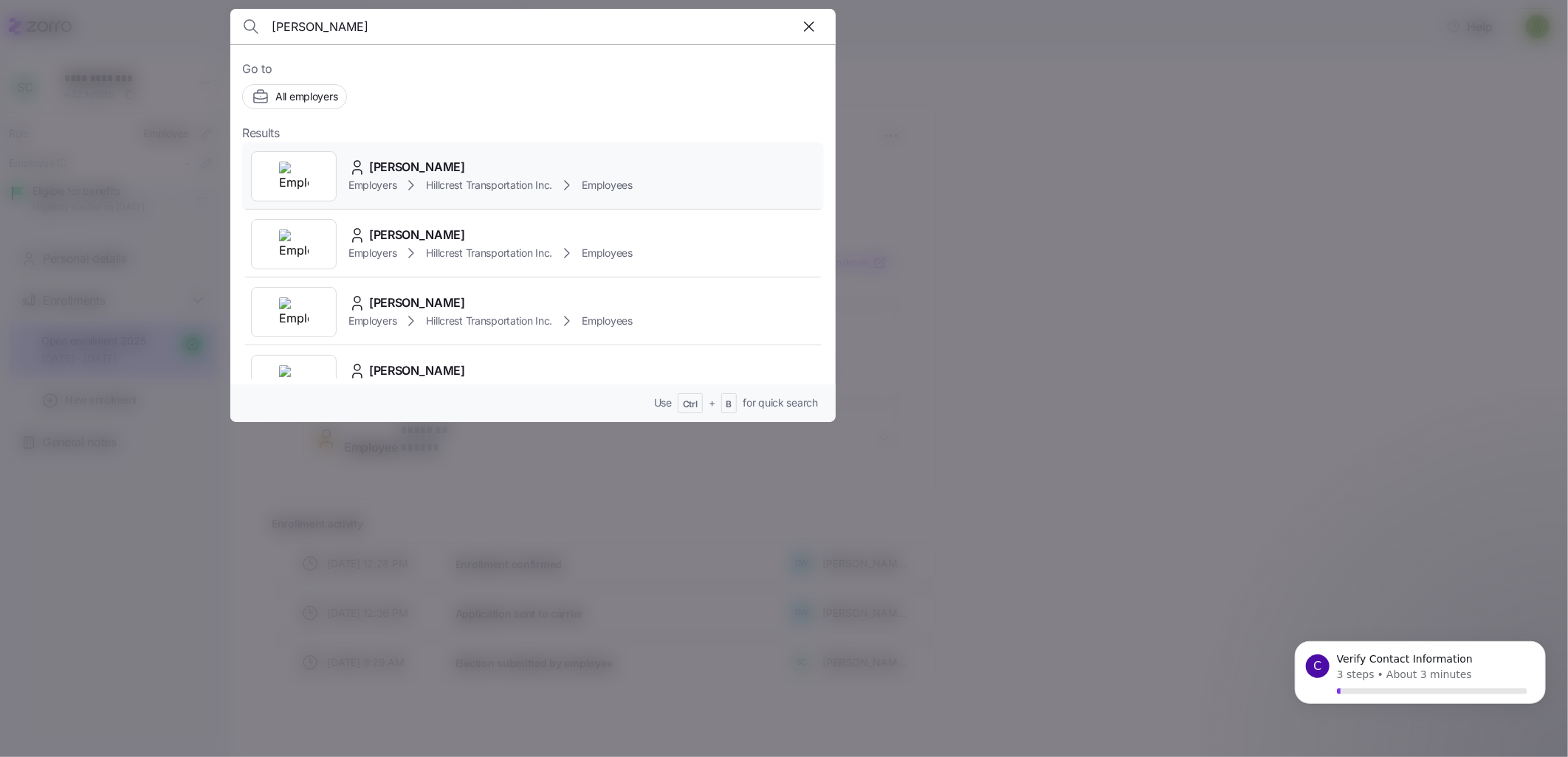
type input "john edmunds jr"
click at [412, 157] on div "[PERSON_NAME] Employers Hillcrest Transportation Inc. Employees" at bounding box center [533, 176] width 582 height 68
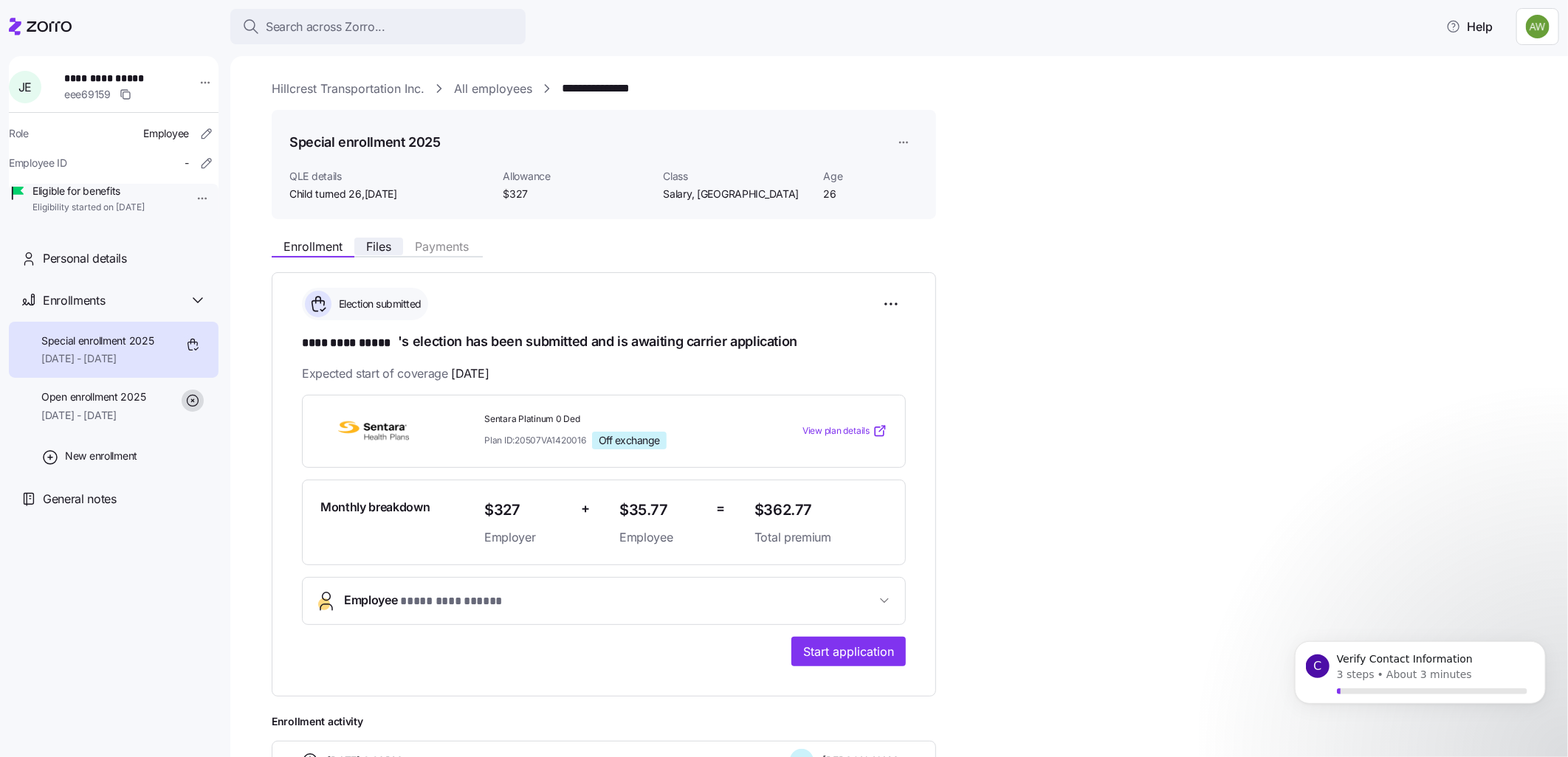
click at [380, 245] on span "Files" at bounding box center [378, 246] width 25 height 11
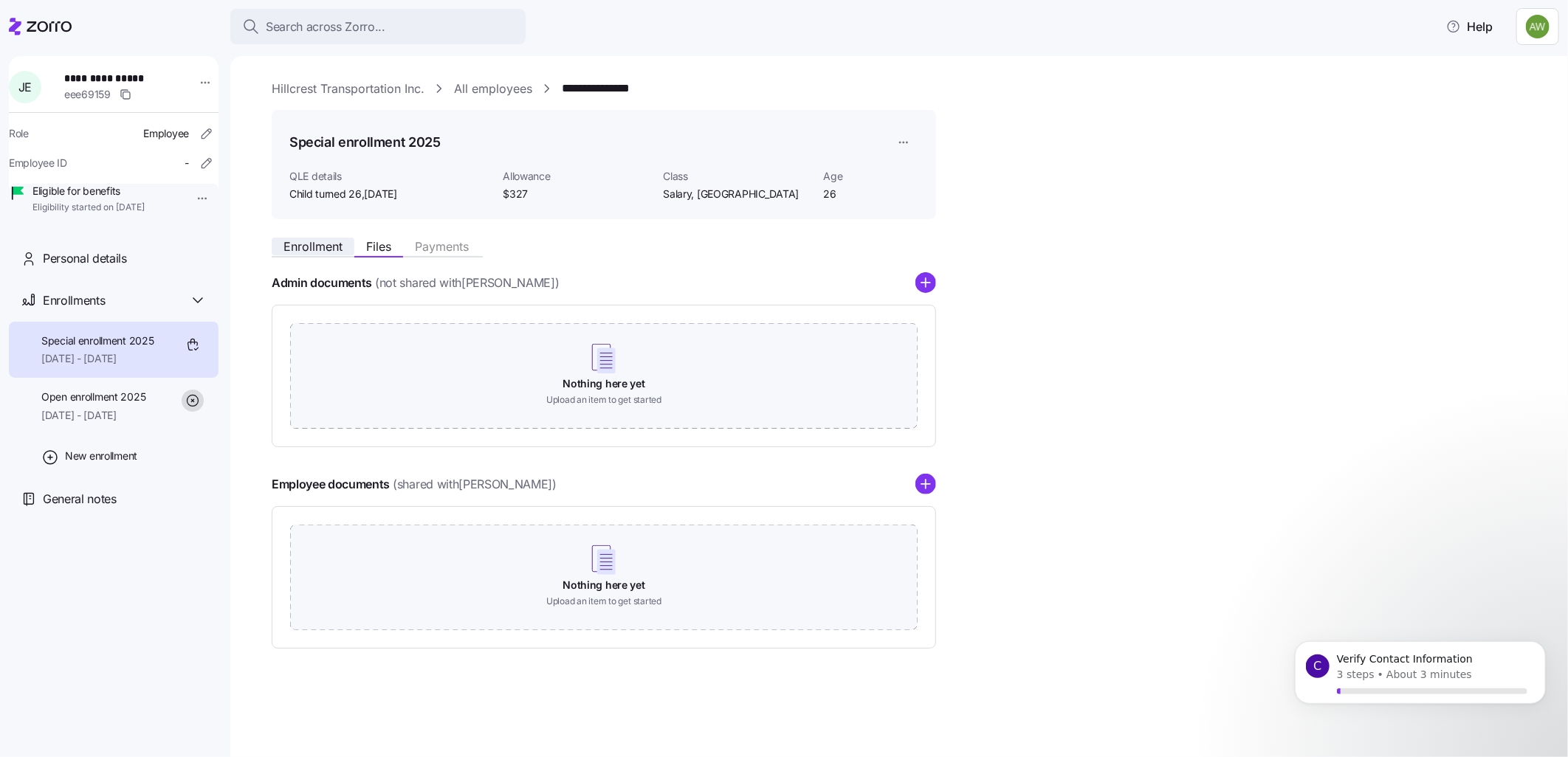
click at [300, 245] on span "Enrollment" at bounding box center [313, 246] width 59 height 11
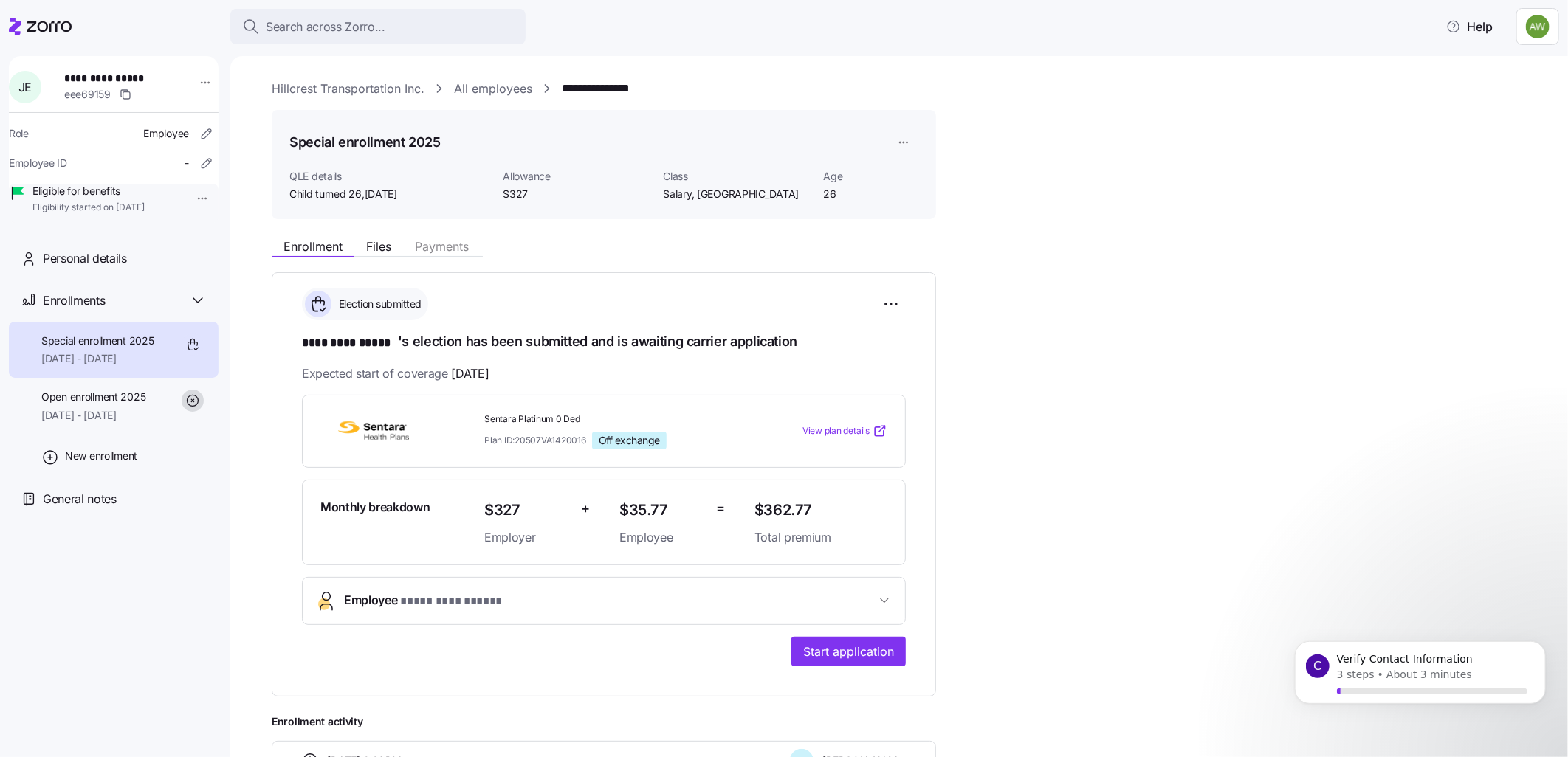
click at [327, 90] on link "Hillcrest Transportation Inc." at bounding box center [348, 88] width 153 height 18
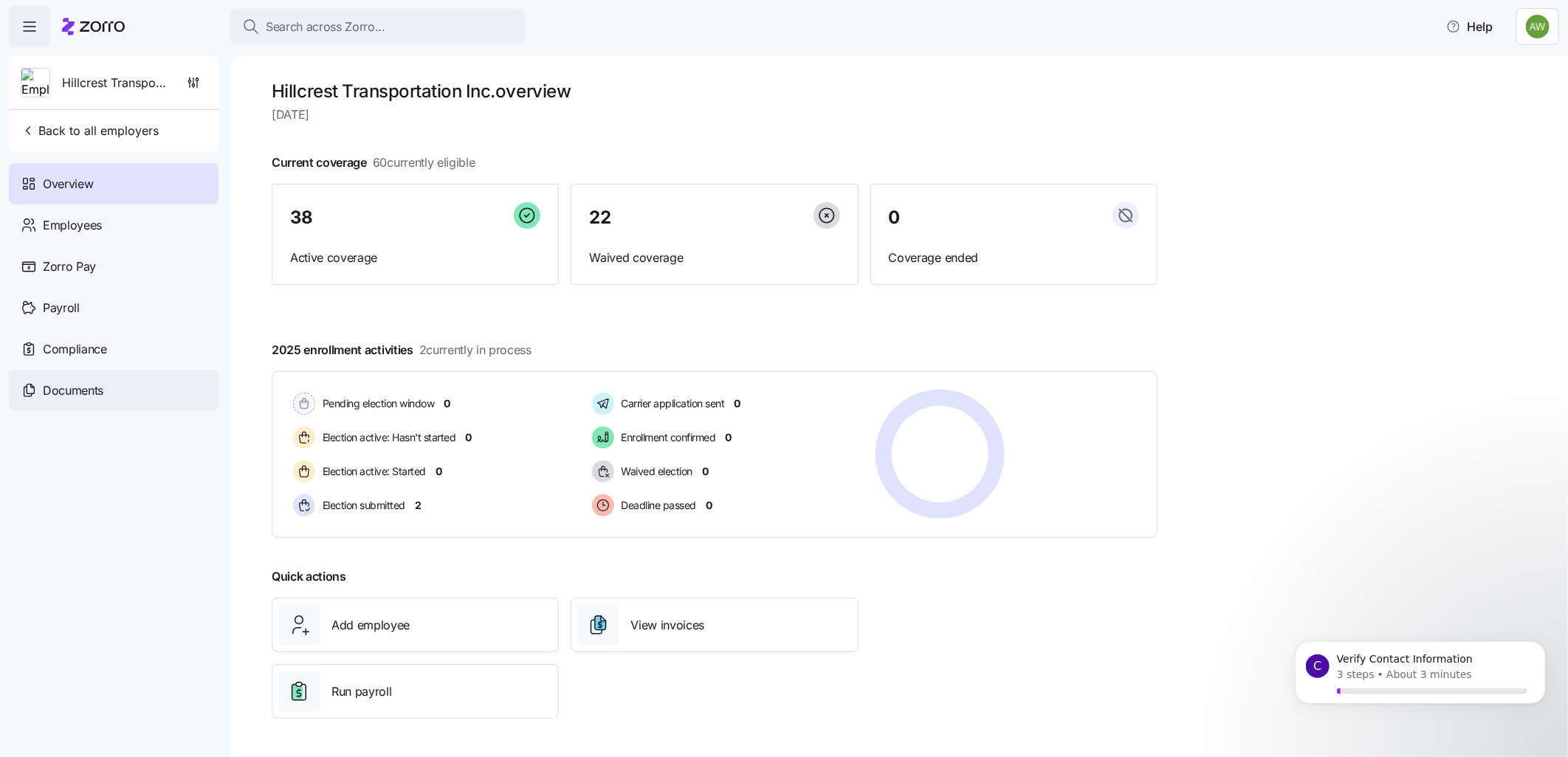
click at [72, 391] on span "Documents" at bounding box center [73, 390] width 60 height 18
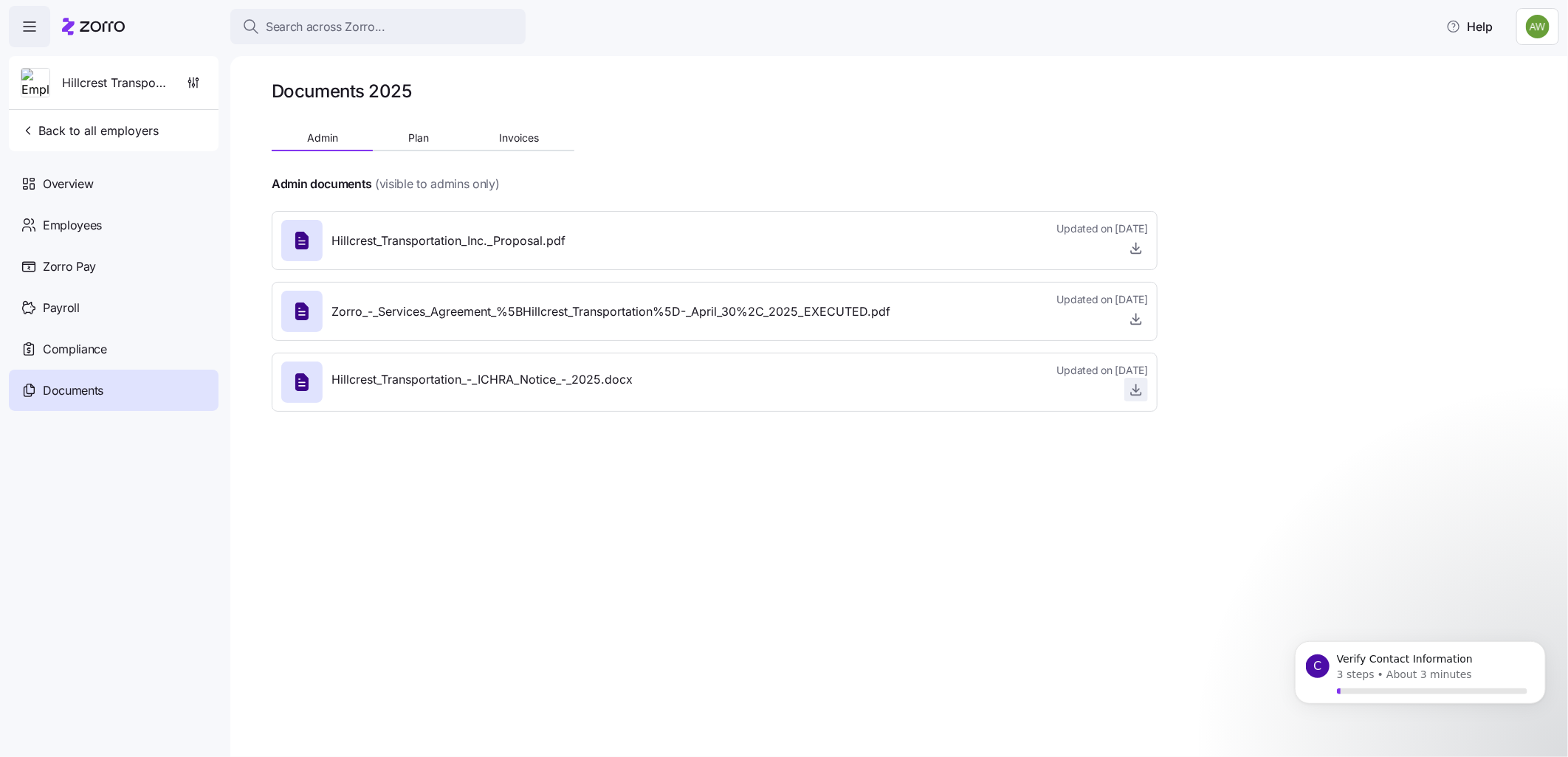
click at [1138, 389] on icon "button" at bounding box center [1135, 389] width 14 height 14
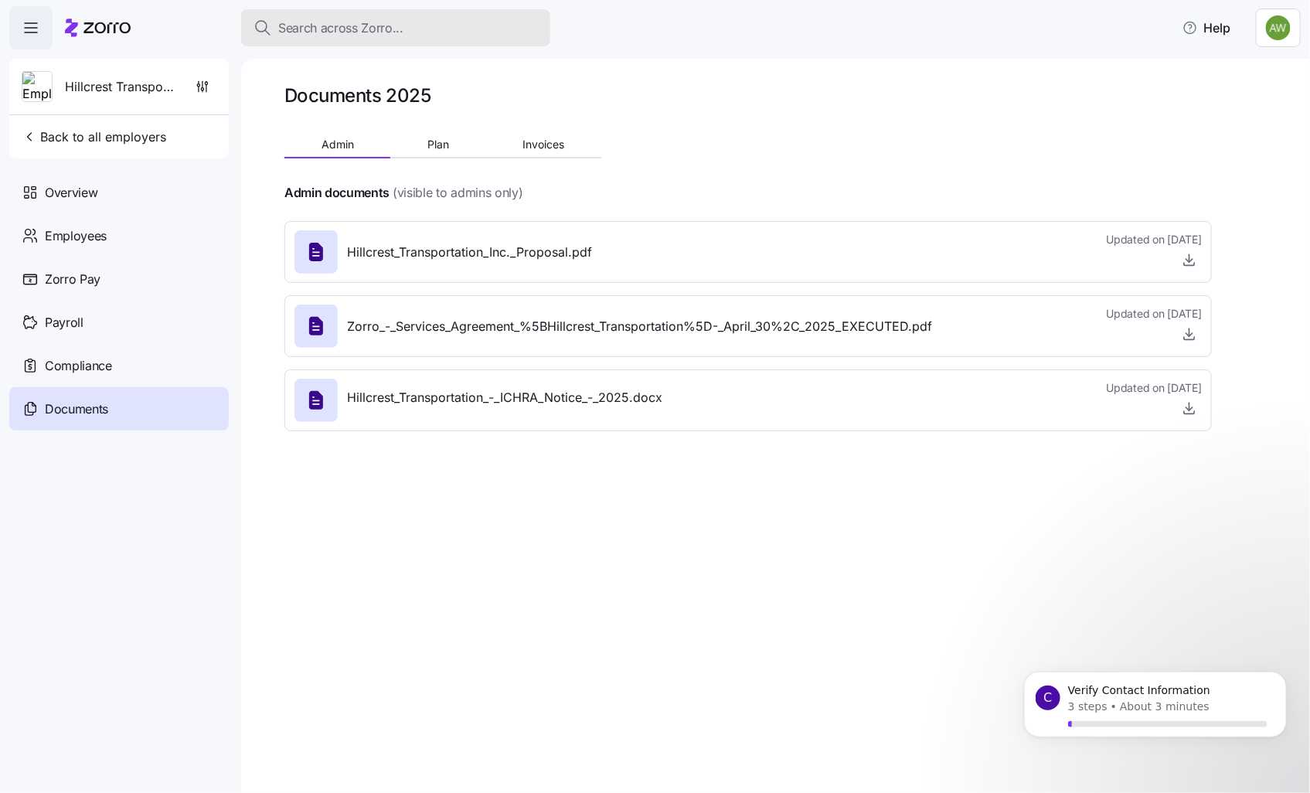
click at [363, 26] on span "Search across Zorro..." at bounding box center [340, 28] width 125 height 19
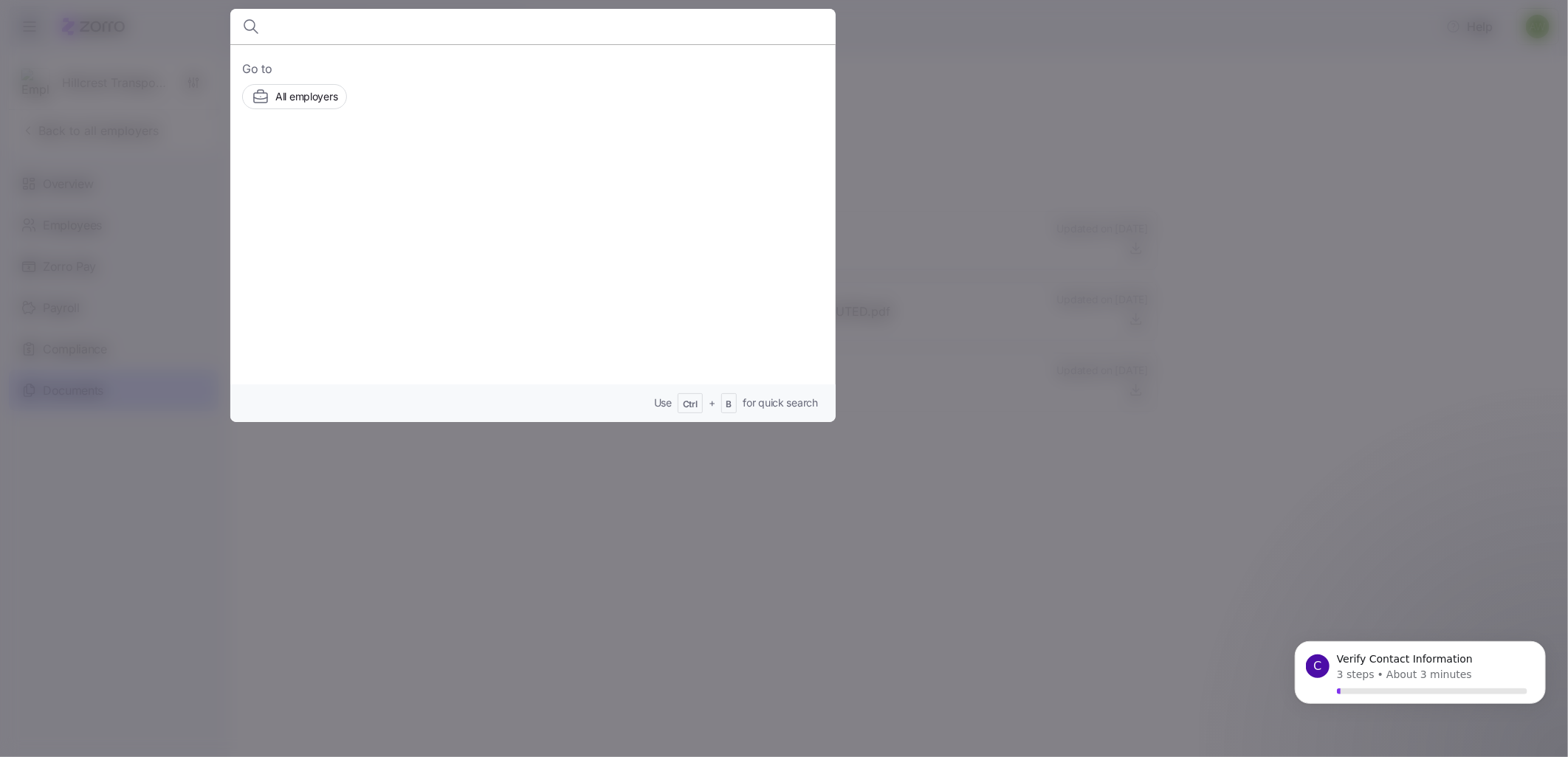
click at [330, 27] on input at bounding box center [460, 26] width 378 height 35
type input "edmunds"
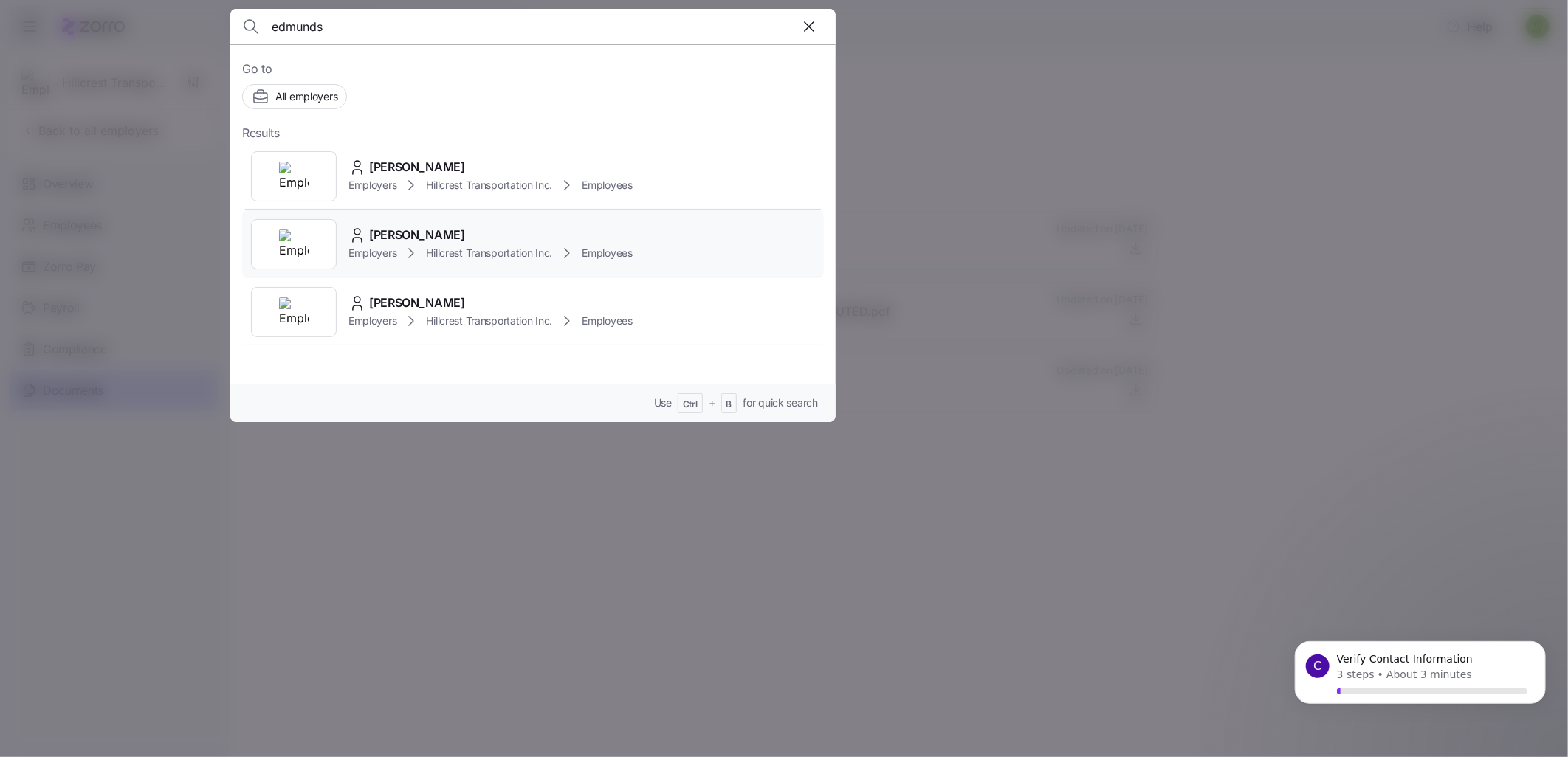
click at [329, 242] on div at bounding box center [294, 244] width 86 height 51
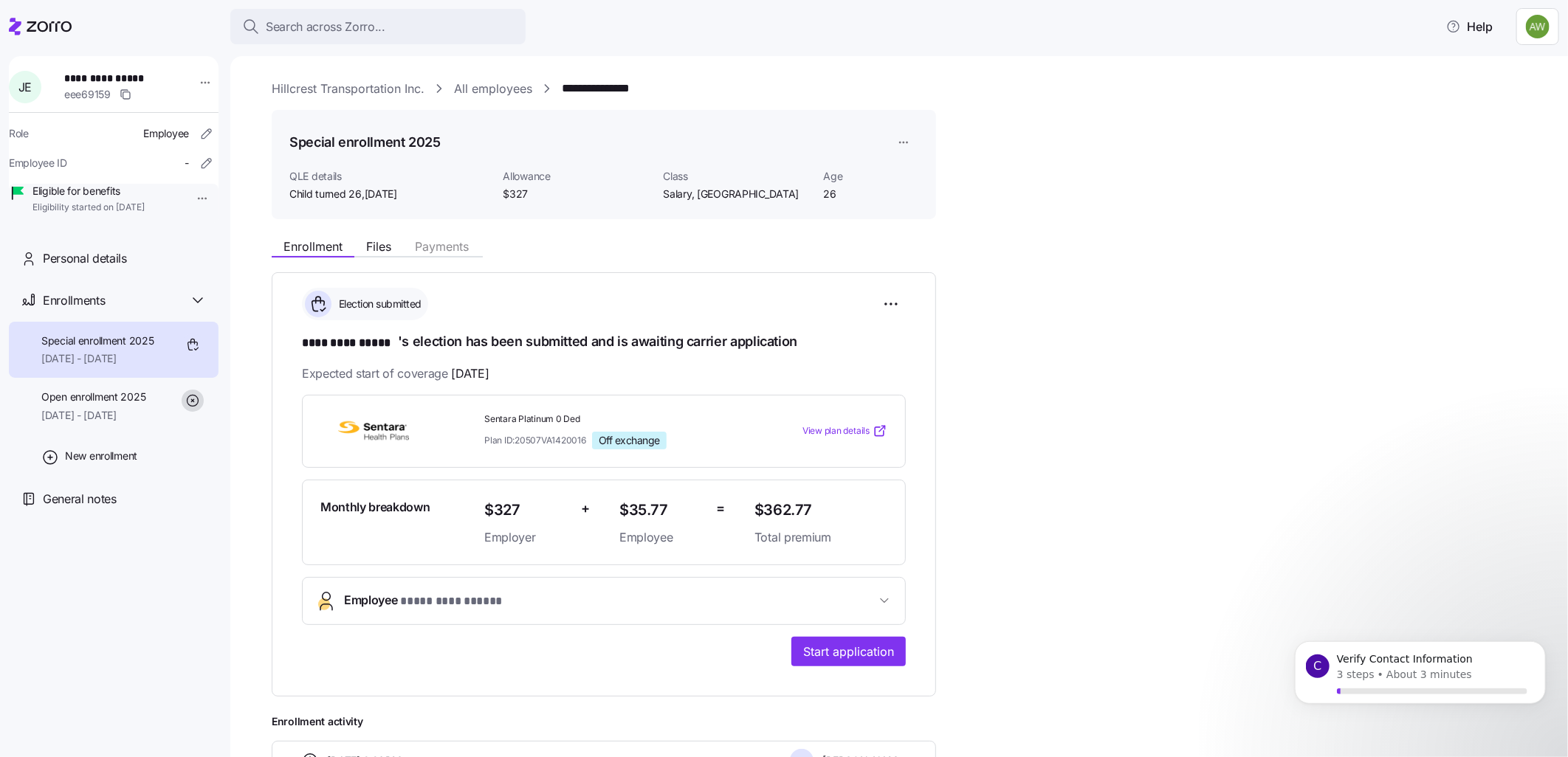
click at [57, 348] on span "Special enrollment 2025" at bounding box center [97, 340] width 113 height 14
click at [84, 310] on span "Enrollments" at bounding box center [74, 300] width 62 height 18
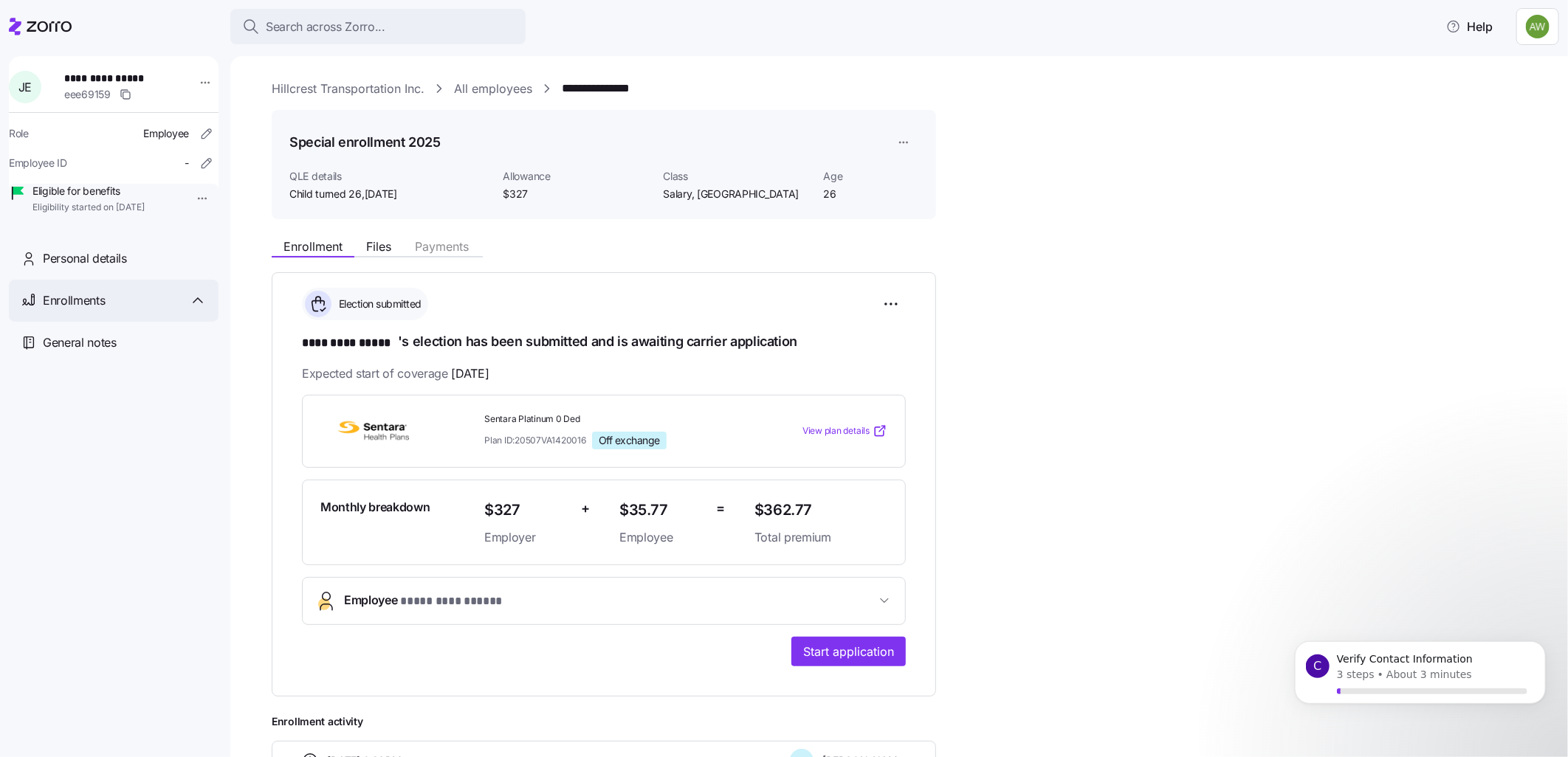
click at [84, 310] on span "Enrollments" at bounding box center [74, 300] width 62 height 18
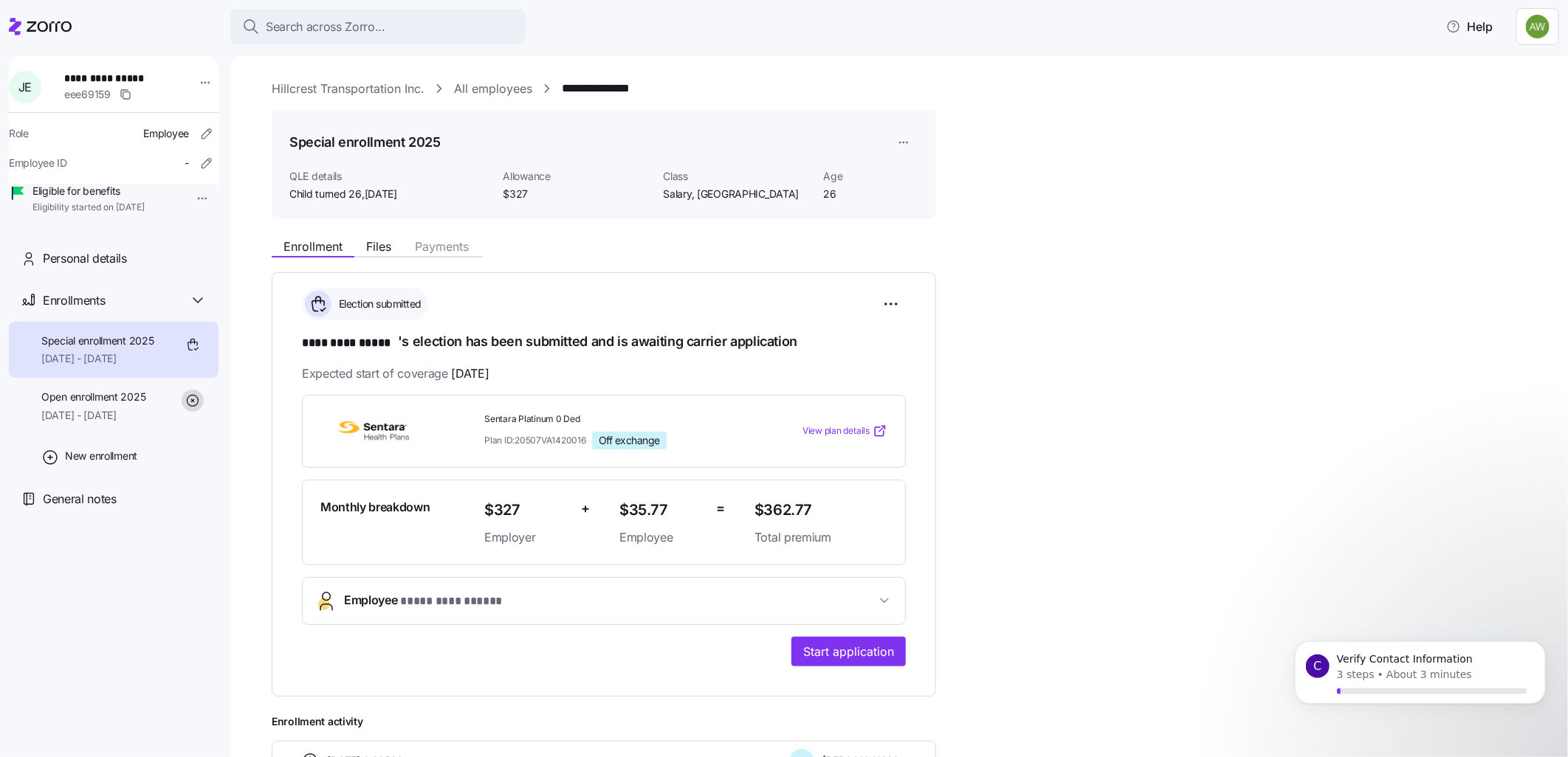
click at [403, 593] on span "**********" at bounding box center [451, 601] width 102 height 18
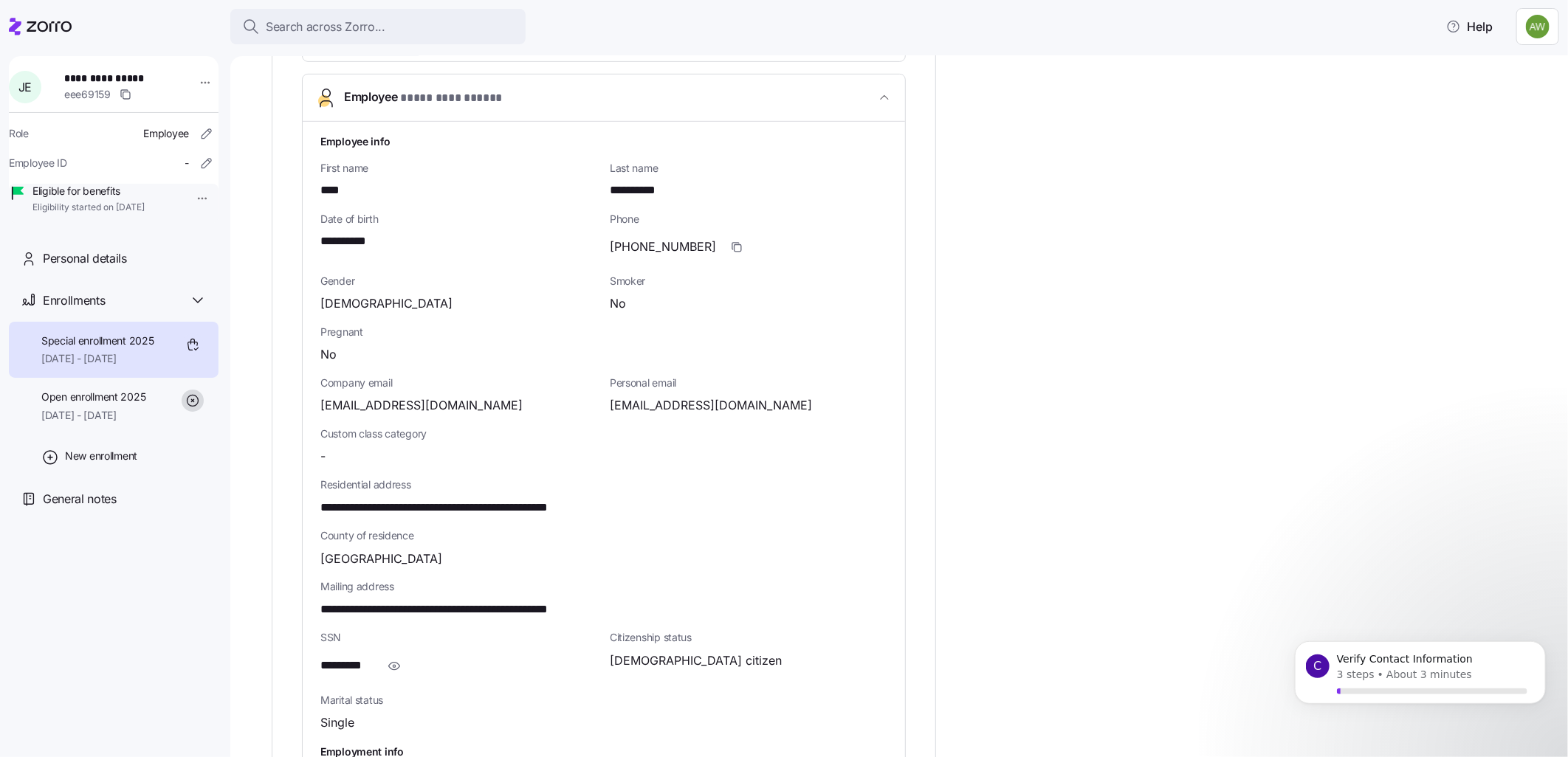
scroll to position [912, 0]
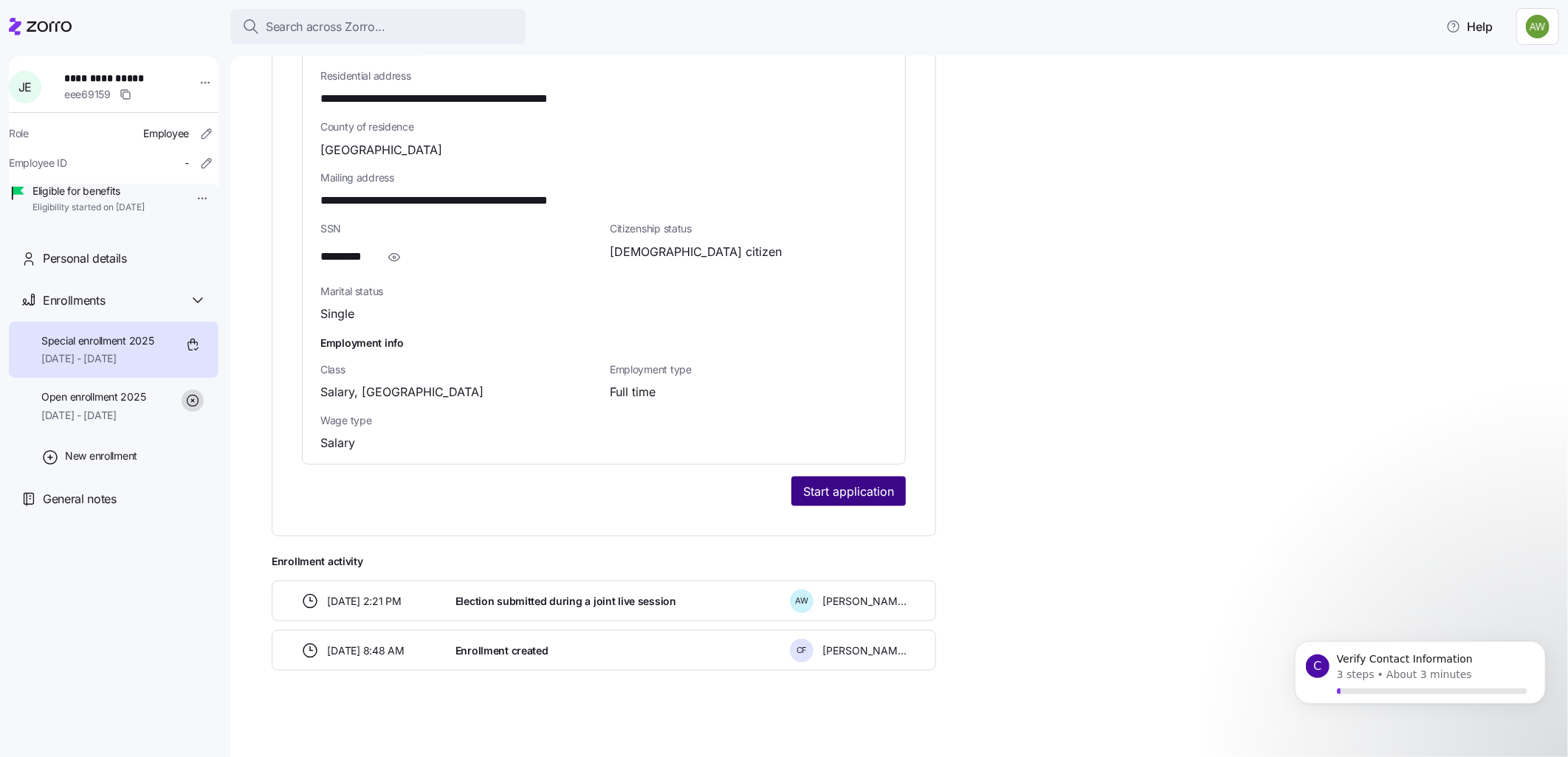
click at [817, 486] on span "Start application" at bounding box center [848, 492] width 91 height 18
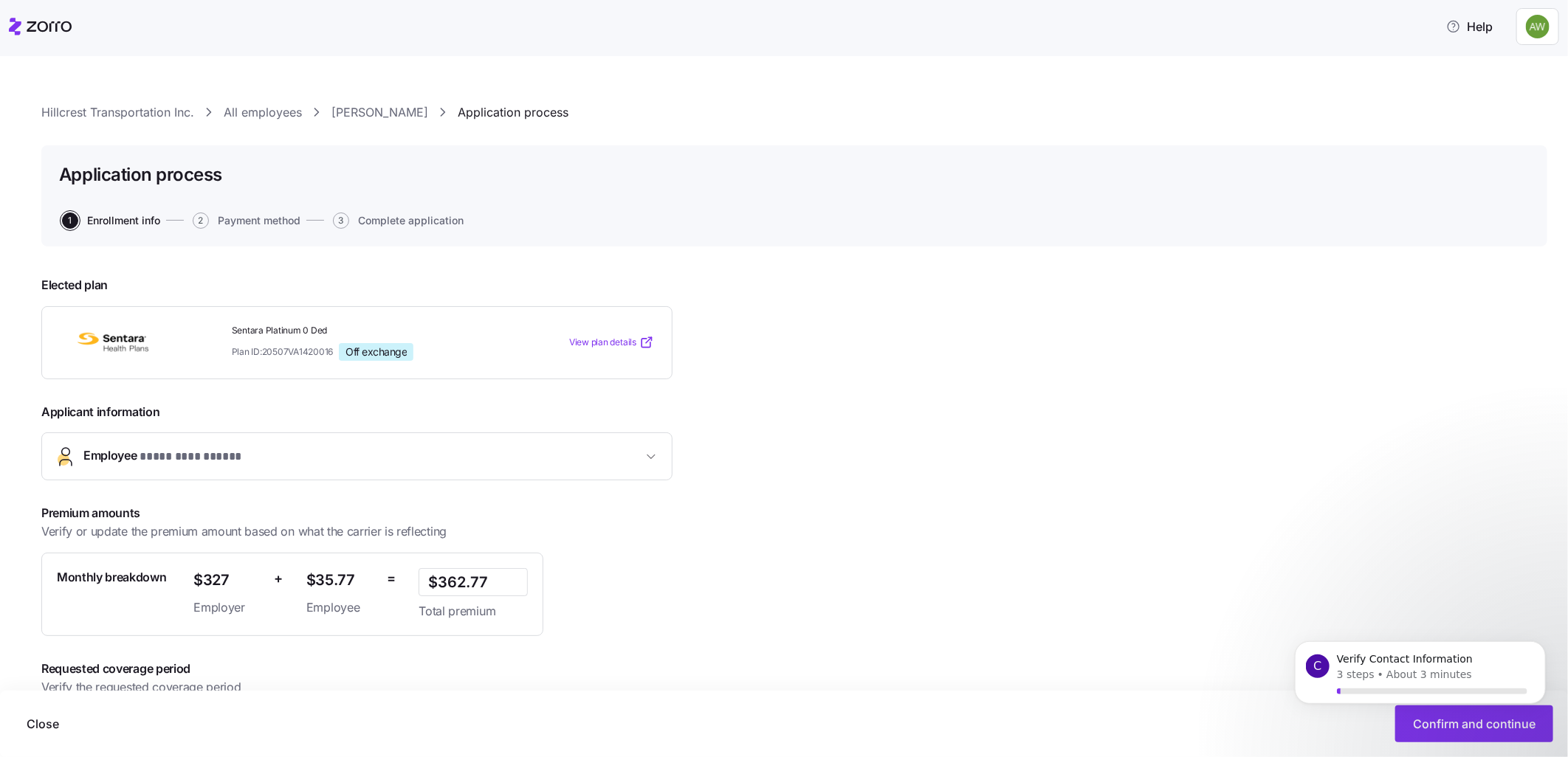
scroll to position [71, 0]
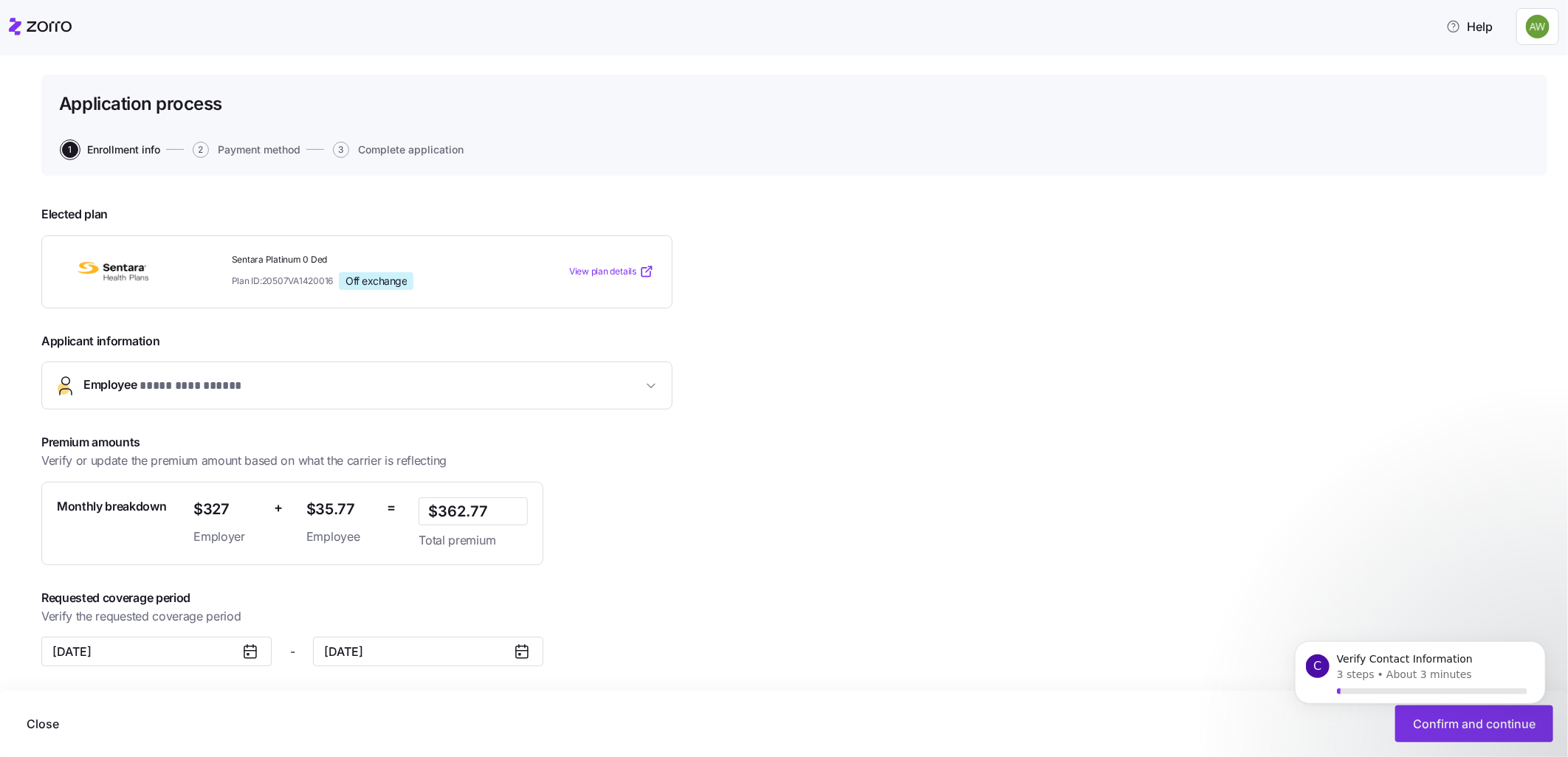
click at [1483, 717] on body "C Verify Contact Information 3 steps • About 3 minutes" at bounding box center [1419, 685] width 284 height 114
click at [1465, 727] on body "C Verify Contact Information 3 steps • About 3 minutes" at bounding box center [1419, 685] width 284 height 114
click at [1542, 644] on icon "Dismiss notification" at bounding box center [1540, 645] width 9 height 9
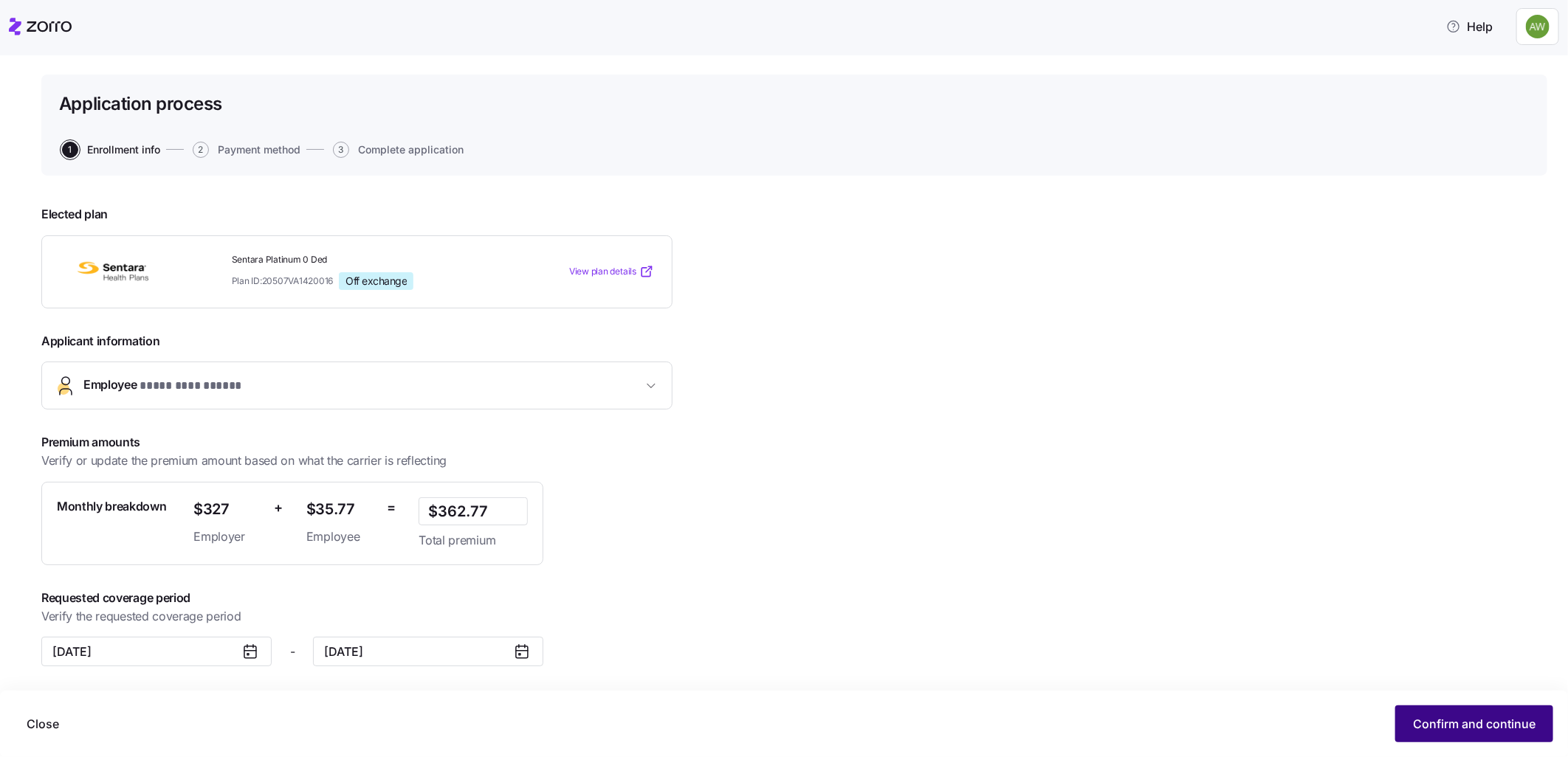
click at [1452, 718] on span "Confirm and continue" at bounding box center [1474, 724] width 122 height 18
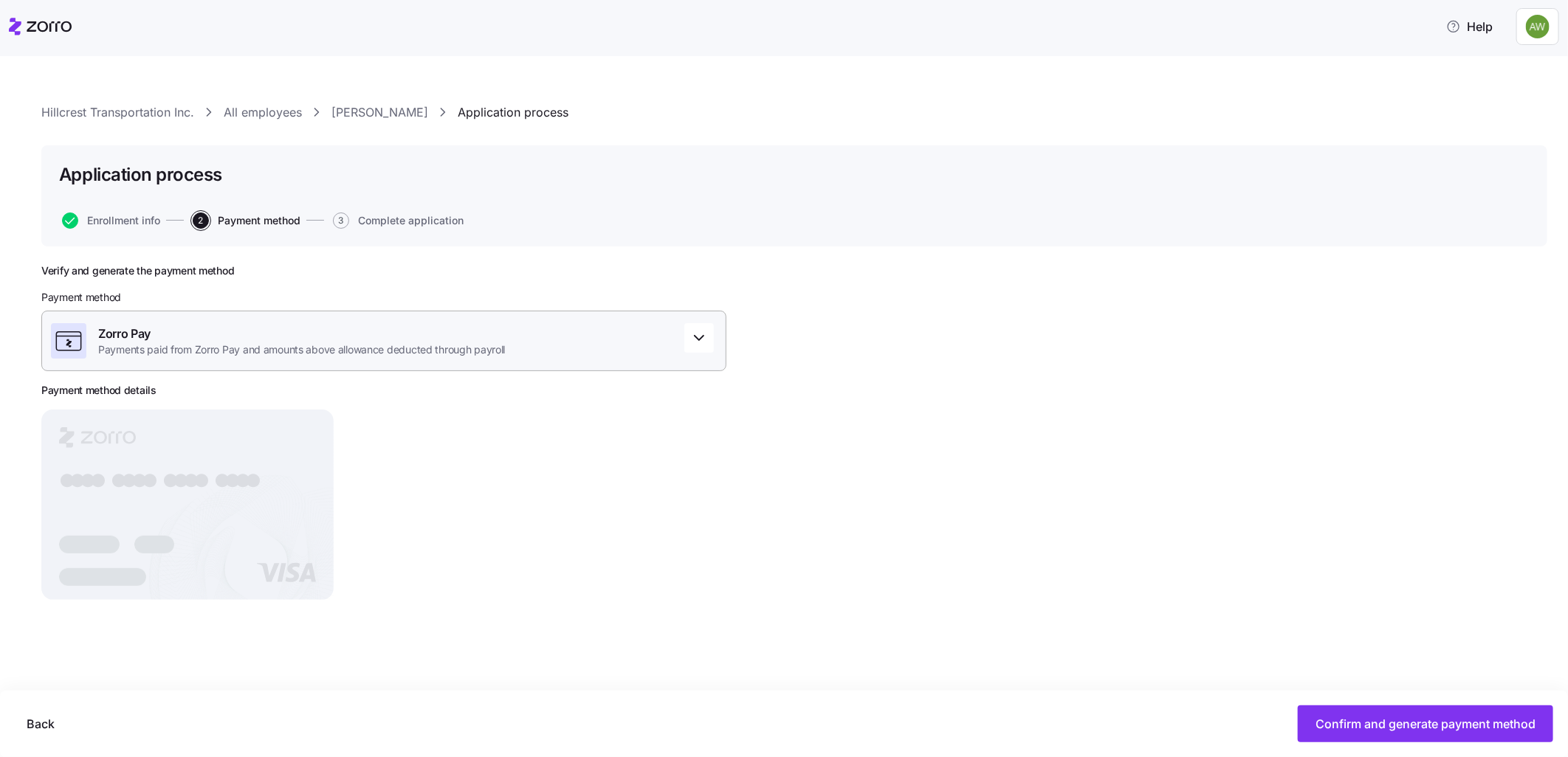
click at [392, 340] on span "Zorro Pay" at bounding box center [302, 333] width 407 height 18
click at [392, 330] on span "Zorro Pay" at bounding box center [302, 333] width 407 height 18
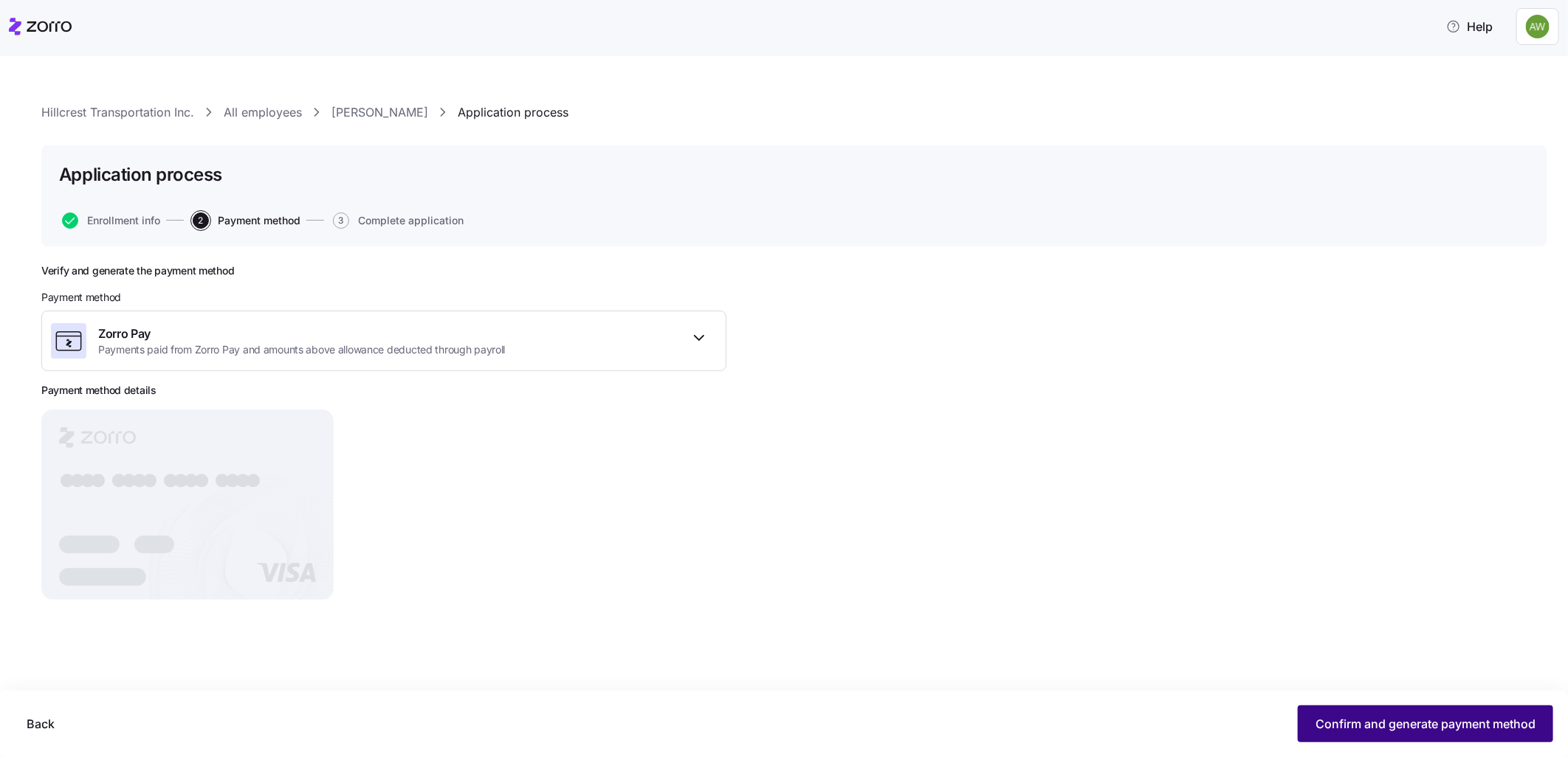
click at [1404, 720] on span "Confirm and generate payment method" at bounding box center [1425, 724] width 220 height 18
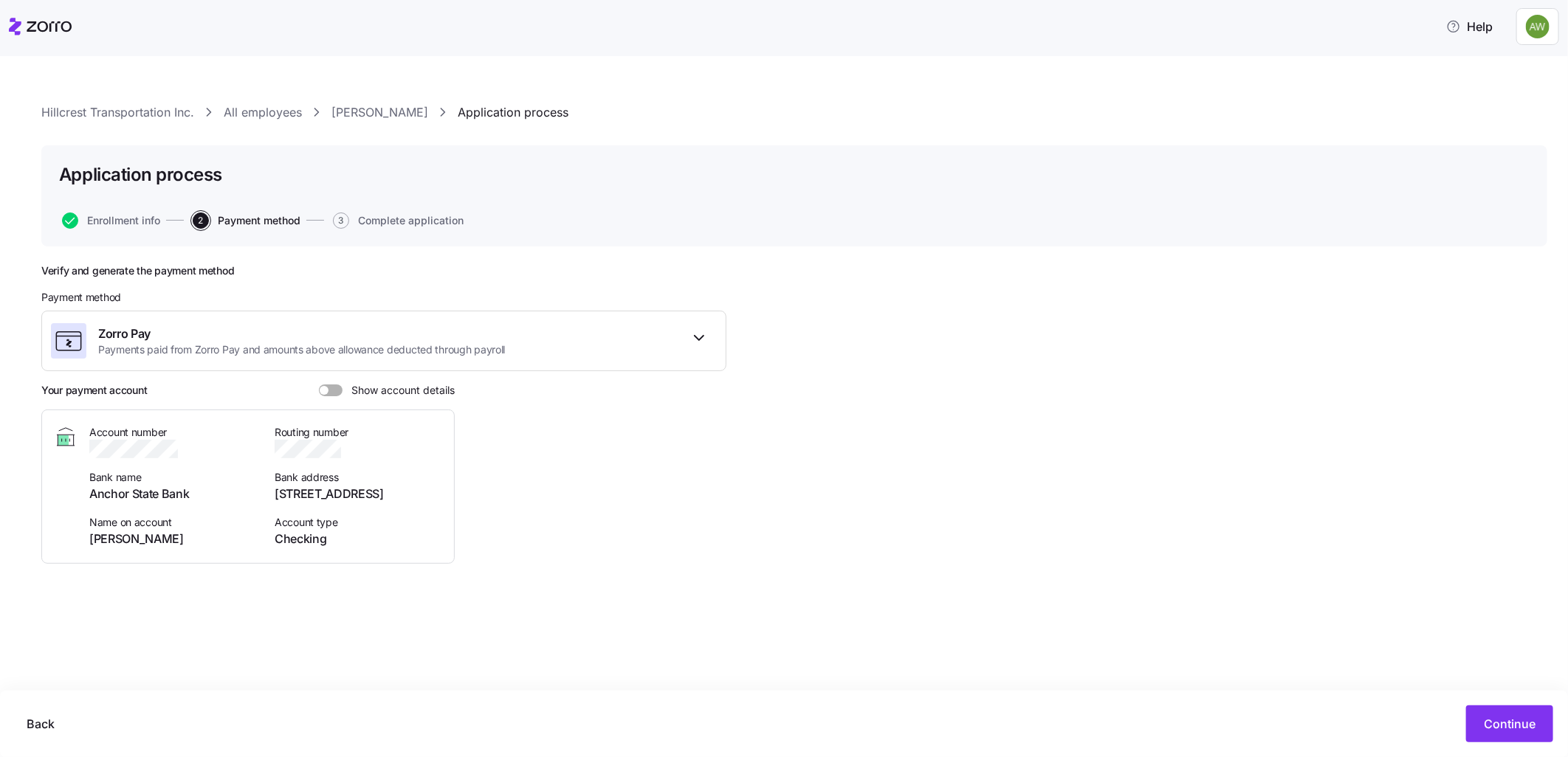
click at [335, 387] on span at bounding box center [335, 390] width 14 height 11
click at [319, 385] on input "Show account details" at bounding box center [319, 385] width 0 height 0
click at [1530, 717] on span "Continue" at bounding box center [1510, 724] width 52 height 18
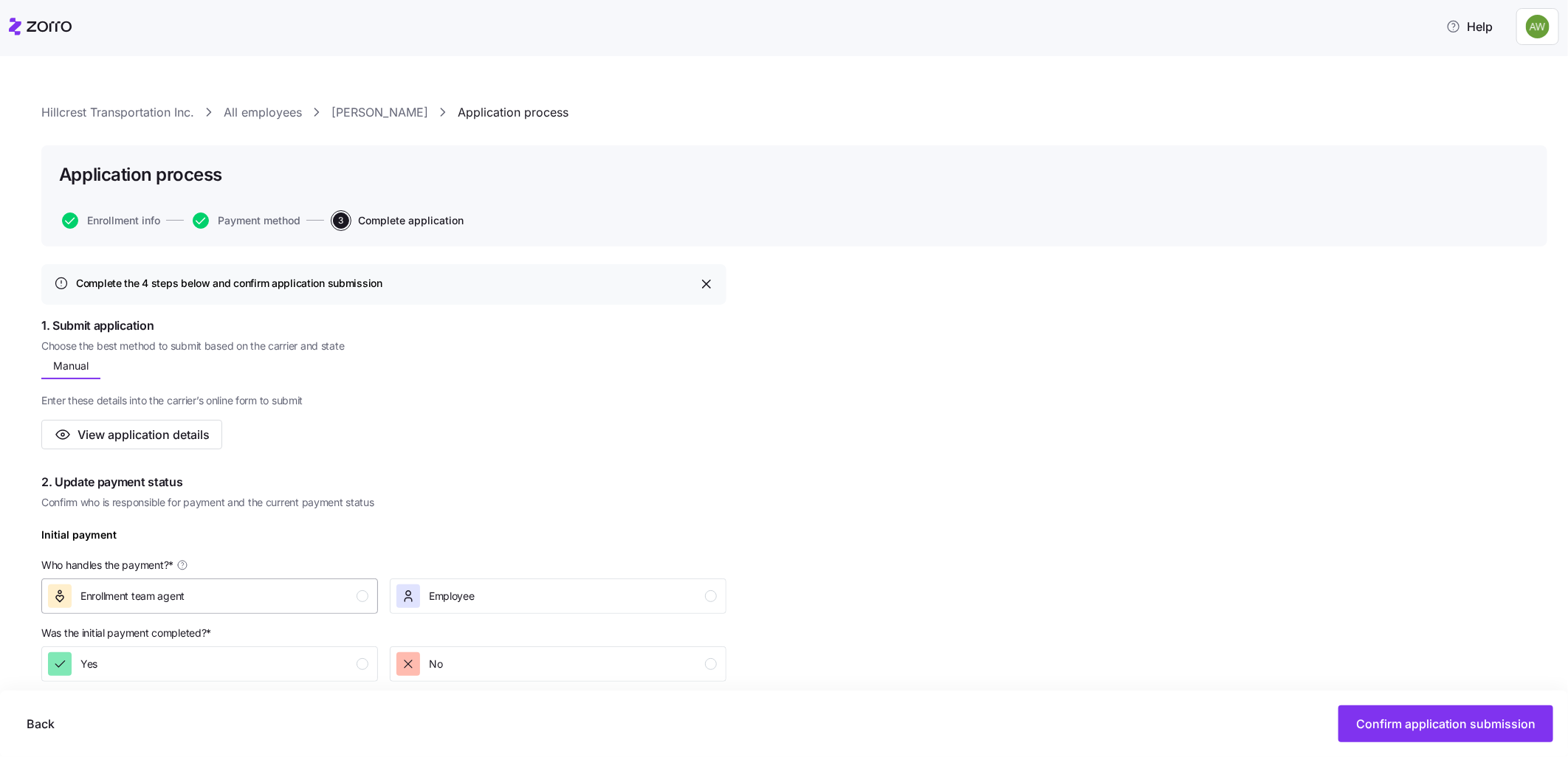
click at [264, 590] on div "Enrollment team agent" at bounding box center [207, 596] width 320 height 24
click at [573, 654] on div "No" at bounding box center [556, 663] width 320 height 24
click at [1430, 716] on span "Confirm application submission" at bounding box center [1446, 724] width 180 height 18
click at [1370, 711] on button "Confirm application submission" at bounding box center [1445, 724] width 215 height 37
click at [1396, 728] on span "Confirm application submission" at bounding box center [1446, 724] width 180 height 18
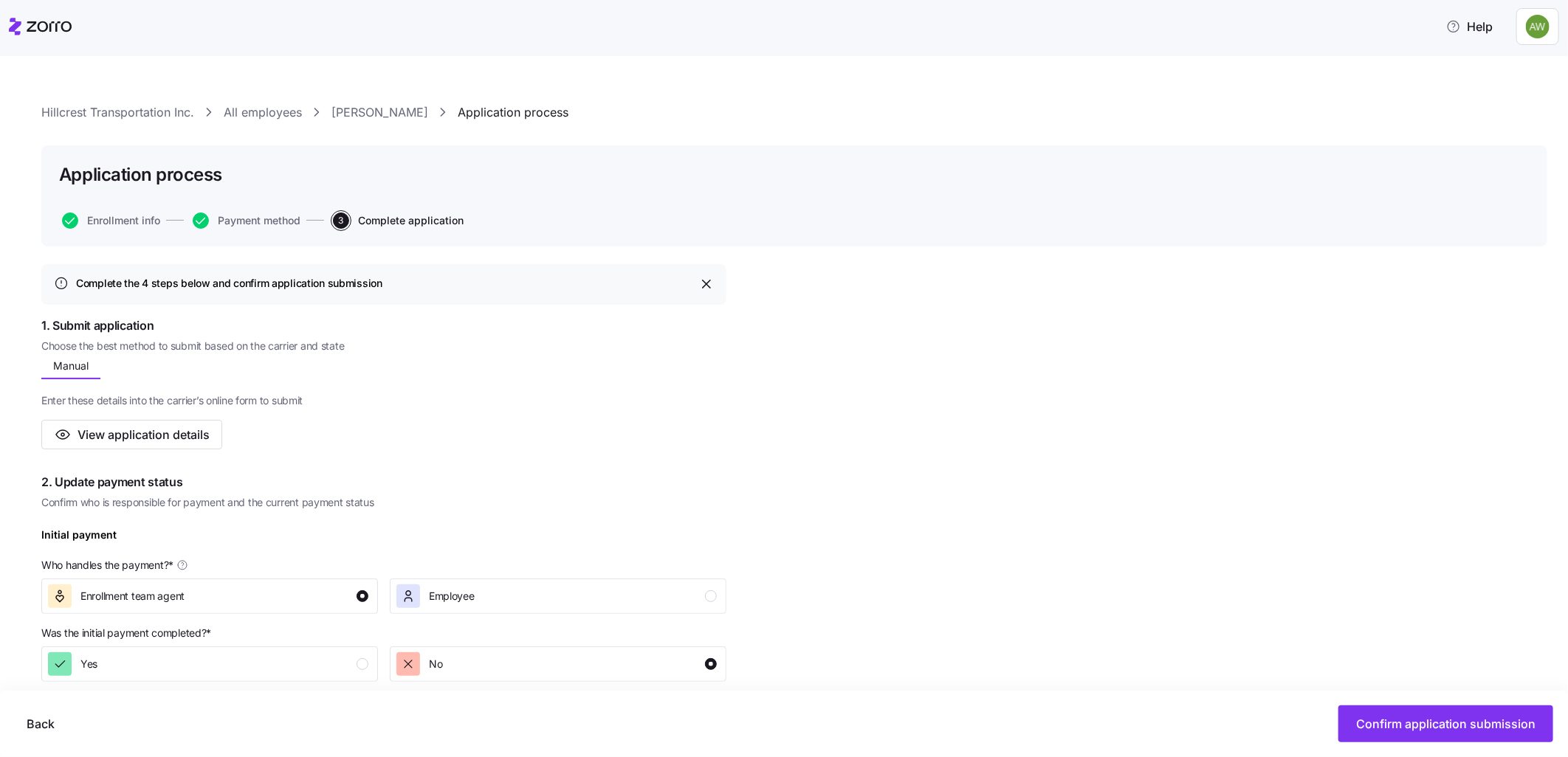
scroll to position [410, 0]
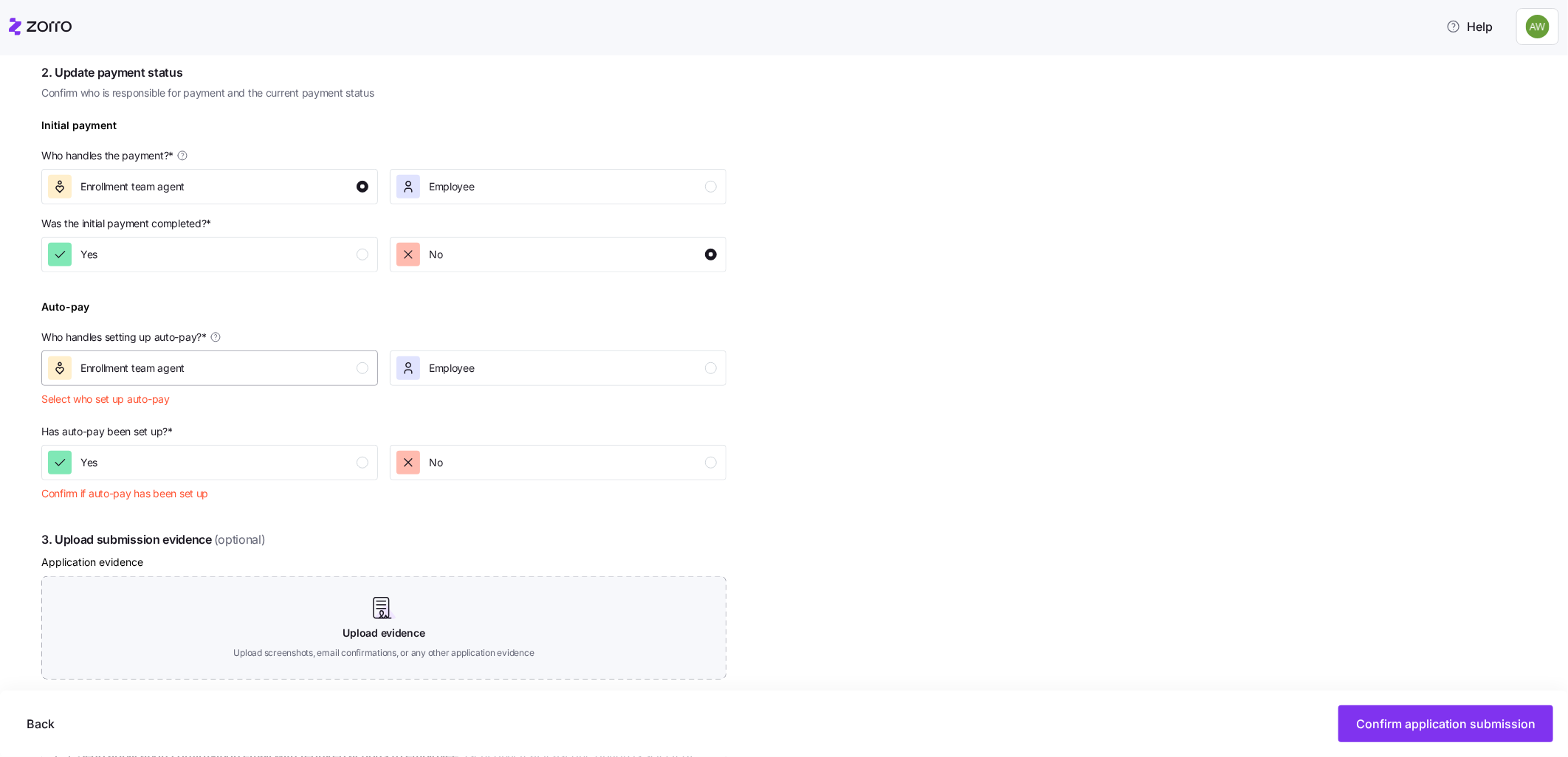
click at [356, 364] on div "Enrollment team agent" at bounding box center [207, 368] width 320 height 24
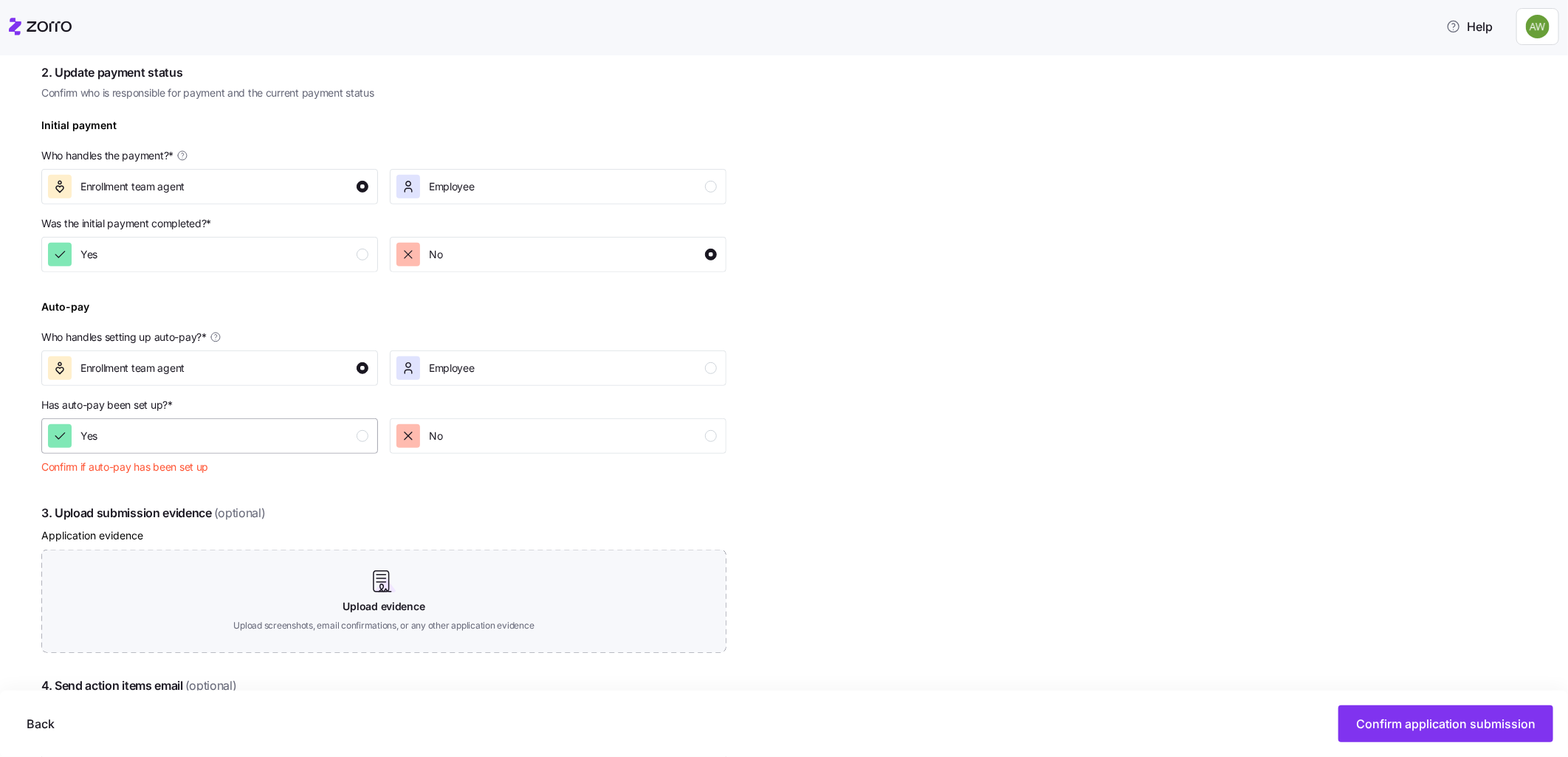
click at [356, 443] on div "Yes" at bounding box center [207, 435] width 320 height 24
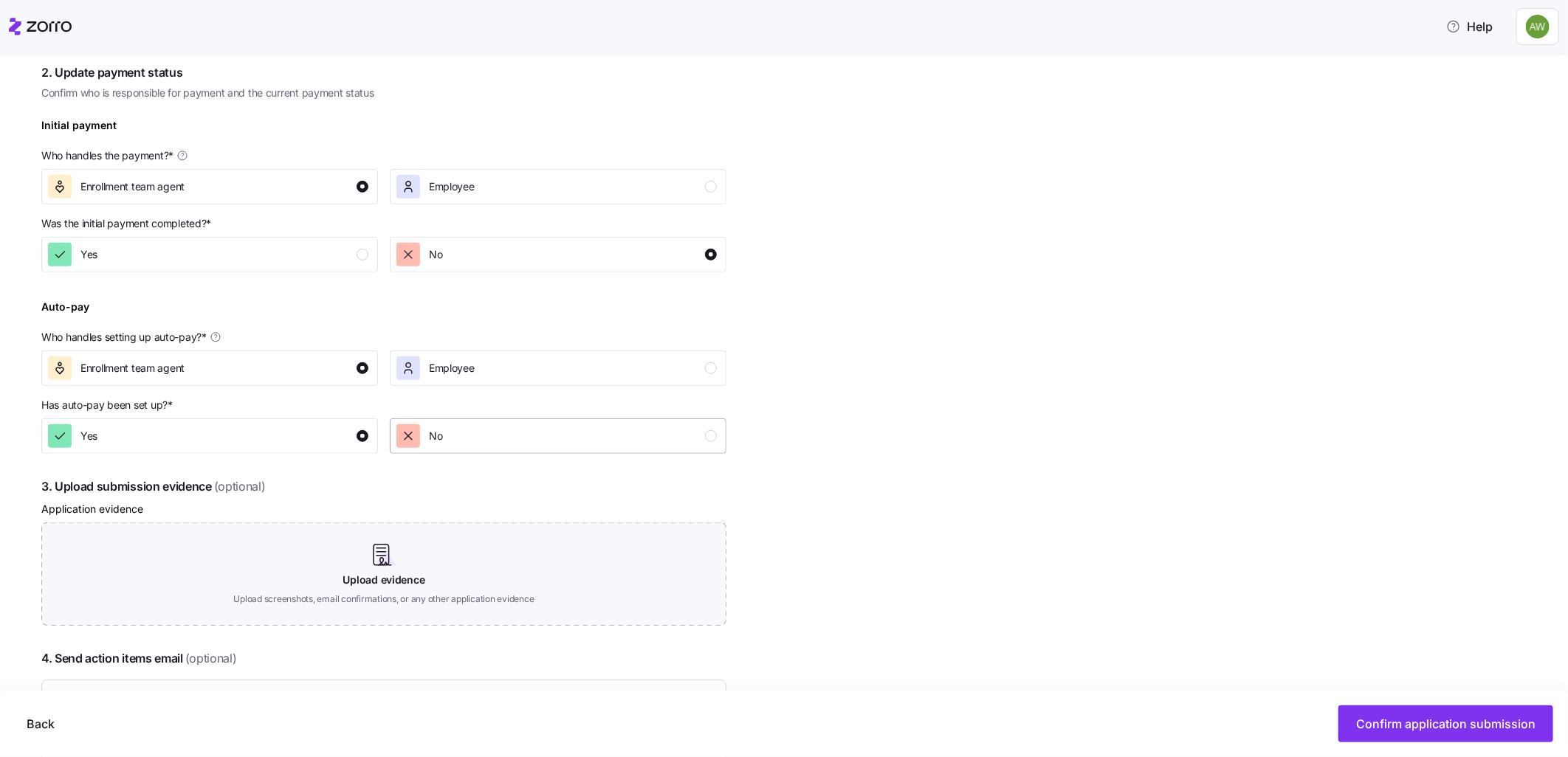
click at [709, 437] on div "button" at bounding box center [710, 436] width 11 height 11
click at [1440, 726] on span "Confirm application submission" at bounding box center [1446, 724] width 180 height 18
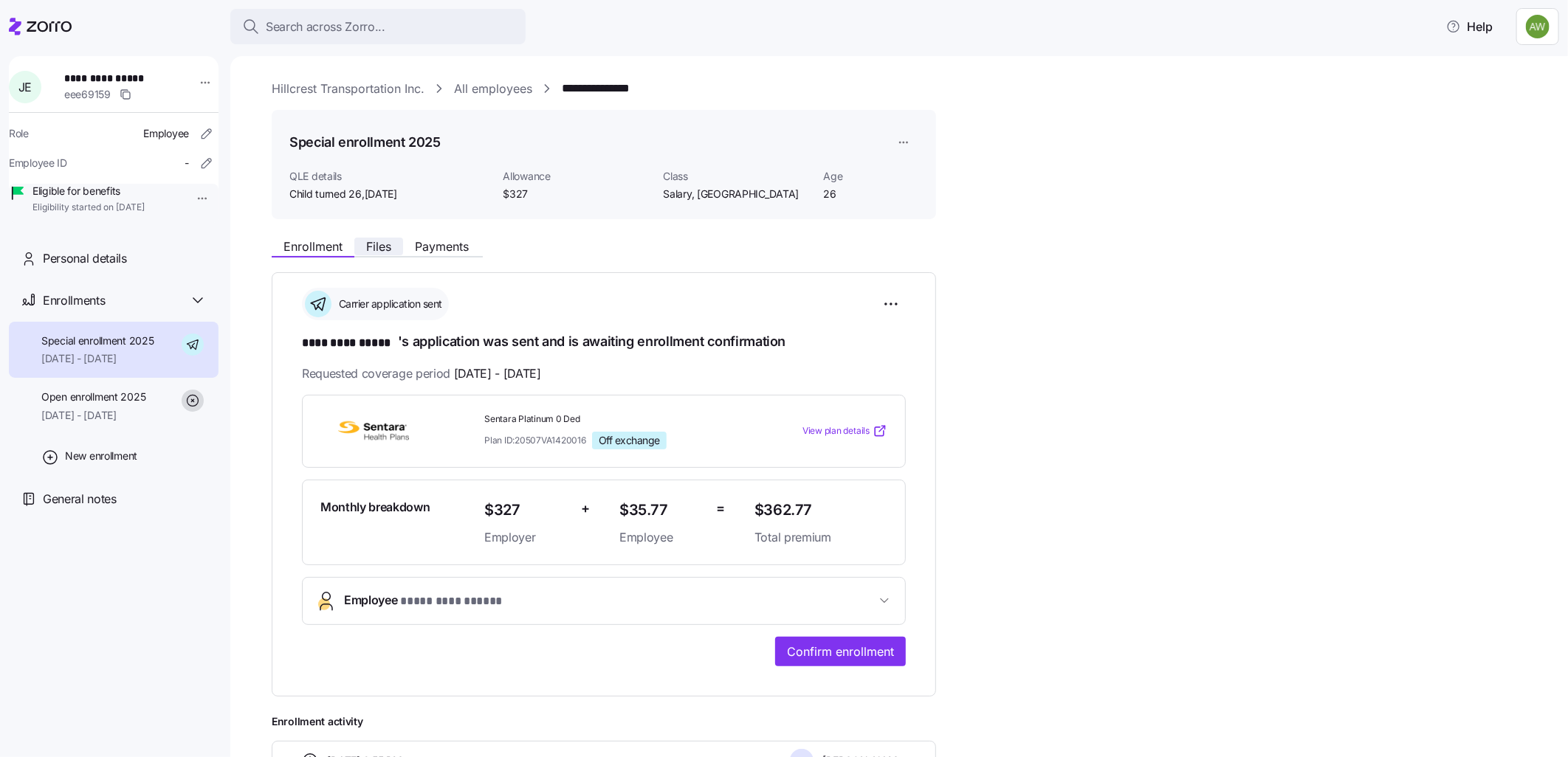
click at [378, 241] on span "Files" at bounding box center [378, 246] width 25 height 11
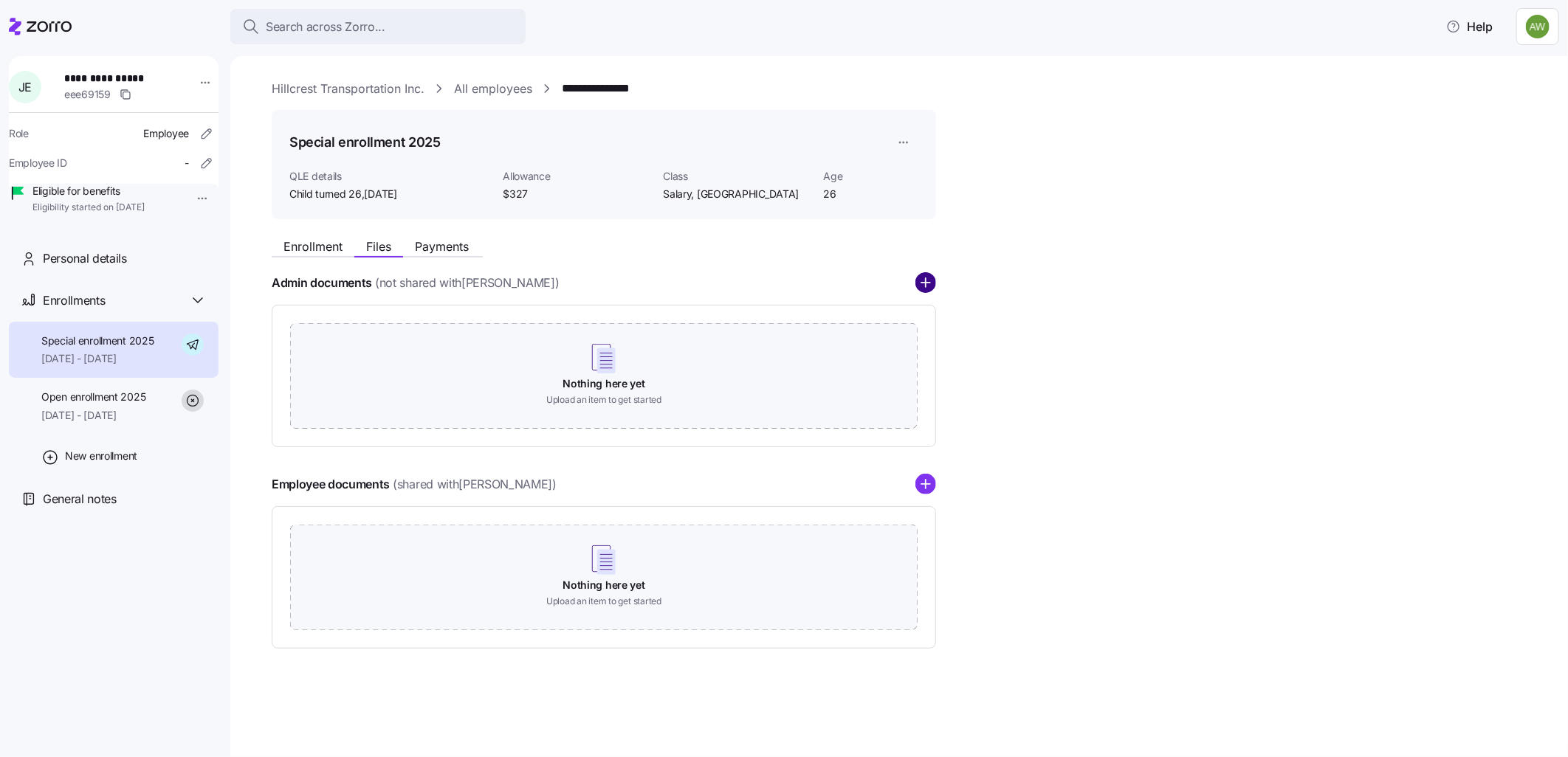
click at [924, 279] on circle "add icon" at bounding box center [925, 284] width 19 height 19
click at [925, 282] on icon "add icon" at bounding box center [925, 282] width 0 height 9
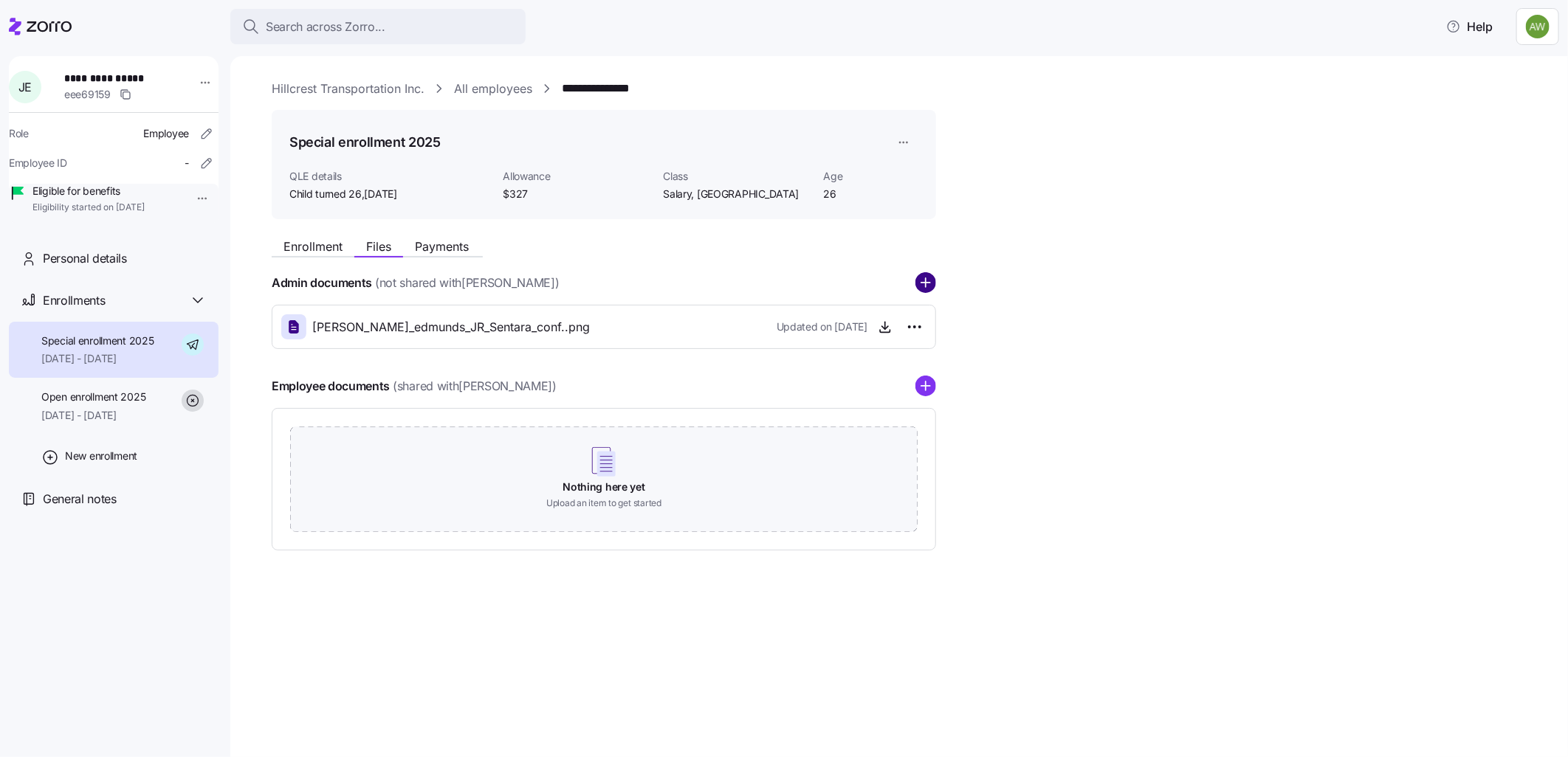
click at [923, 281] on circle "add icon" at bounding box center [925, 284] width 19 height 19
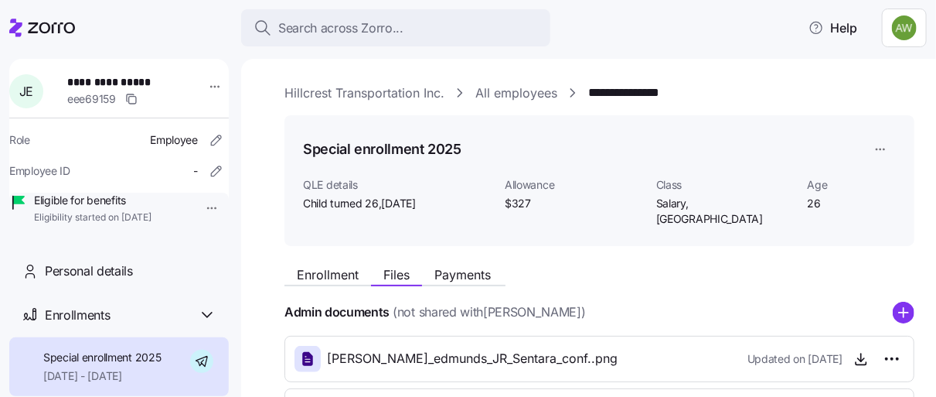
click at [618, 87] on link "**********" at bounding box center [639, 92] width 102 height 19
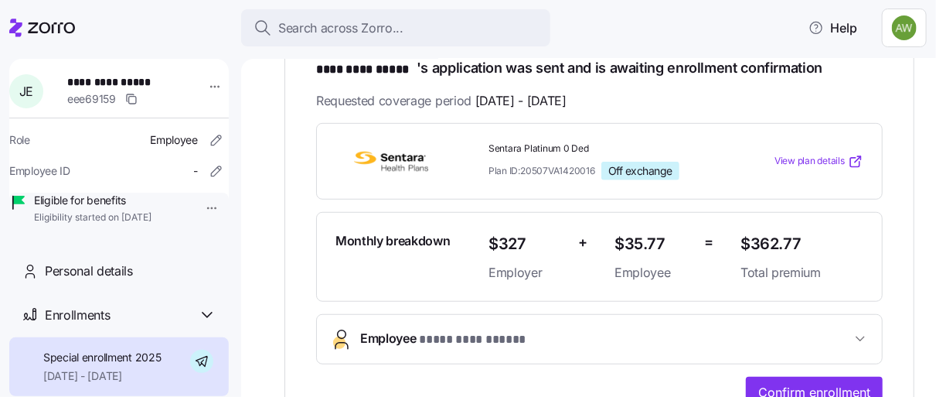
scroll to position [313, 0]
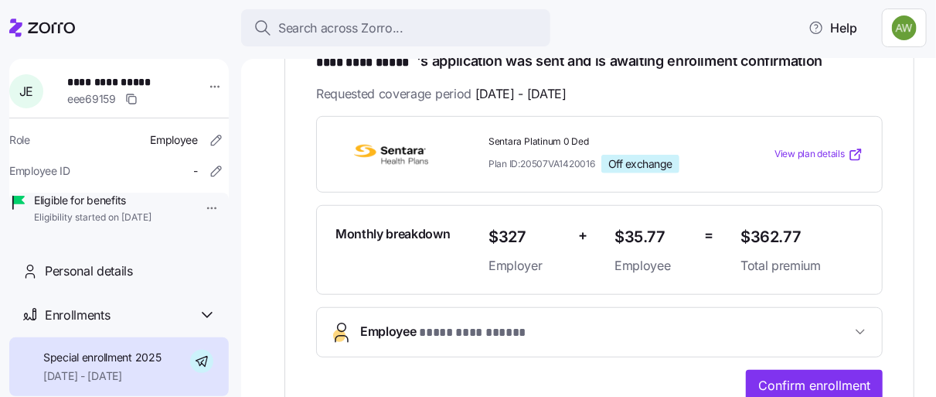
click at [460, 323] on span "**********" at bounding box center [472, 332] width 107 height 19
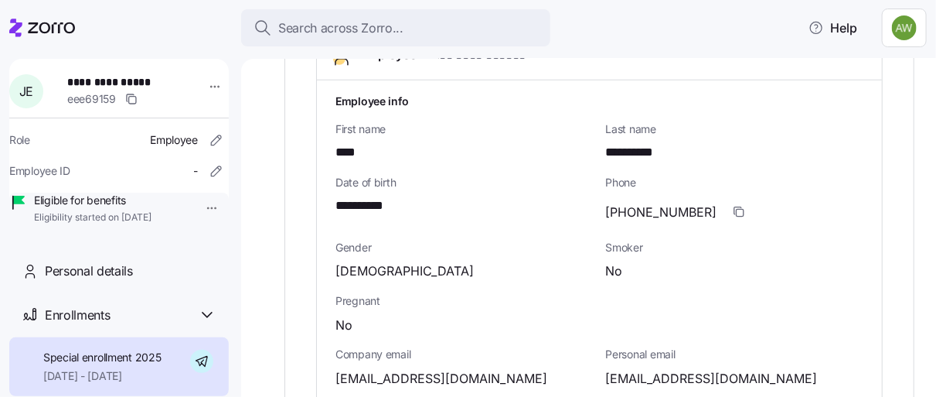
scroll to position [592, 0]
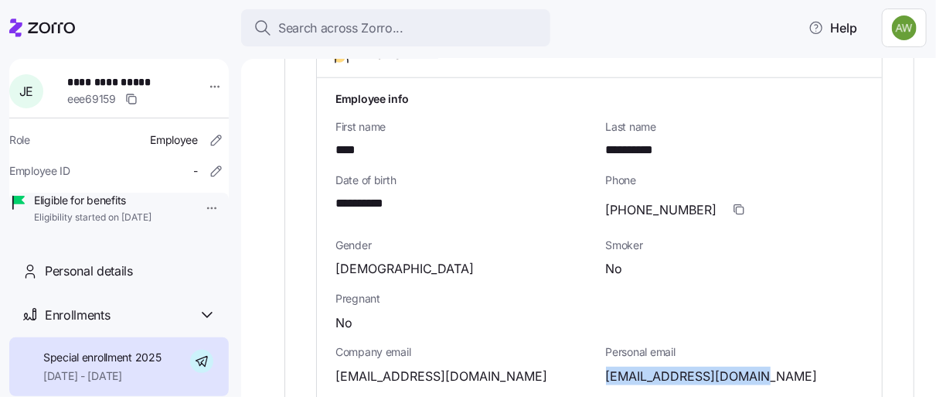
drag, startPoint x: 751, startPoint y: 356, endPoint x: 601, endPoint y: 361, distance: 150.0
click at [606, 366] on div "[EMAIL_ADDRESS][DOMAIN_NAME]" at bounding box center [735, 375] width 258 height 19
drag, startPoint x: 601, startPoint y: 361, endPoint x: 628, endPoint y: 355, distance: 27.0
copy span "[EMAIL_ADDRESS][DOMAIN_NAME]"
click at [734, 205] on icon "button" at bounding box center [737, 208] width 7 height 7
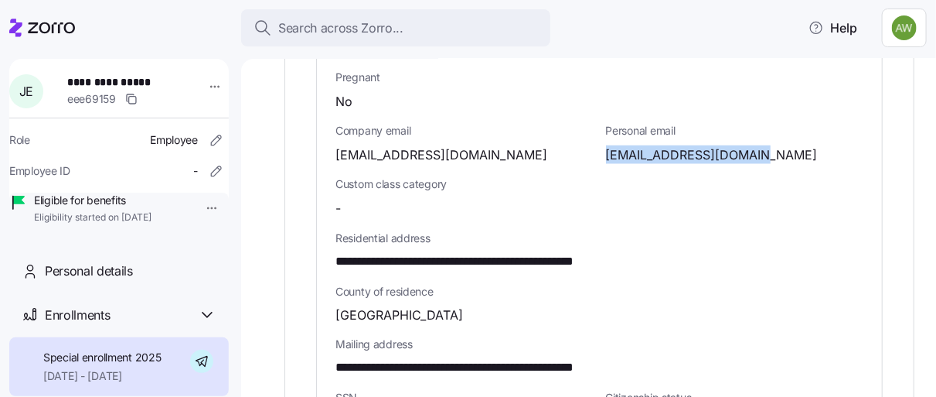
scroll to position [819, 0]
